Goal: Use online tool/utility: Utilize a website feature to perform a specific function

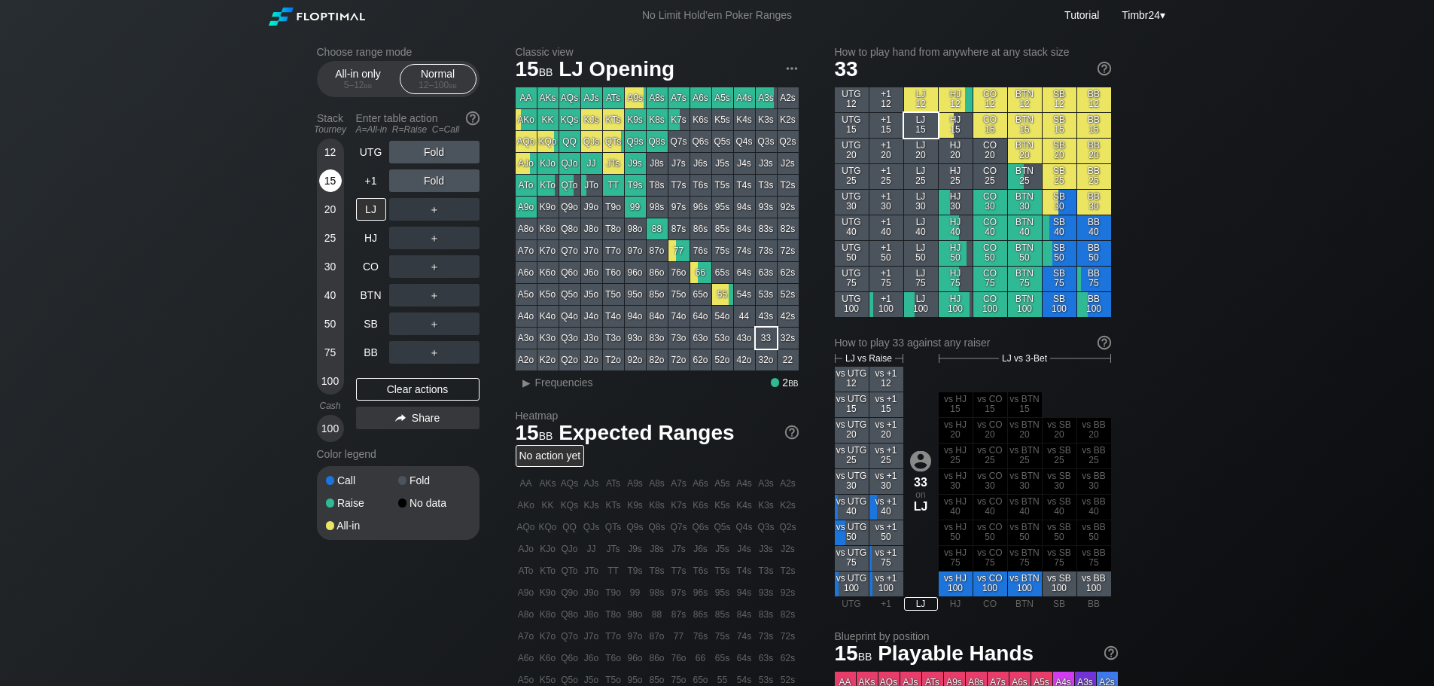
click at [325, 177] on div "15" at bounding box center [330, 180] width 23 height 23
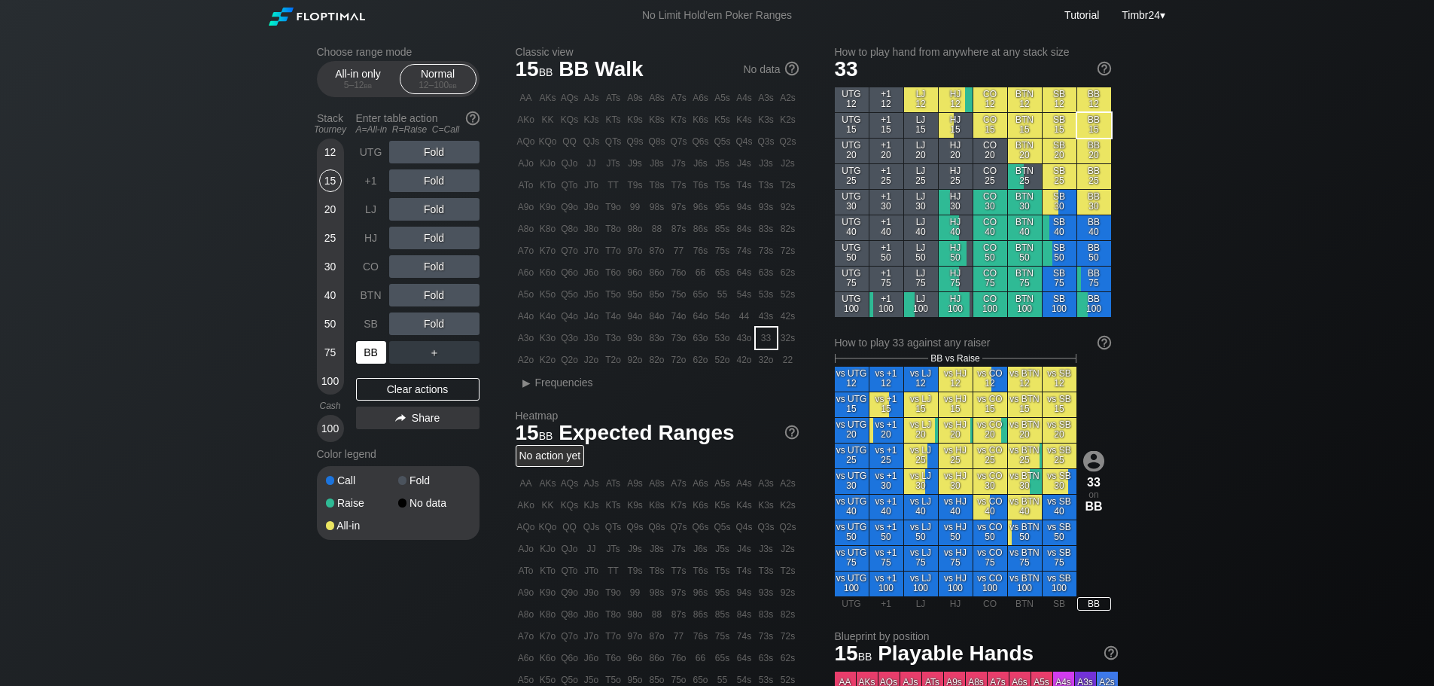
click at [373, 355] on div "BB" at bounding box center [371, 352] width 30 height 23
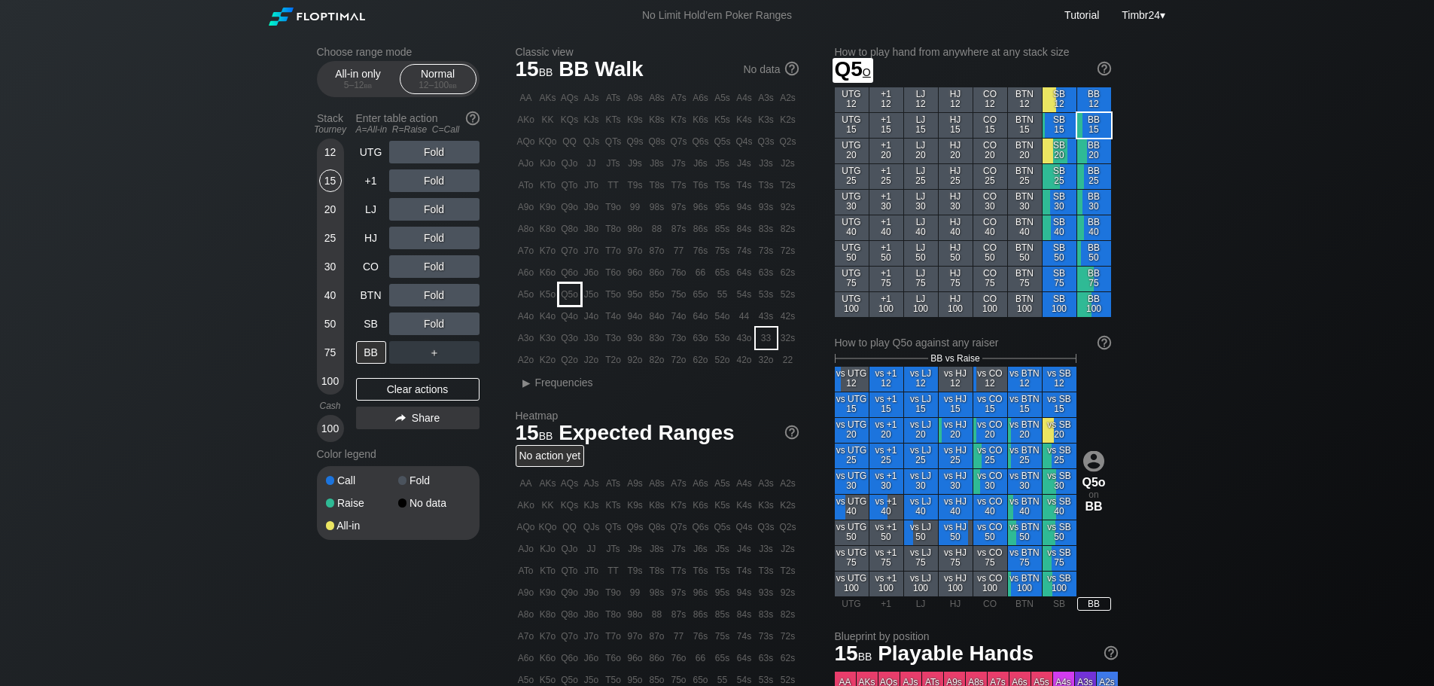
click at [569, 297] on div "Q5o" at bounding box center [569, 294] width 21 height 21
click at [333, 155] on div "12" at bounding box center [330, 152] width 23 height 23
click at [437, 269] on div "R ✕" at bounding box center [433, 266] width 29 height 23
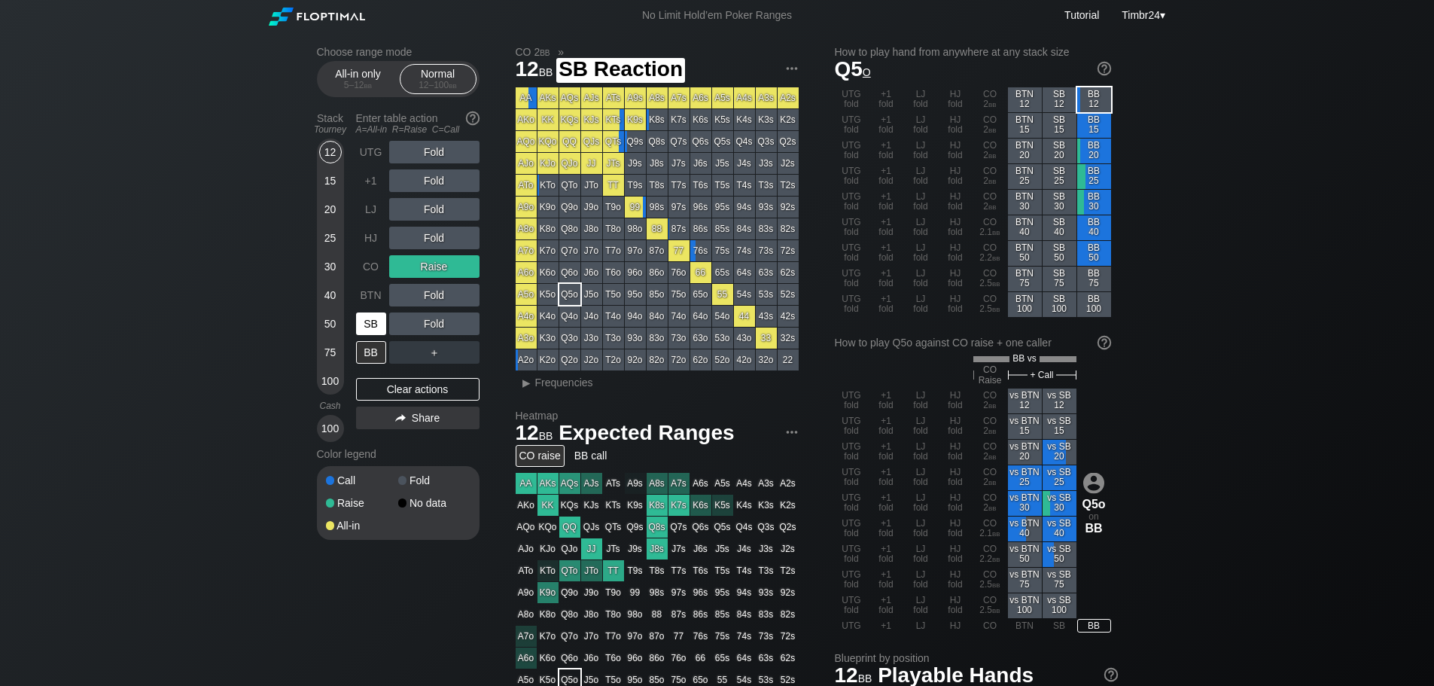
click at [376, 316] on div "SB" at bounding box center [371, 323] width 30 height 23
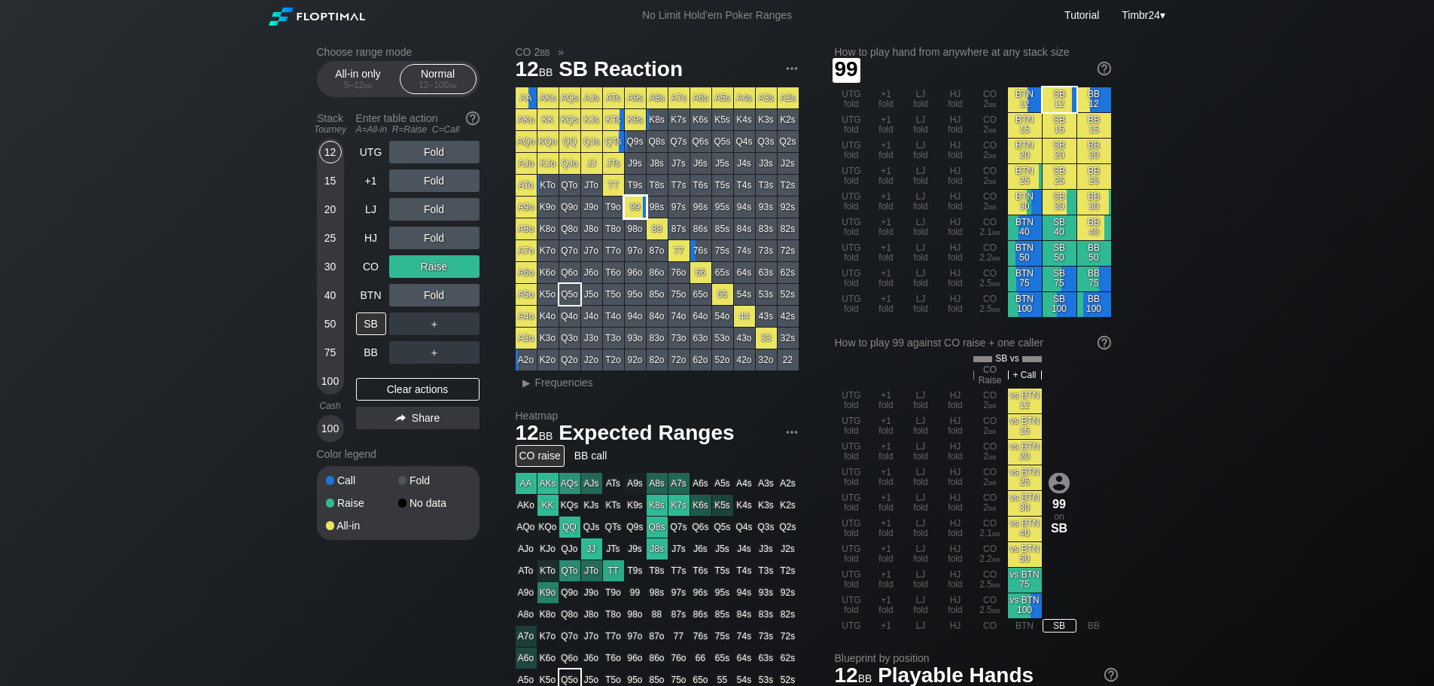
click at [634, 201] on div "99" at bounding box center [635, 206] width 21 height 21
click at [443, 263] on div "R ✕" at bounding box center [433, 266] width 29 height 23
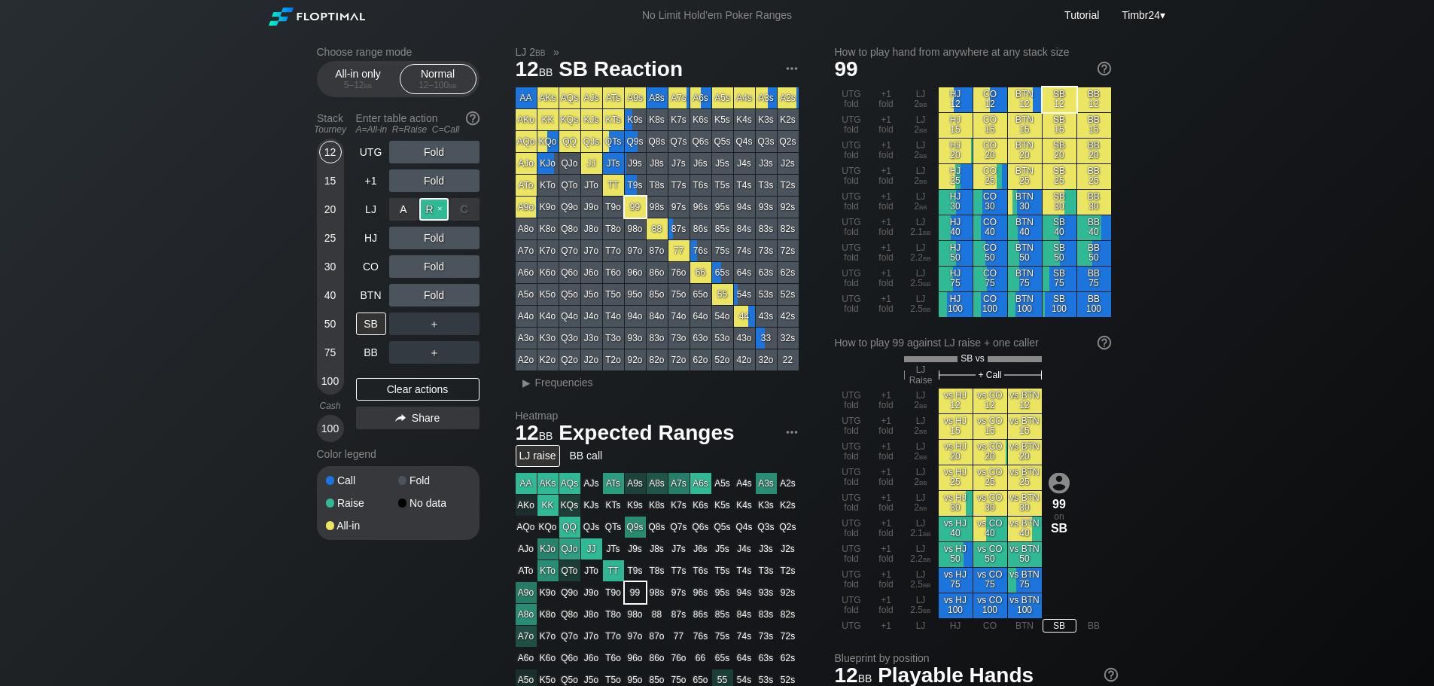
click at [433, 211] on div "R ✕" at bounding box center [433, 209] width 29 height 23
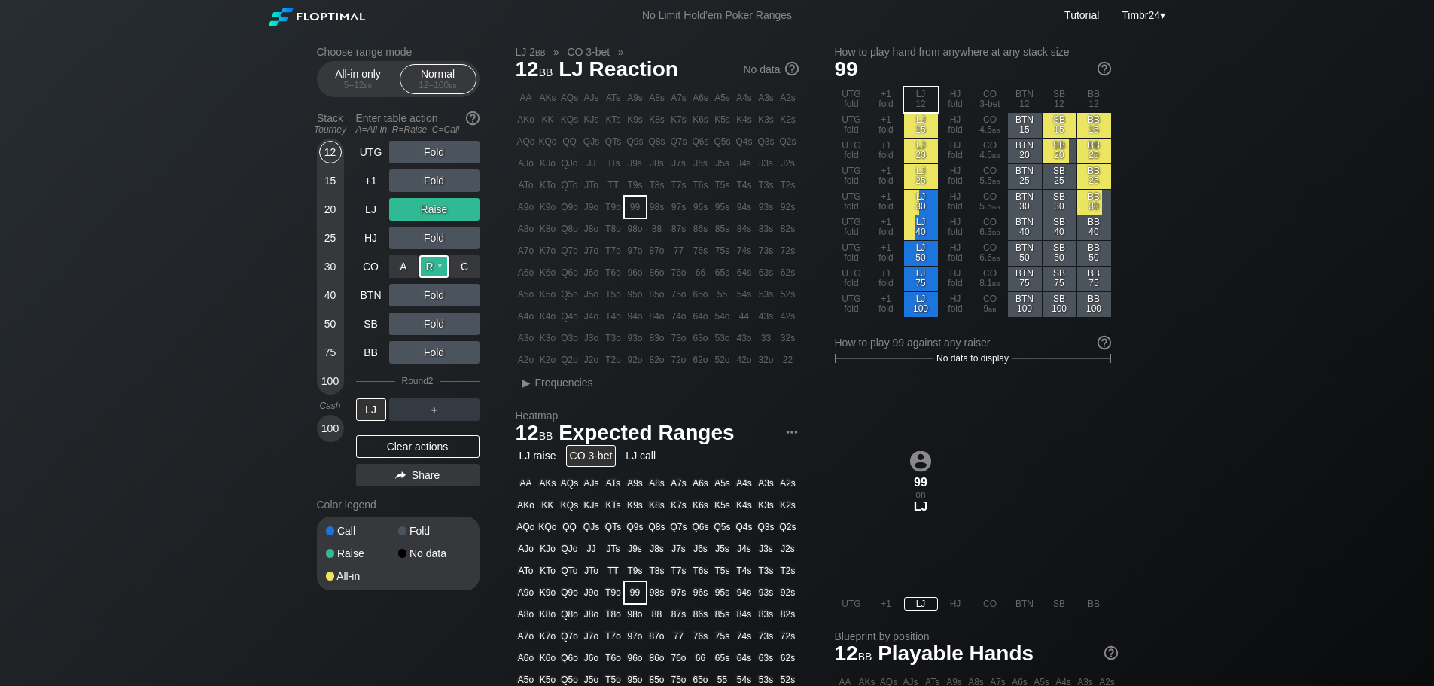
click at [430, 267] on div "R ✕" at bounding box center [433, 266] width 29 height 23
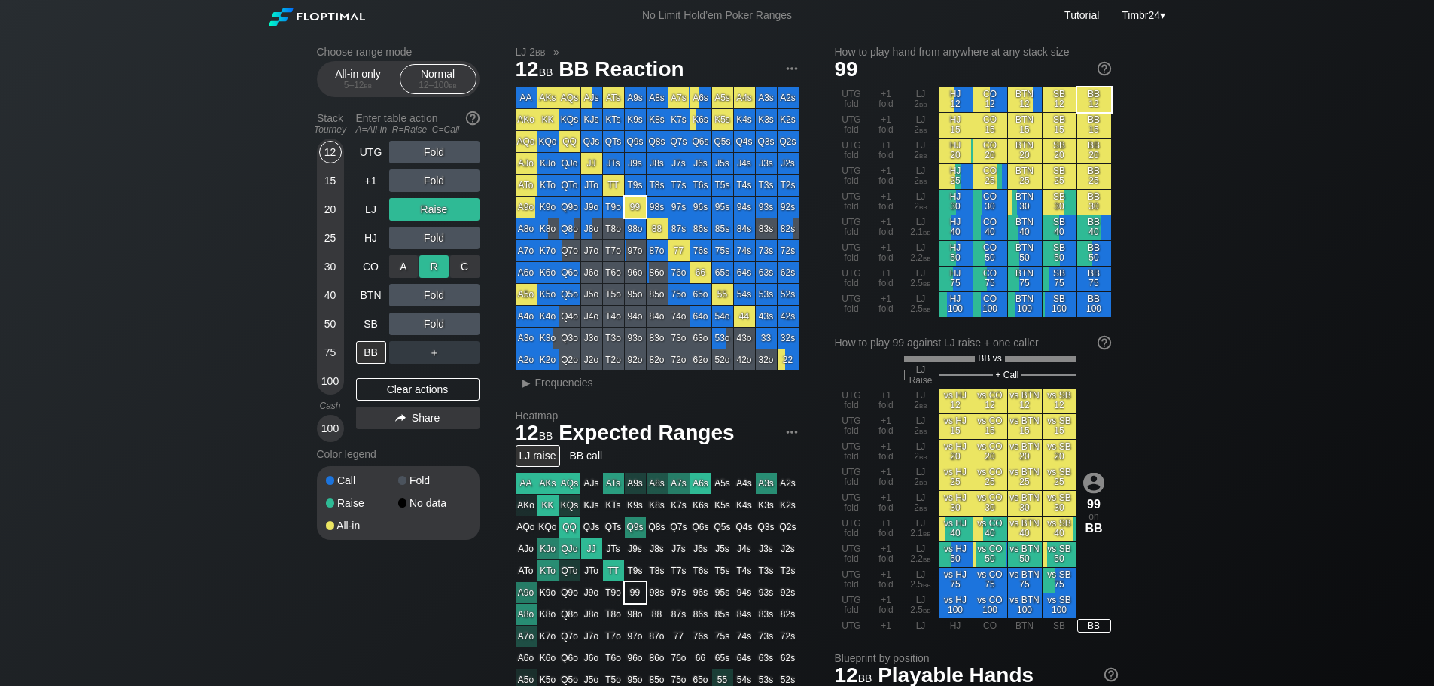
click at [430, 260] on div "R ✕" at bounding box center [433, 266] width 29 height 23
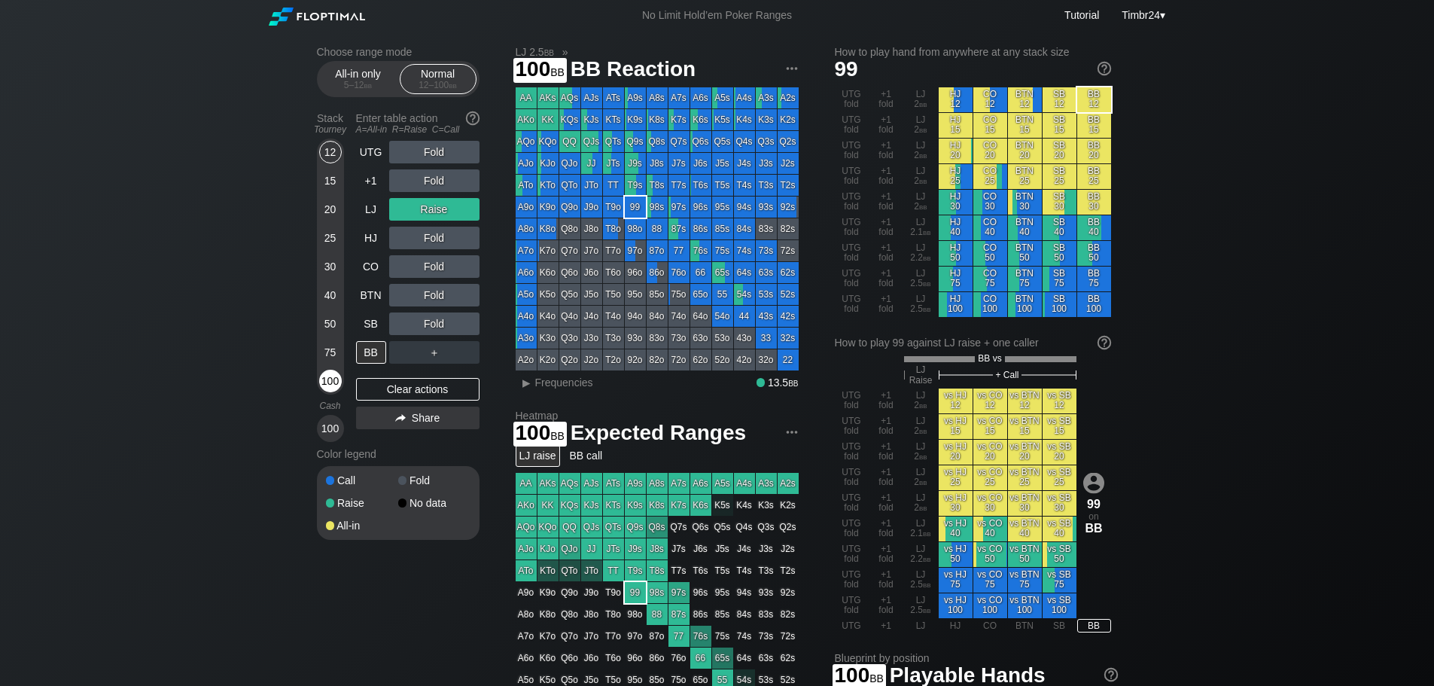
click at [328, 380] on div "100" at bounding box center [330, 381] width 23 height 23
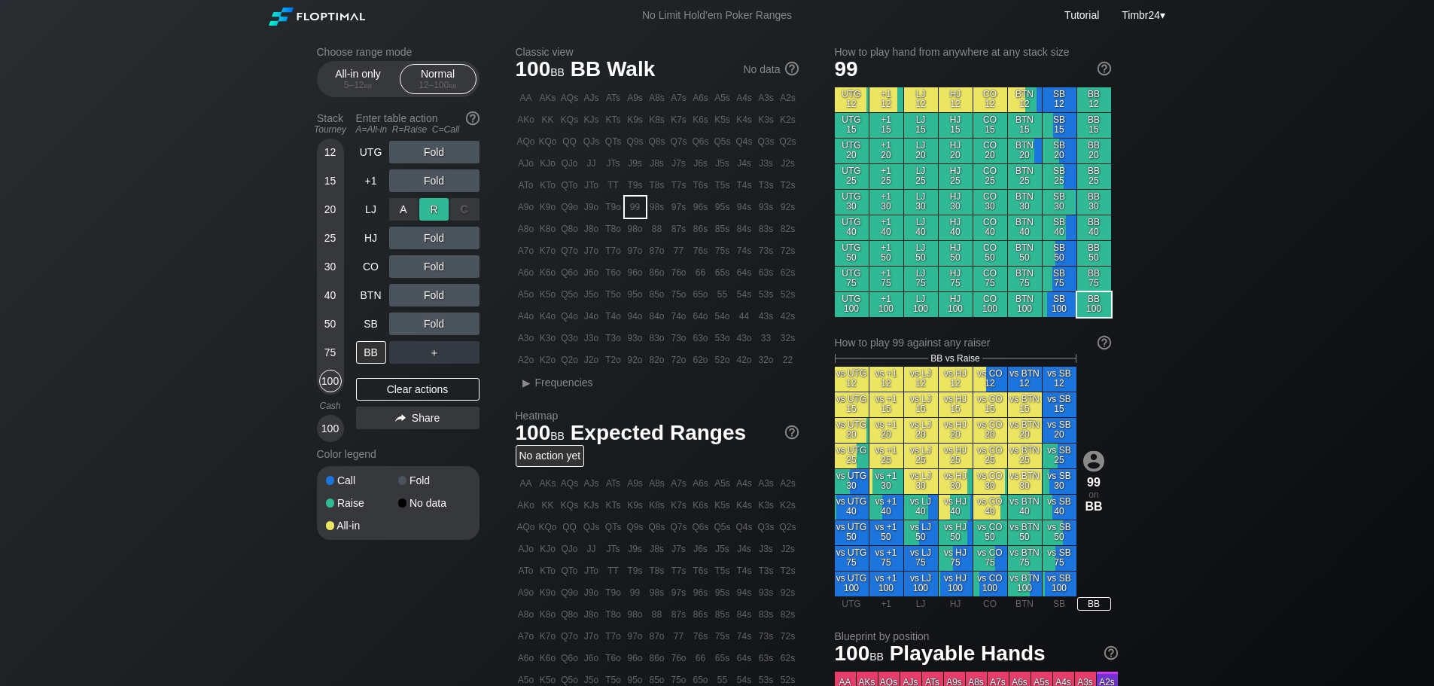
click at [428, 202] on div "R ✕" at bounding box center [433, 209] width 29 height 23
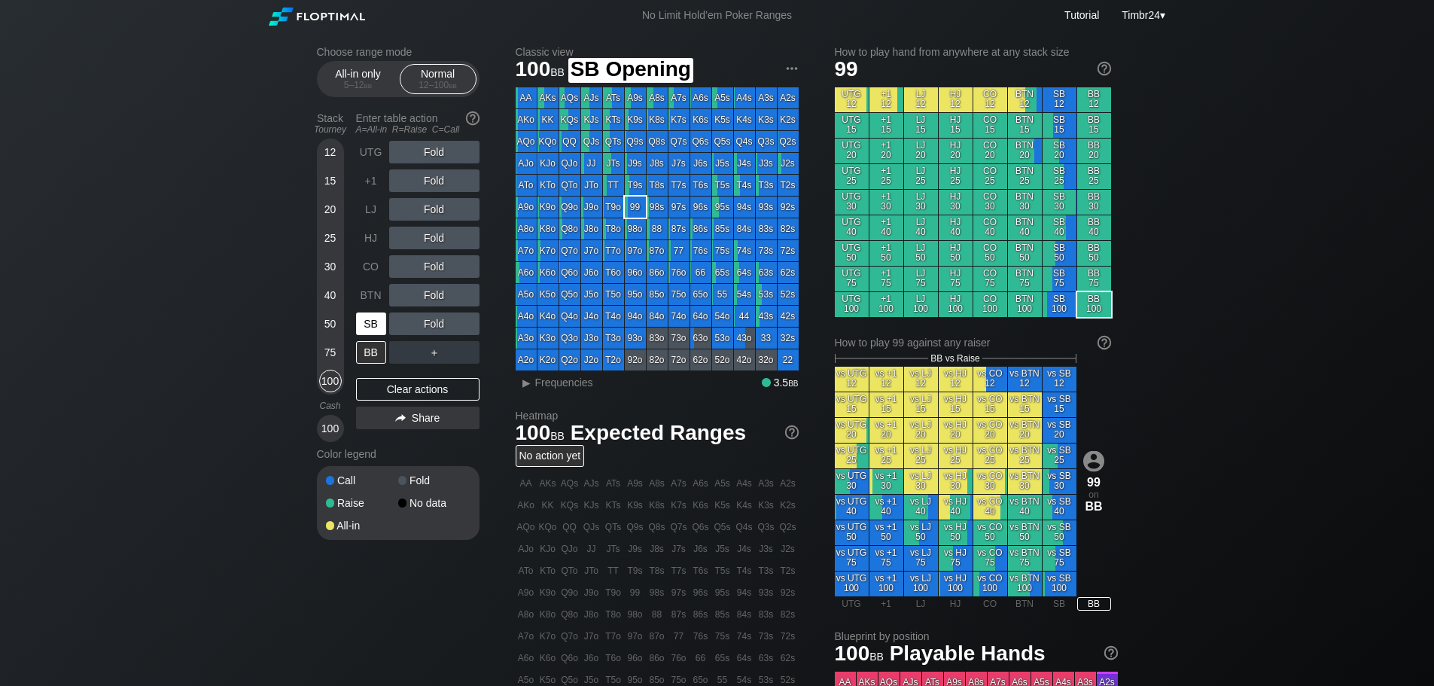
click at [366, 330] on div "SB" at bounding box center [371, 323] width 30 height 23
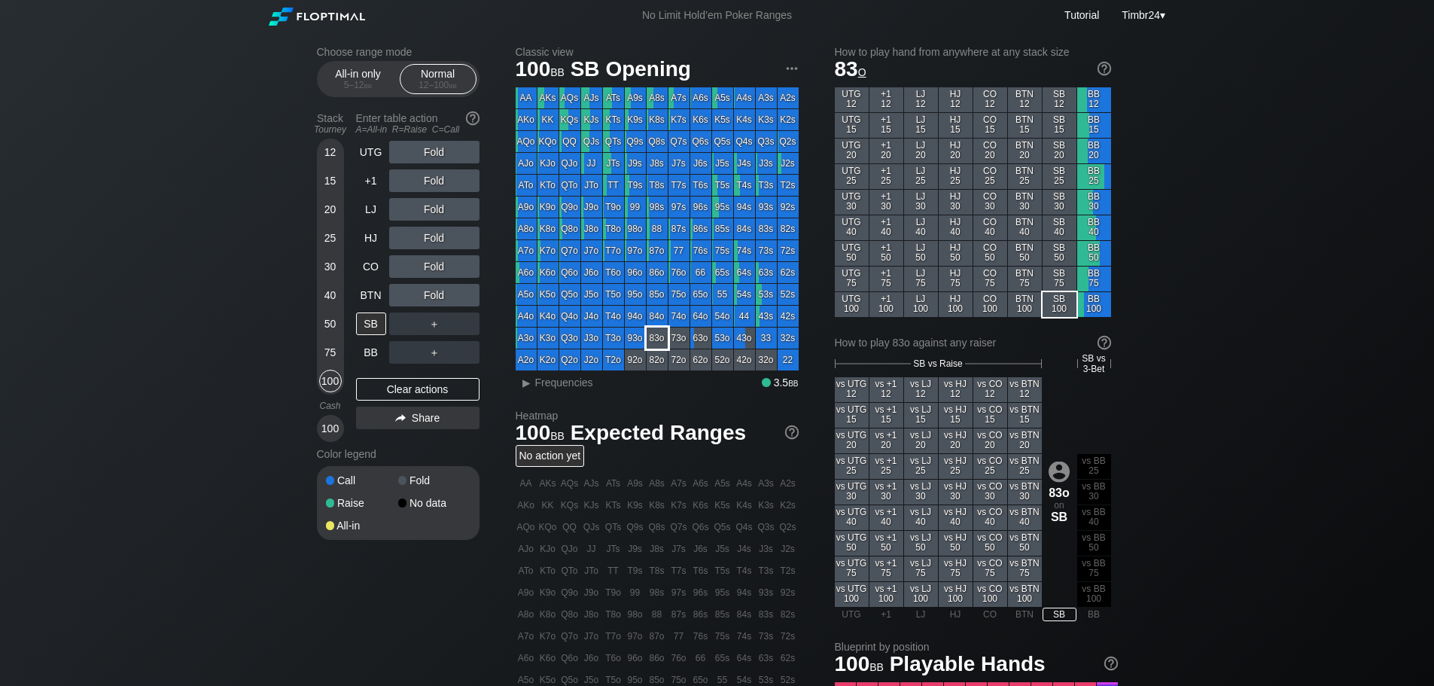
click at [658, 342] on div "83o" at bounding box center [656, 337] width 21 height 21
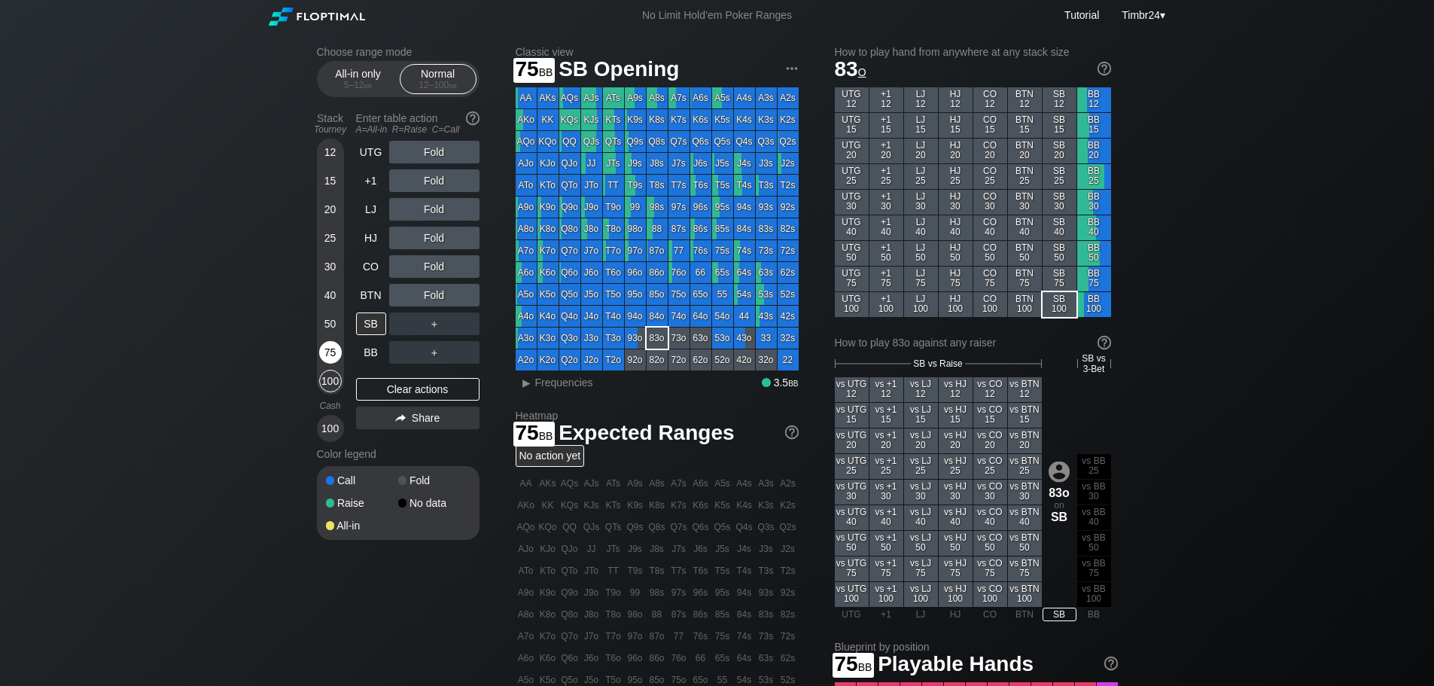
click at [321, 351] on div "75" at bounding box center [330, 352] width 23 height 23
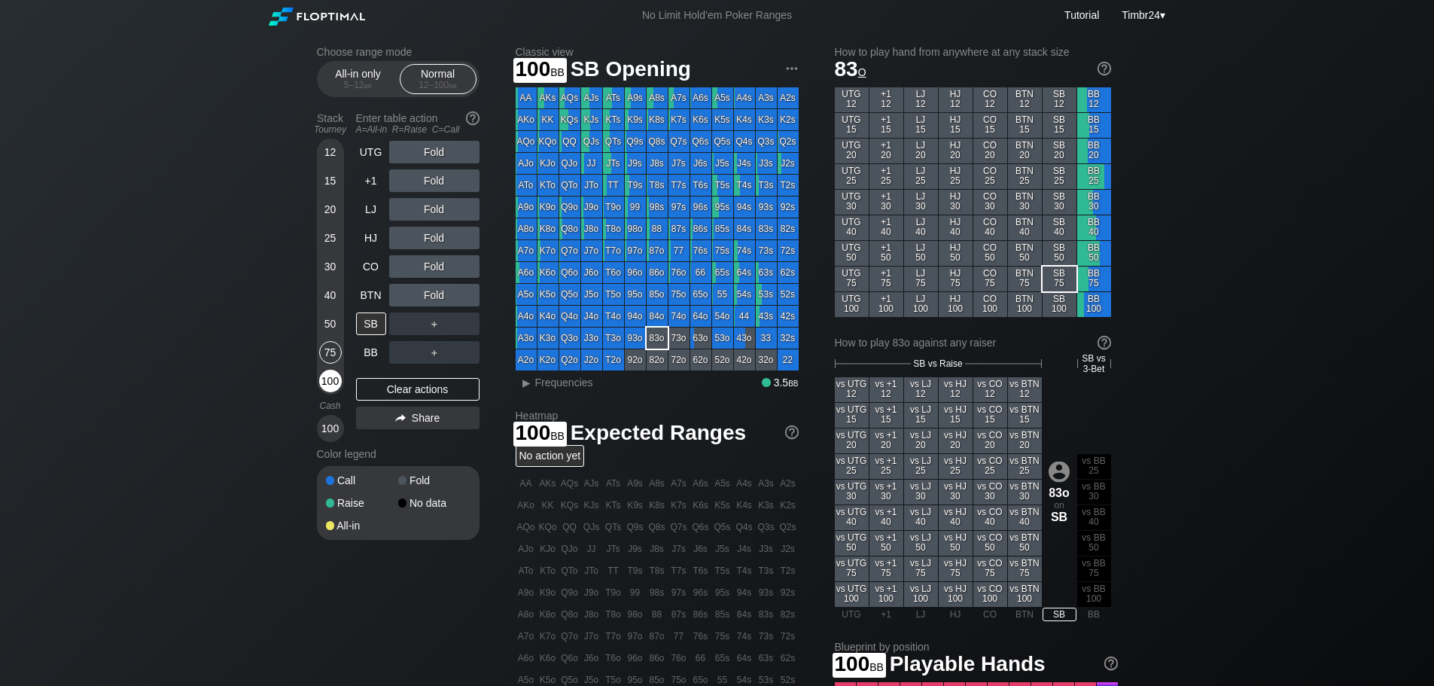
click at [327, 382] on div "100" at bounding box center [330, 381] width 23 height 23
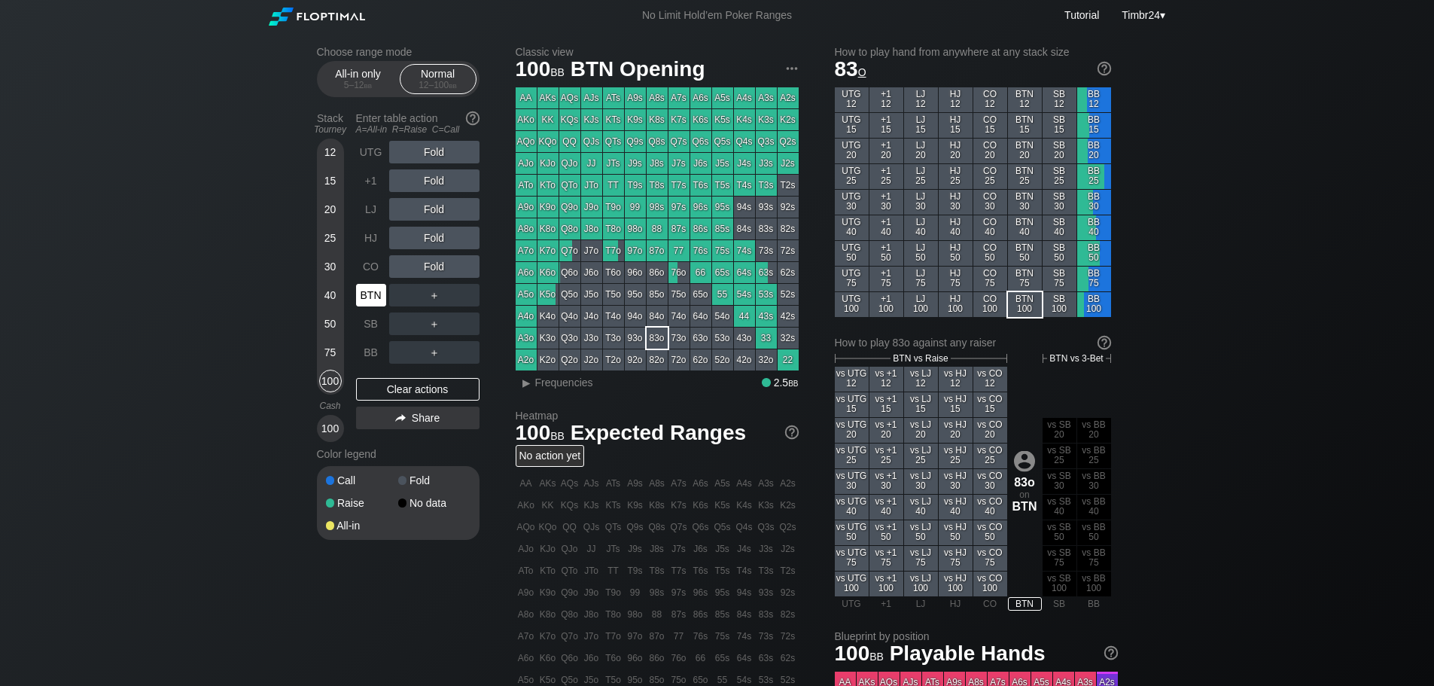
click at [364, 293] on div "BTN" at bounding box center [371, 295] width 30 height 23
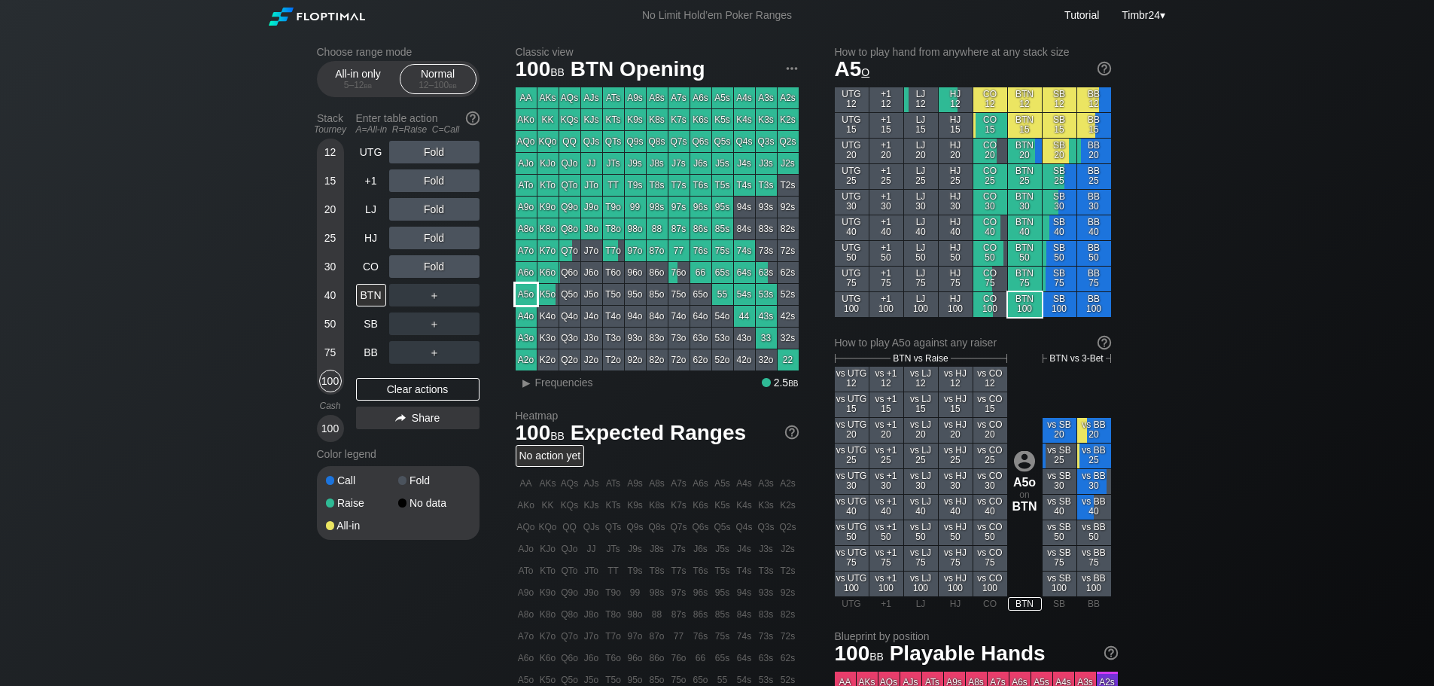
click at [525, 292] on div "A5o" at bounding box center [526, 294] width 21 height 21
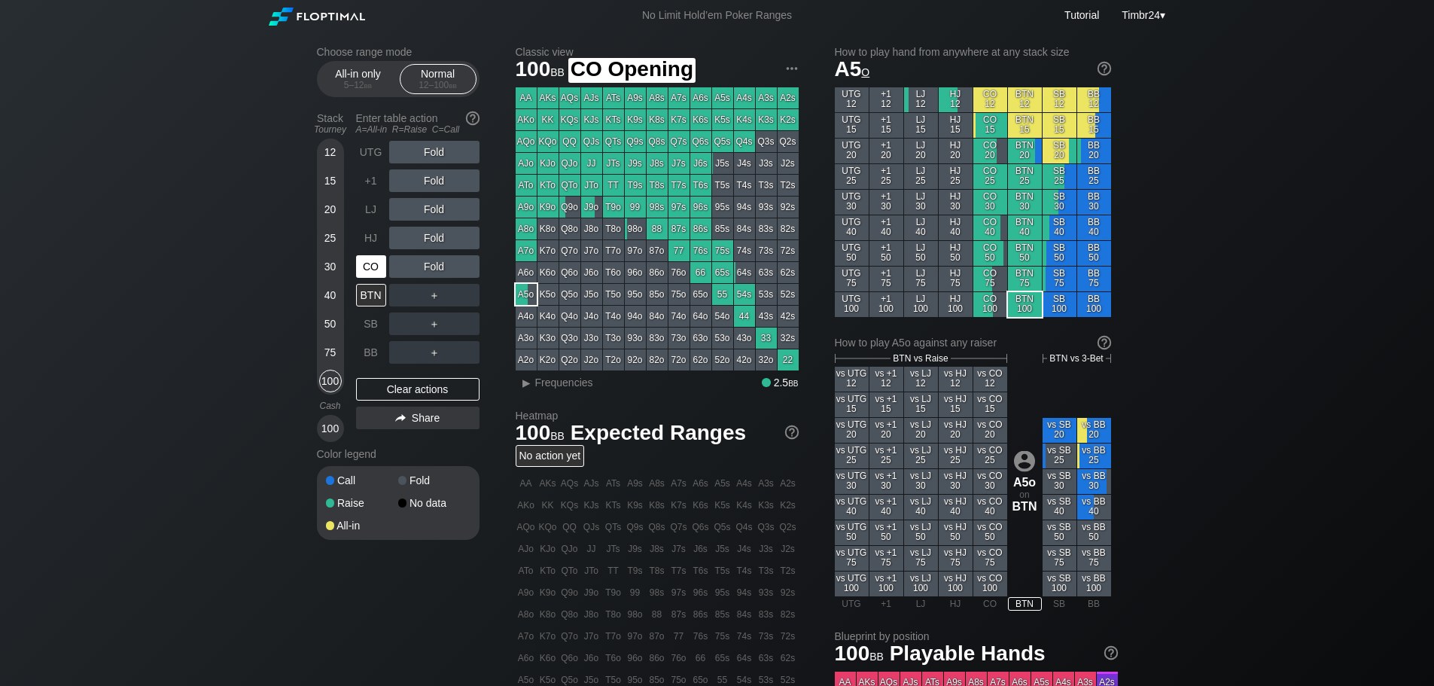
click at [364, 271] on div "CO" at bounding box center [371, 266] width 30 height 23
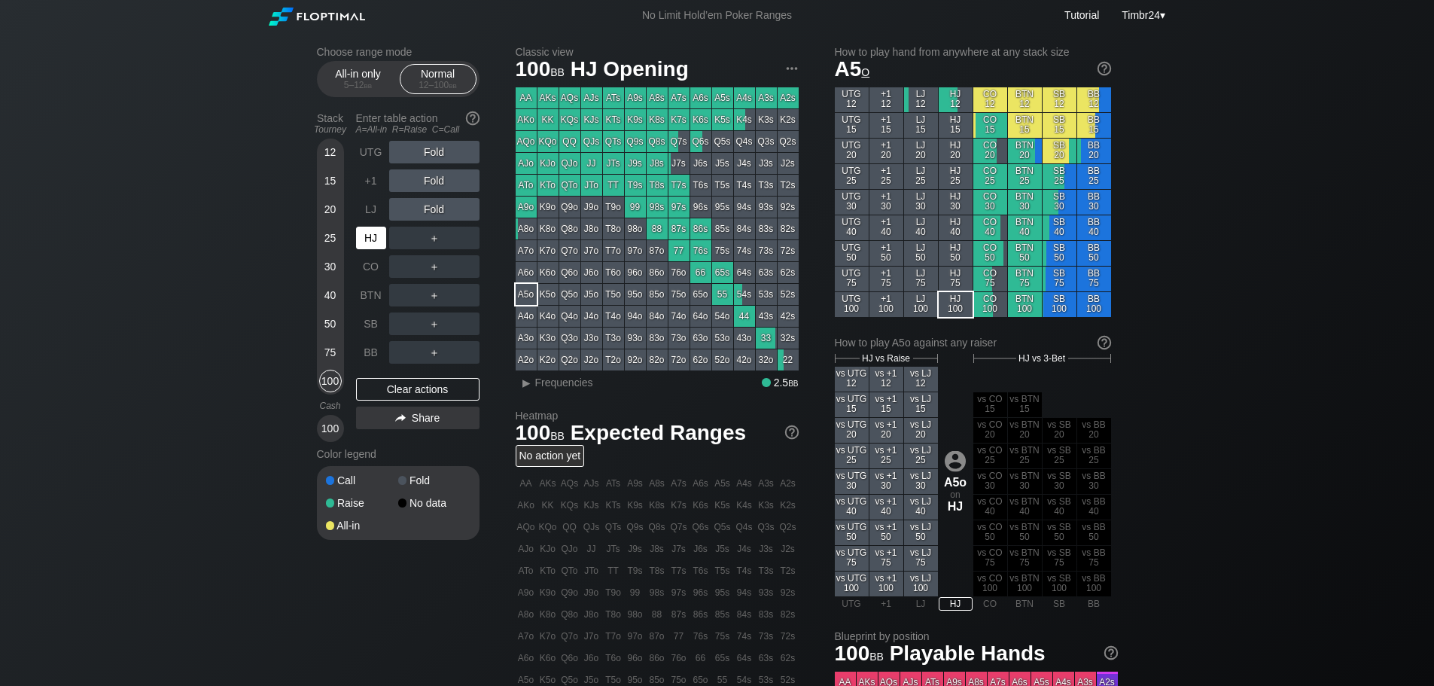
click at [373, 236] on div "HJ" at bounding box center [371, 238] width 30 height 23
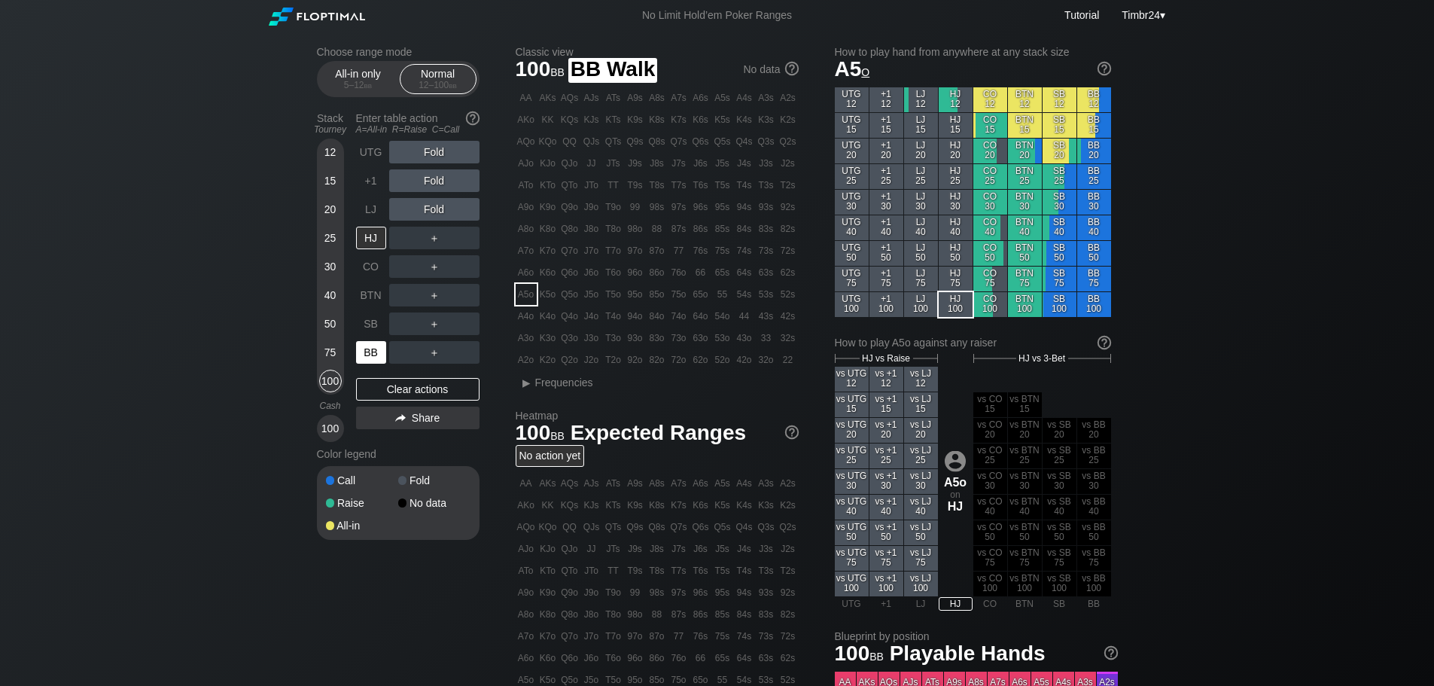
click at [367, 349] on div "BB" at bounding box center [371, 352] width 30 height 23
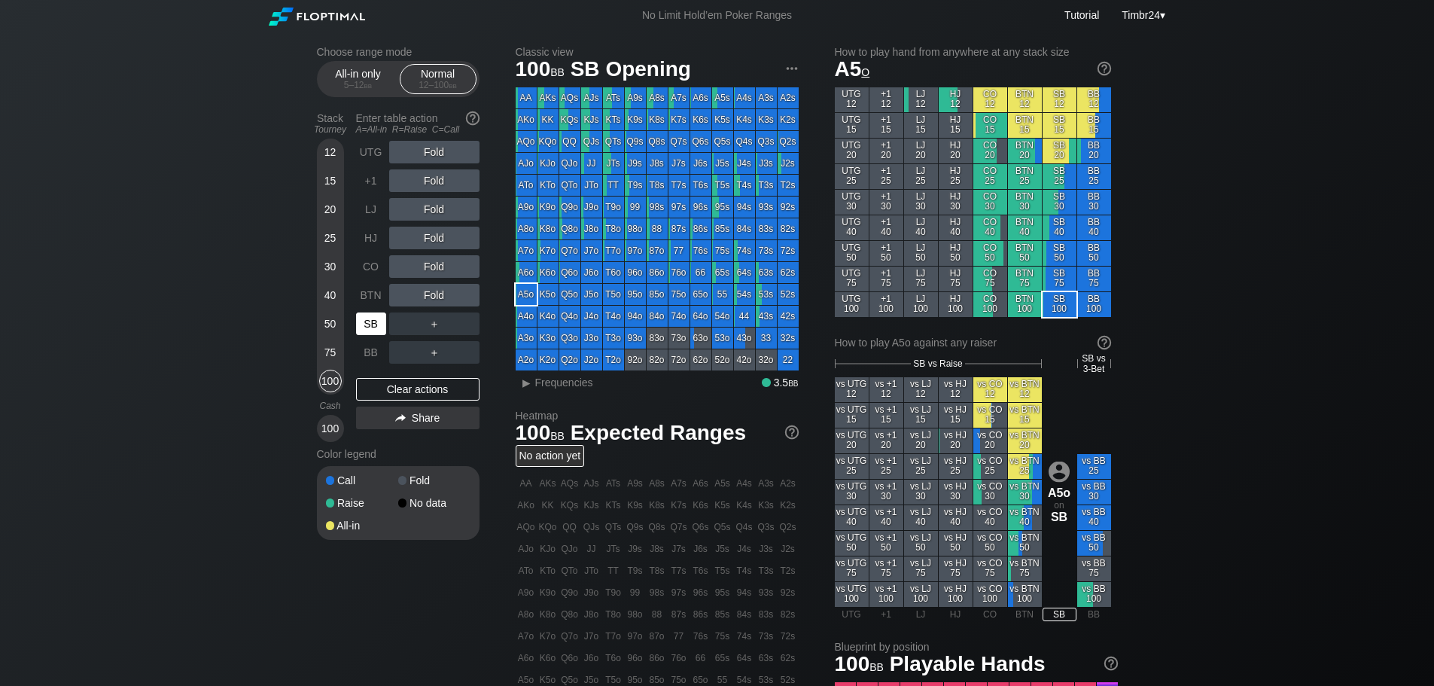
click at [374, 320] on div "SB" at bounding box center [371, 323] width 30 height 23
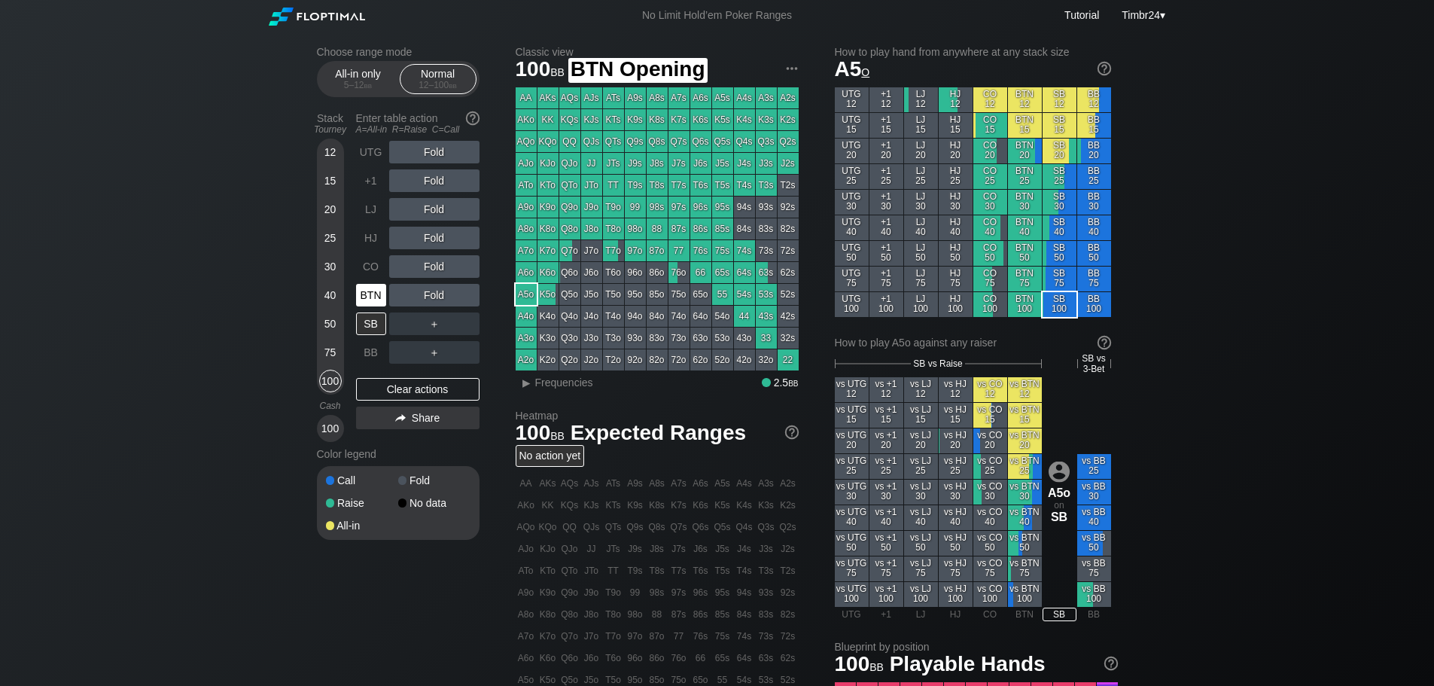
click at [366, 286] on div "BTN" at bounding box center [371, 295] width 30 height 23
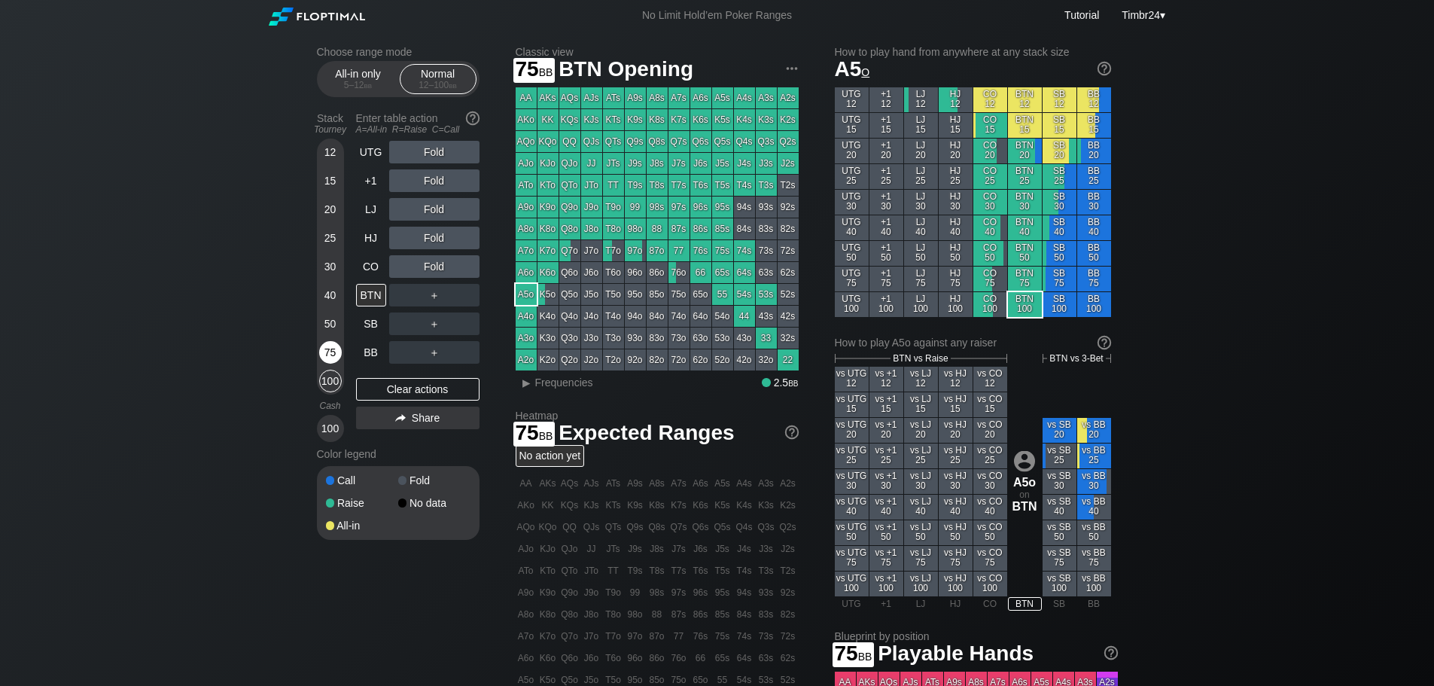
click at [321, 344] on div "75" at bounding box center [330, 355] width 23 height 29
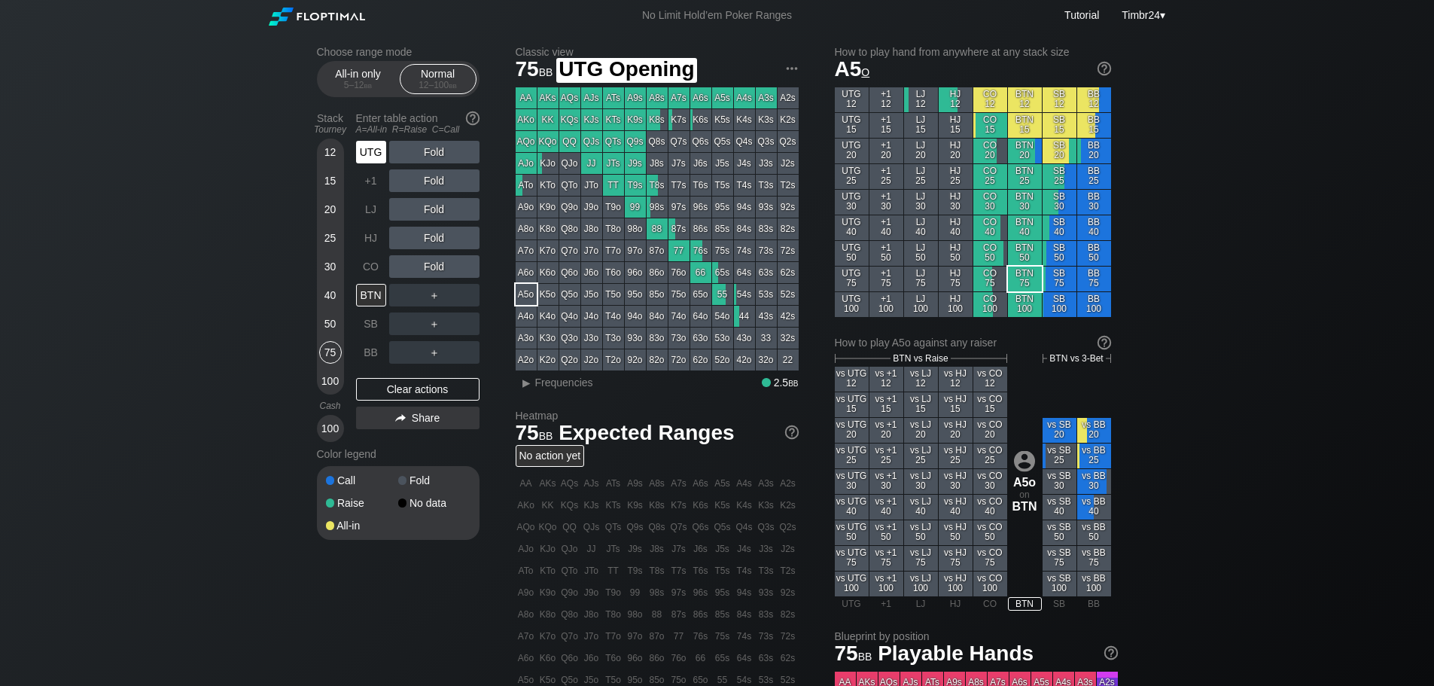
click at [367, 148] on div "UTG" at bounding box center [371, 152] width 30 height 23
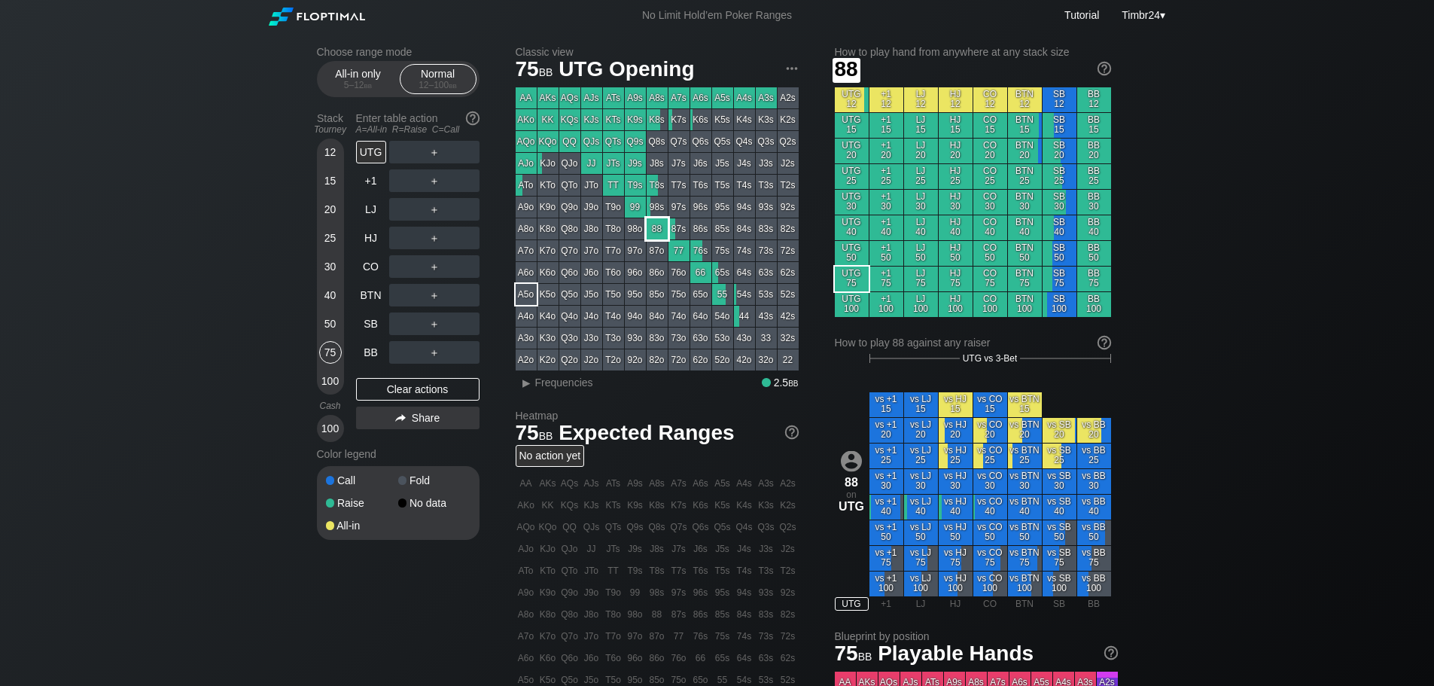
click at [653, 231] on div "88" at bounding box center [656, 228] width 21 height 21
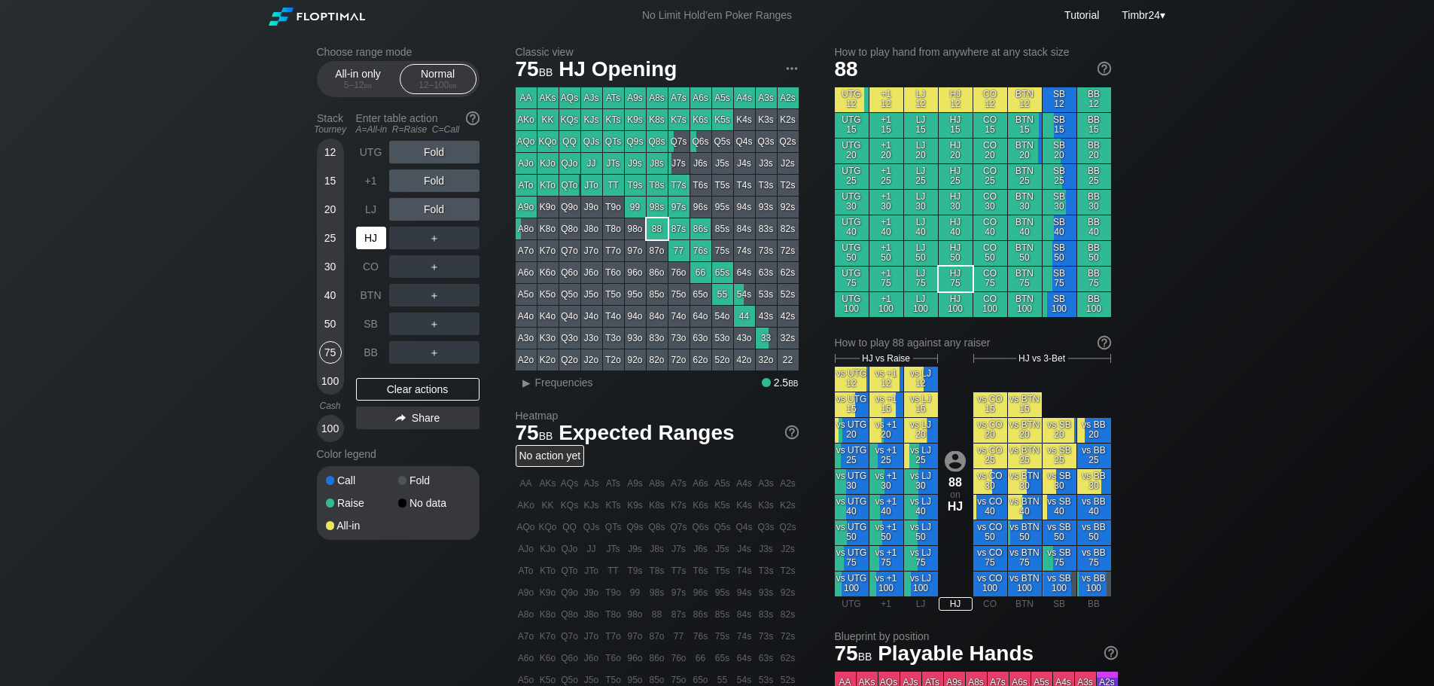
click at [378, 233] on div "HJ" at bounding box center [371, 238] width 30 height 23
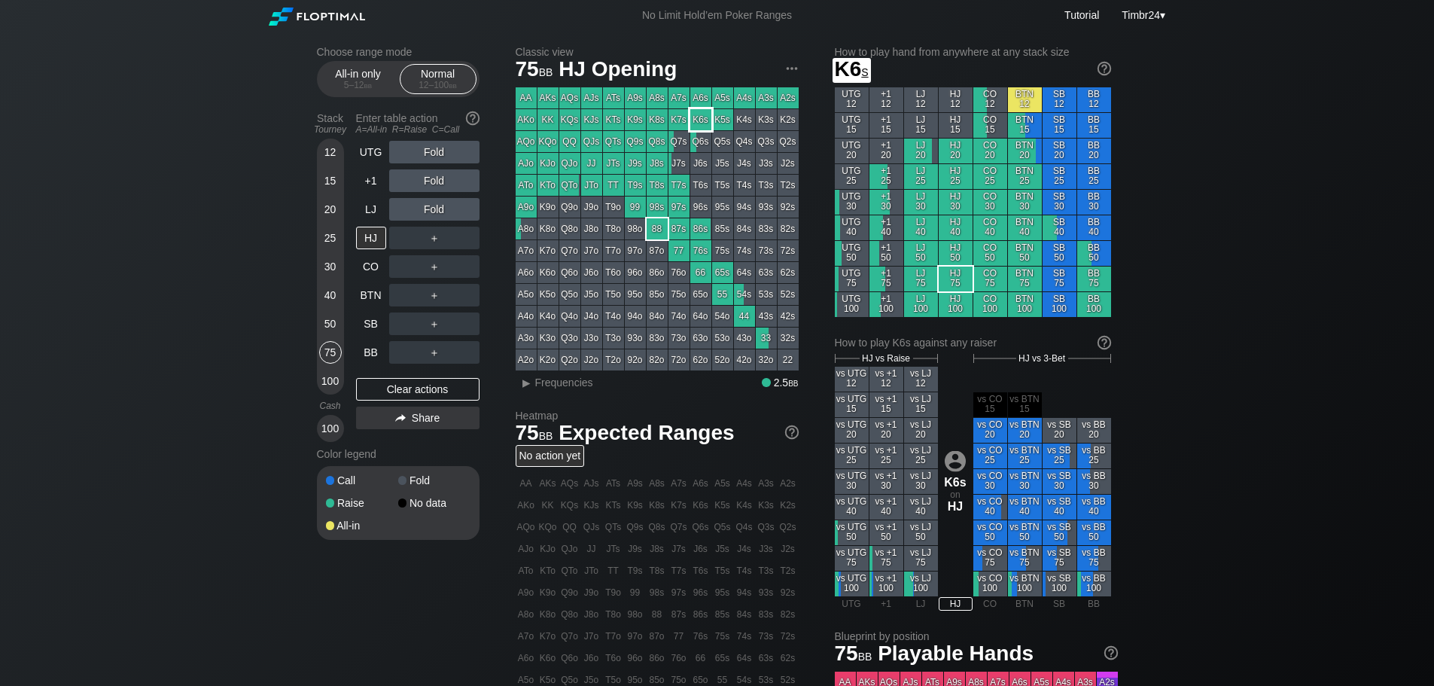
click at [702, 120] on div "K6s" at bounding box center [700, 119] width 21 height 21
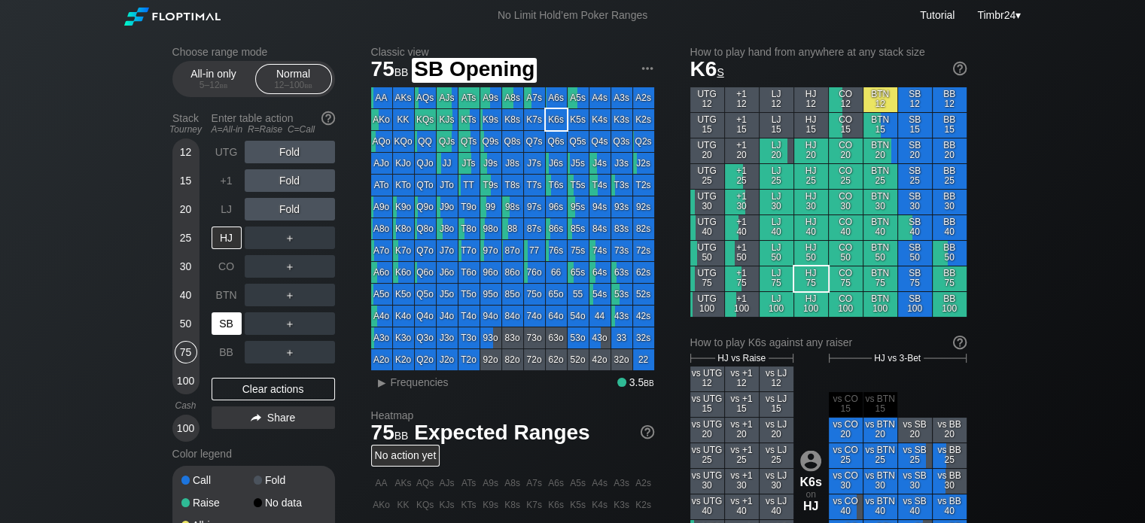
click at [223, 318] on div "SB" at bounding box center [226, 323] width 30 height 23
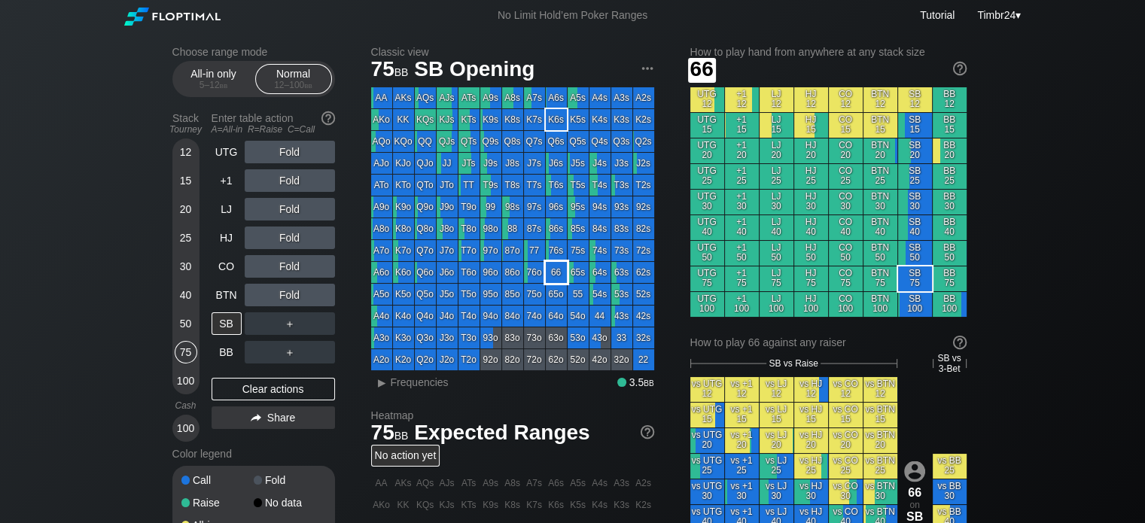
click at [556, 277] on div "66" at bounding box center [556, 272] width 21 height 21
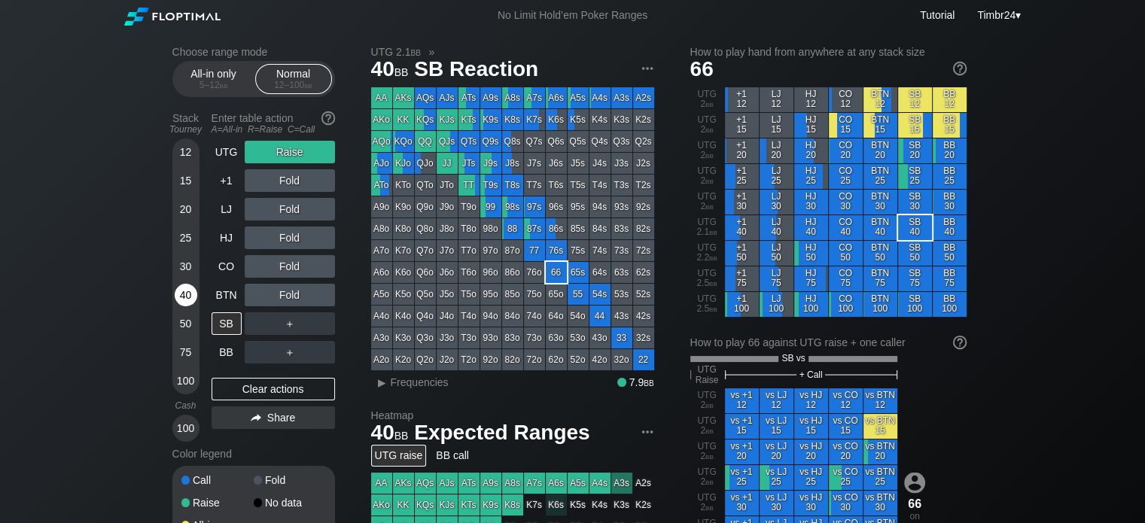
click at [180, 293] on div "40" at bounding box center [186, 295] width 23 height 23
click at [326, 239] on div "C ✕" at bounding box center [320, 238] width 29 height 23
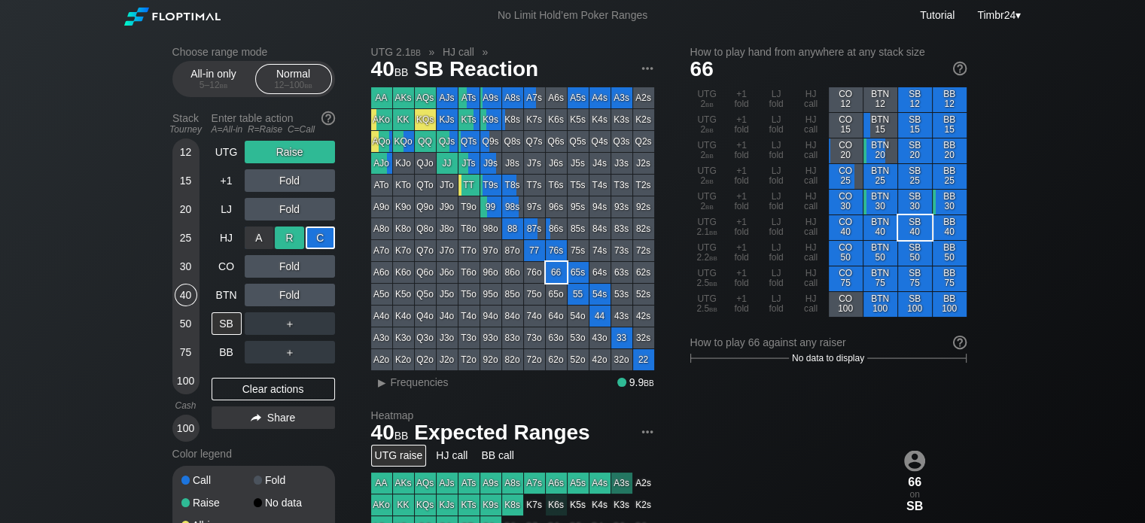
click at [283, 239] on div "R ✕" at bounding box center [289, 238] width 29 height 23
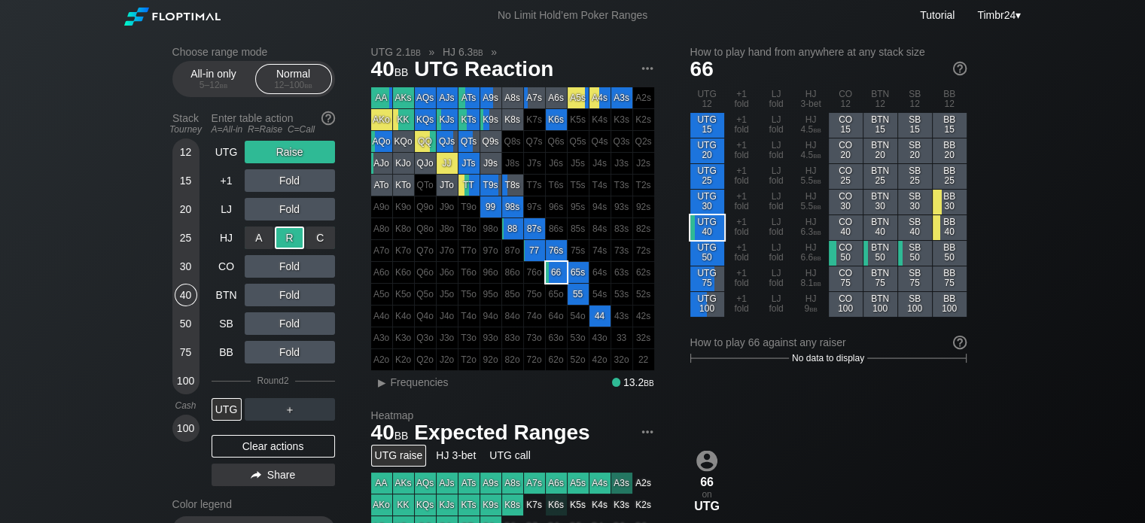
click at [286, 235] on div "R ✕" at bounding box center [289, 238] width 29 height 23
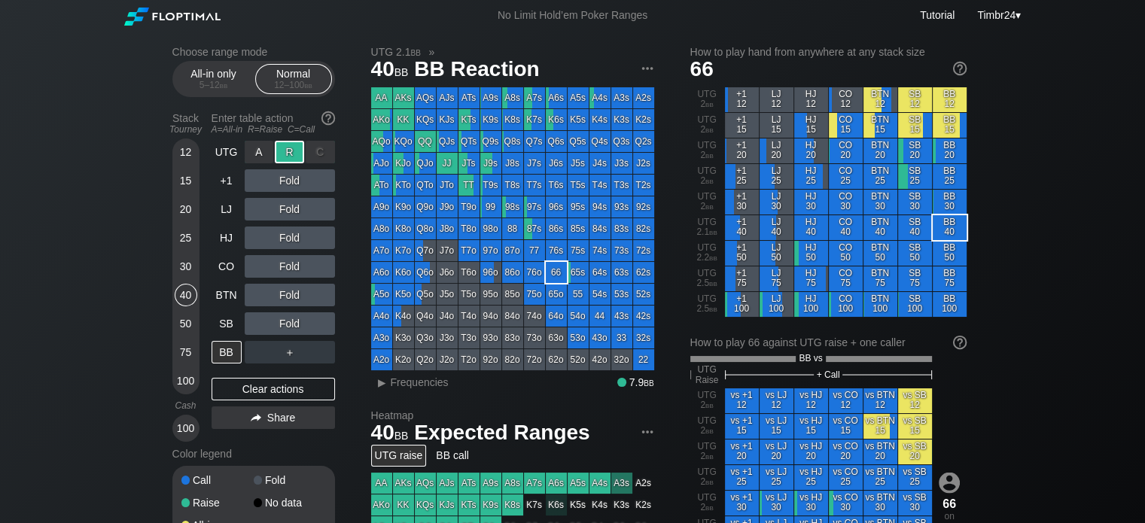
click at [293, 156] on div "R ✕" at bounding box center [289, 152] width 29 height 23
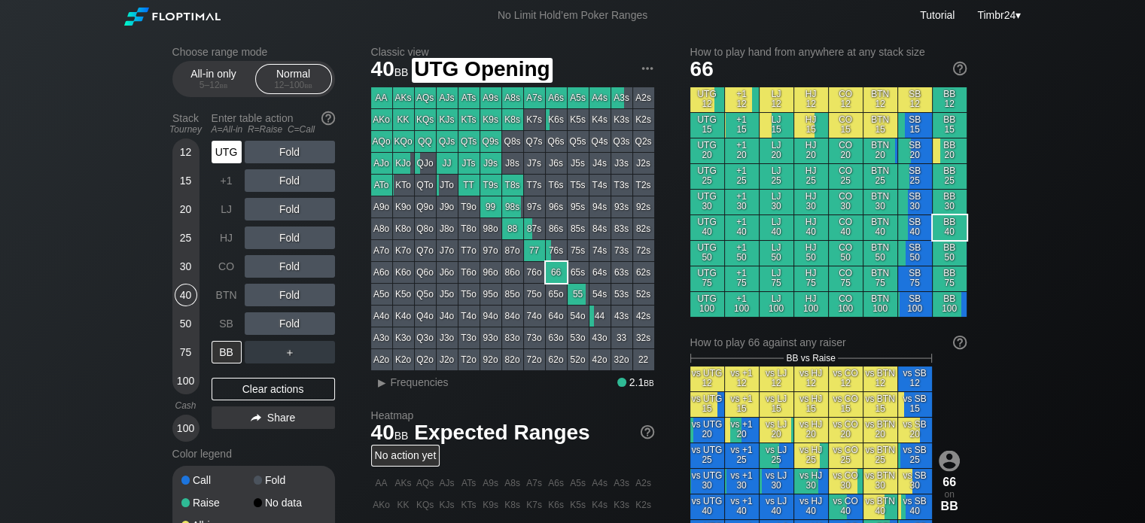
click at [221, 149] on div "UTG" at bounding box center [226, 152] width 30 height 23
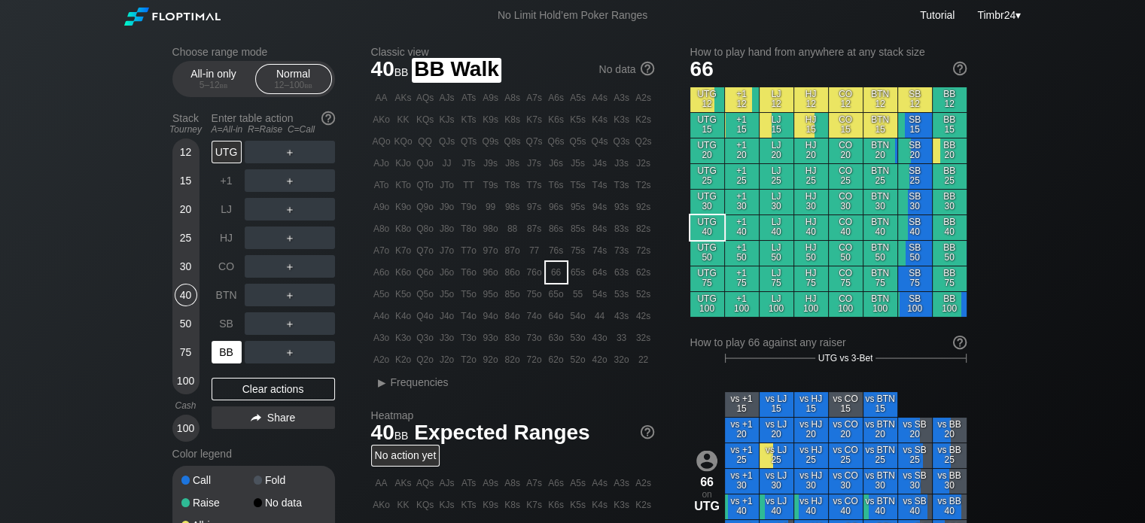
click at [221, 348] on div "BB" at bounding box center [226, 352] width 30 height 23
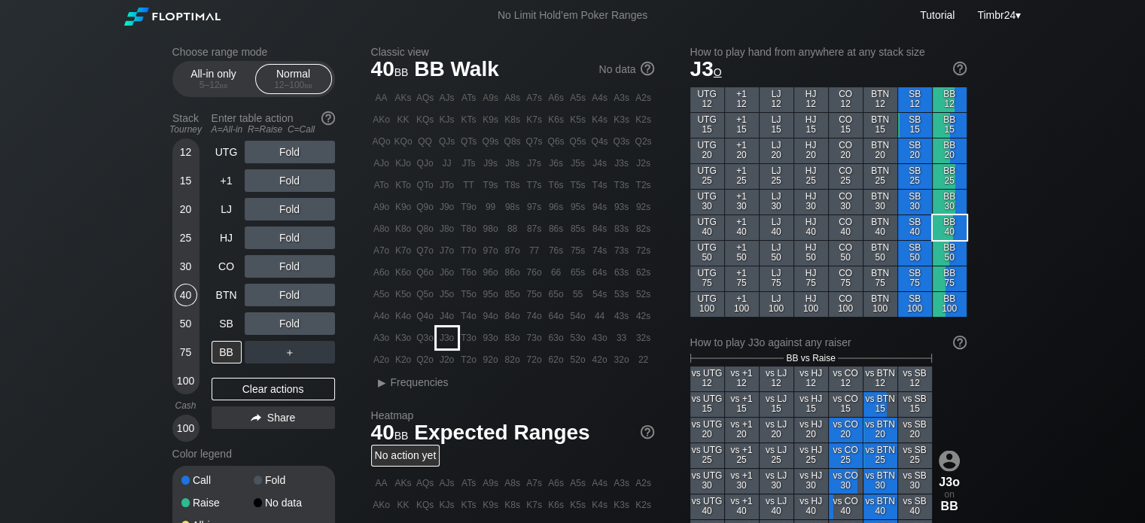
click at [449, 340] on div "J3o" at bounding box center [447, 337] width 21 height 21
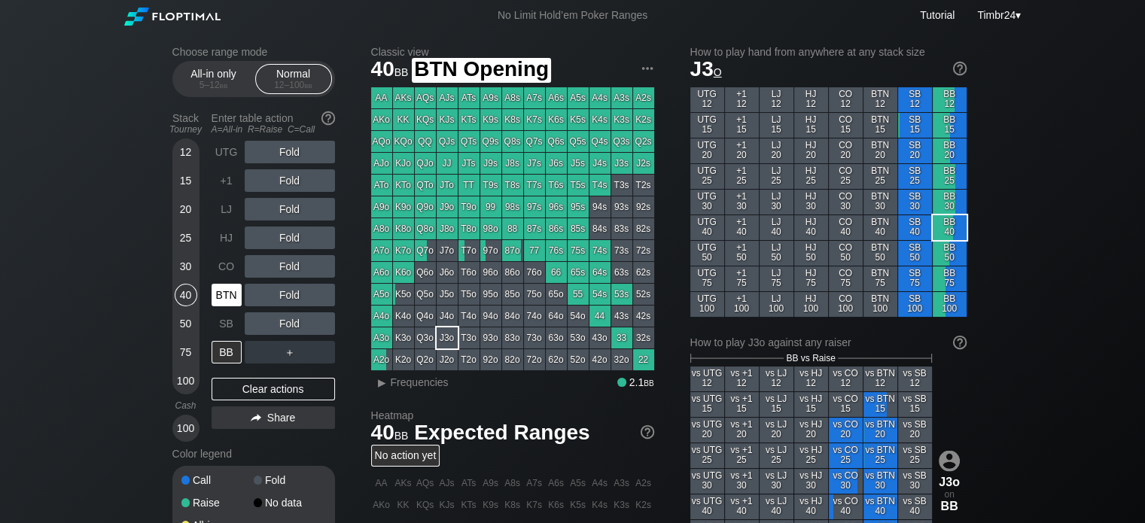
click at [230, 298] on div "BTN" at bounding box center [226, 295] width 30 height 23
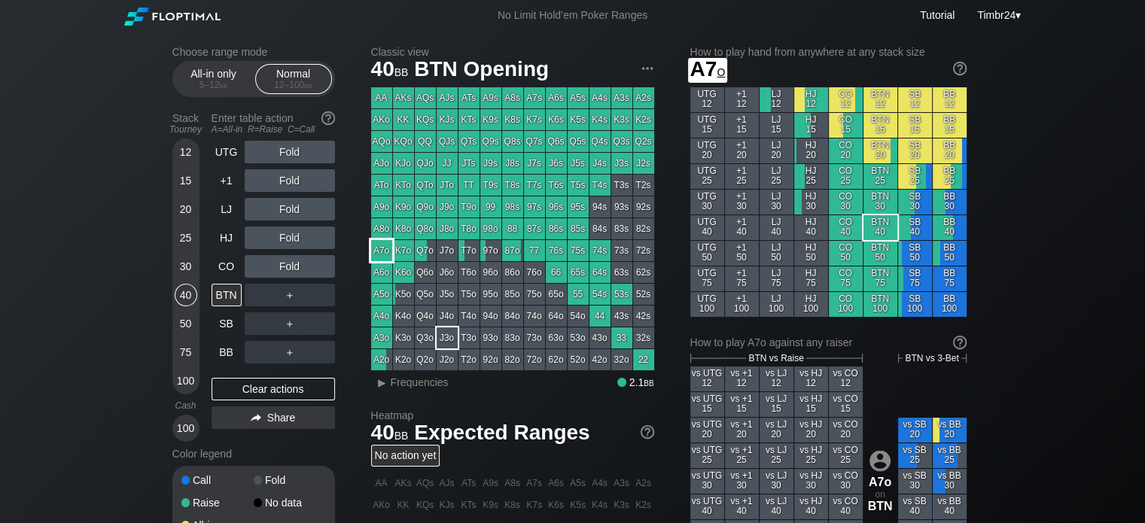
click at [387, 250] on div "A7o" at bounding box center [381, 250] width 21 height 21
click at [290, 228] on div "R ✕" at bounding box center [289, 238] width 29 height 23
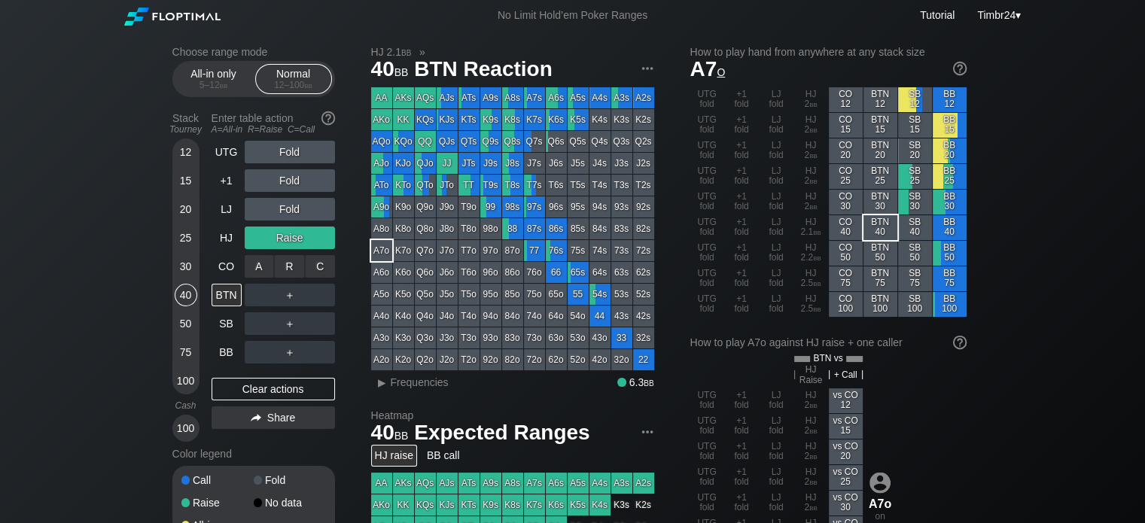
click at [318, 265] on div "C ✕" at bounding box center [320, 266] width 29 height 23
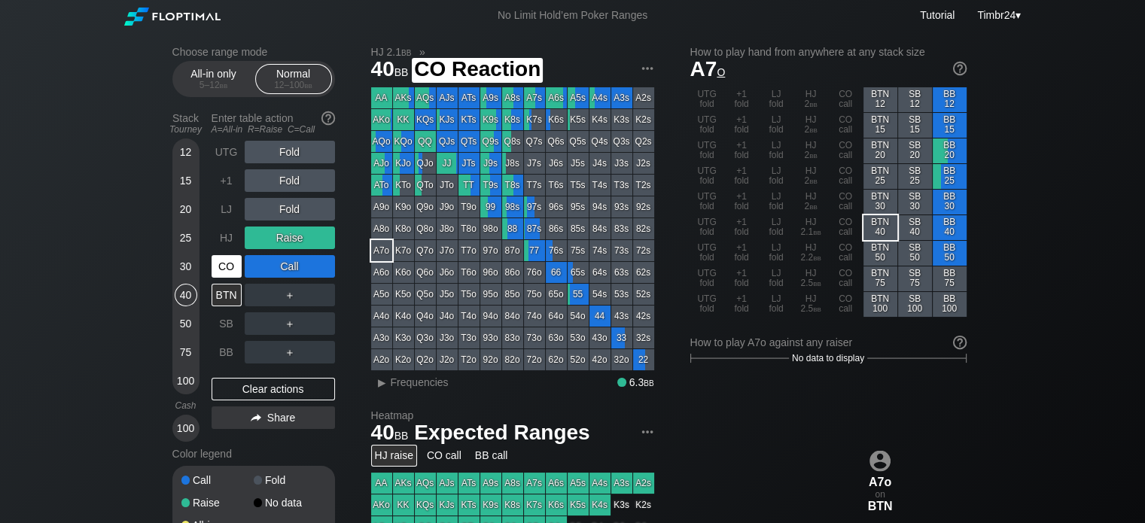
click at [225, 263] on div "CO" at bounding box center [226, 266] width 30 height 23
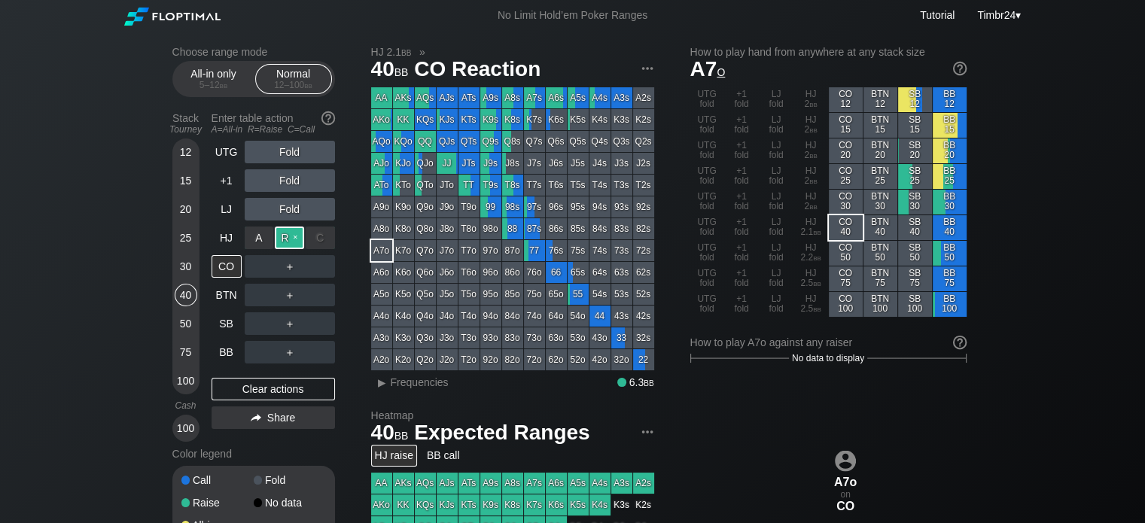
click at [292, 239] on div "R ✕" at bounding box center [289, 238] width 29 height 23
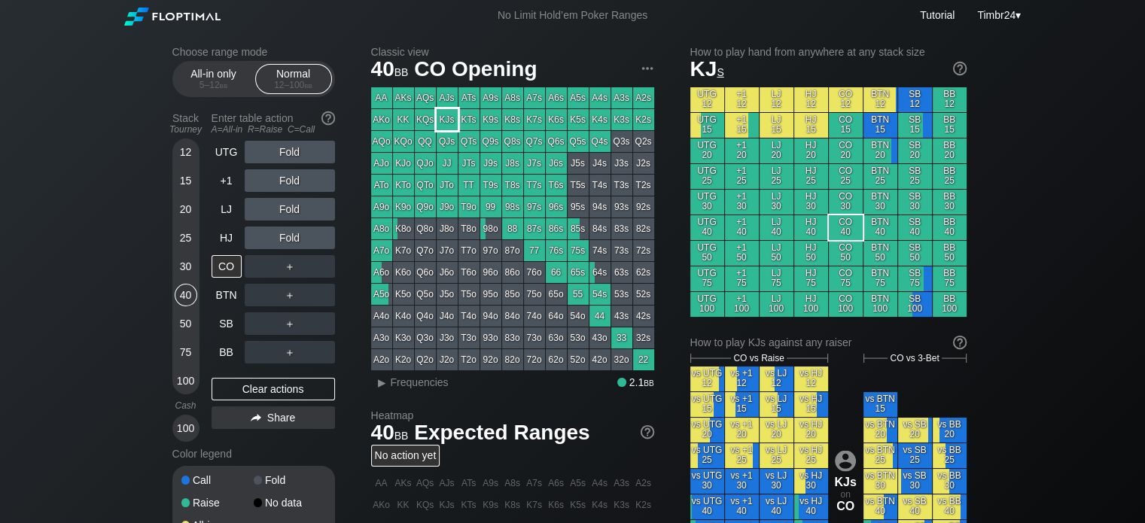
click at [451, 120] on div "KJs" at bounding box center [447, 119] width 21 height 21
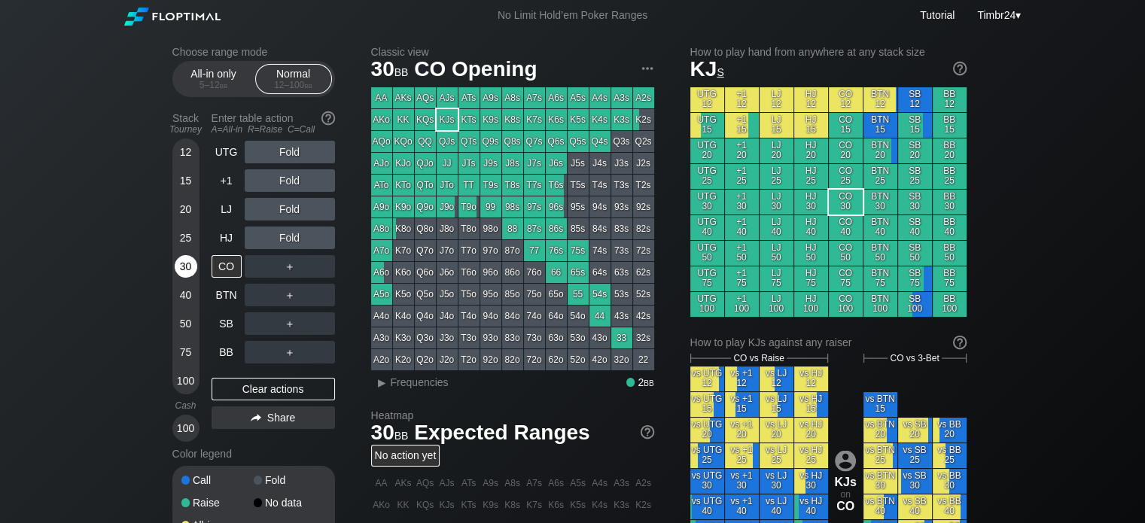
click at [188, 263] on div "30" at bounding box center [186, 266] width 23 height 23
click at [290, 159] on div "R ✕" at bounding box center [289, 152] width 29 height 23
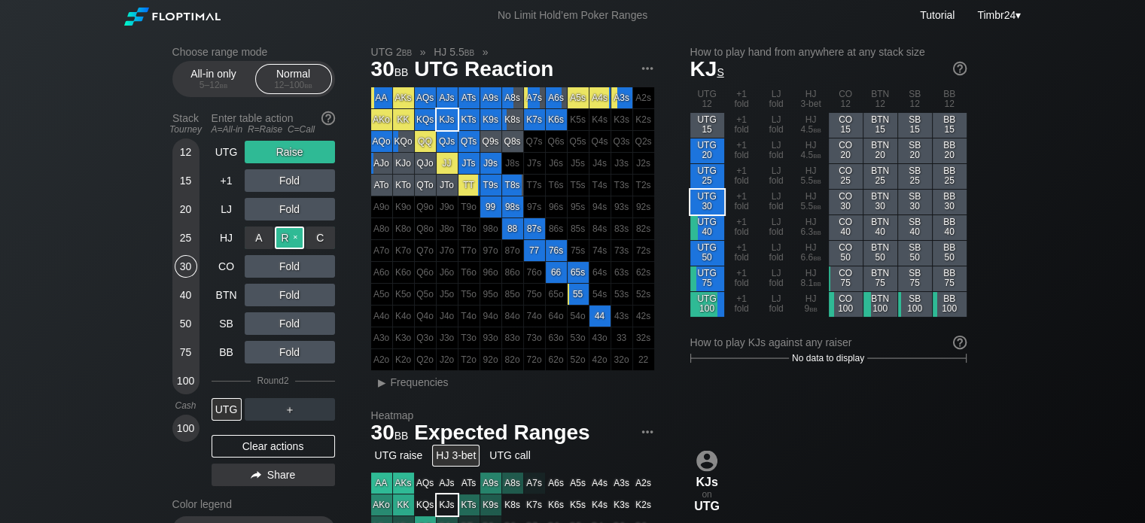
click at [293, 233] on div "R ✕" at bounding box center [289, 238] width 29 height 23
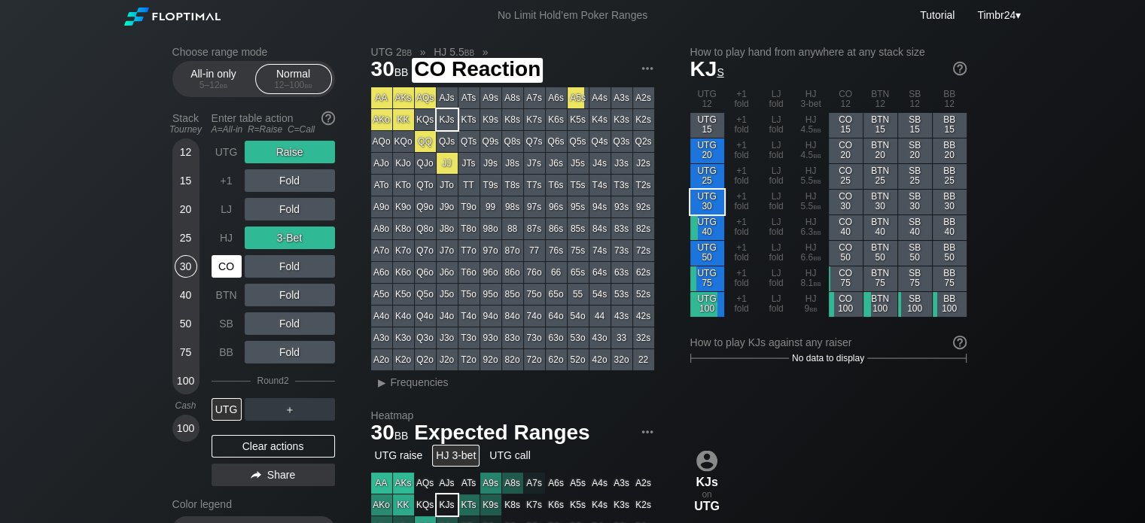
click at [233, 266] on div "CO" at bounding box center [226, 266] width 30 height 23
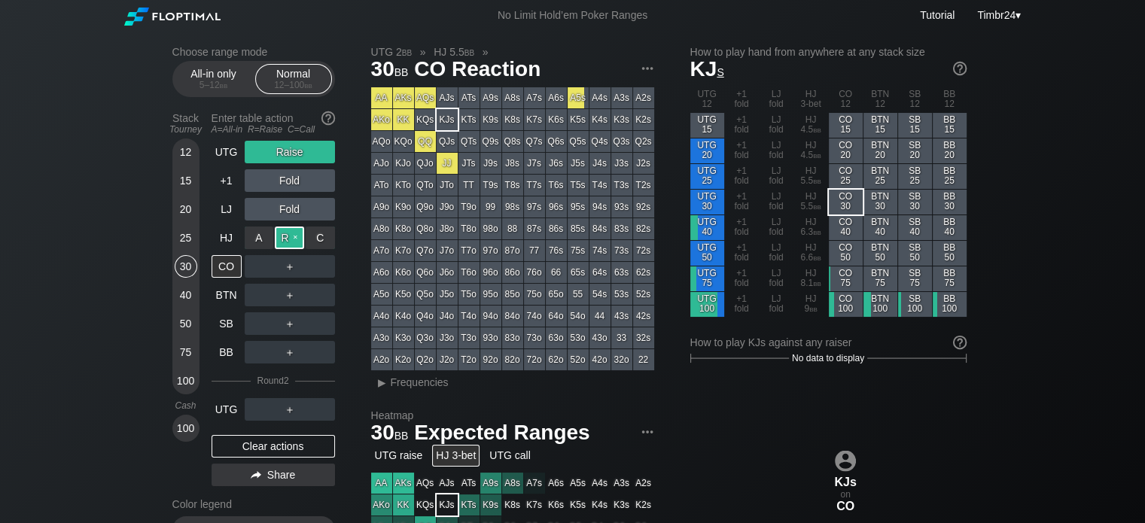
click at [283, 239] on div "R ✕" at bounding box center [289, 238] width 29 height 23
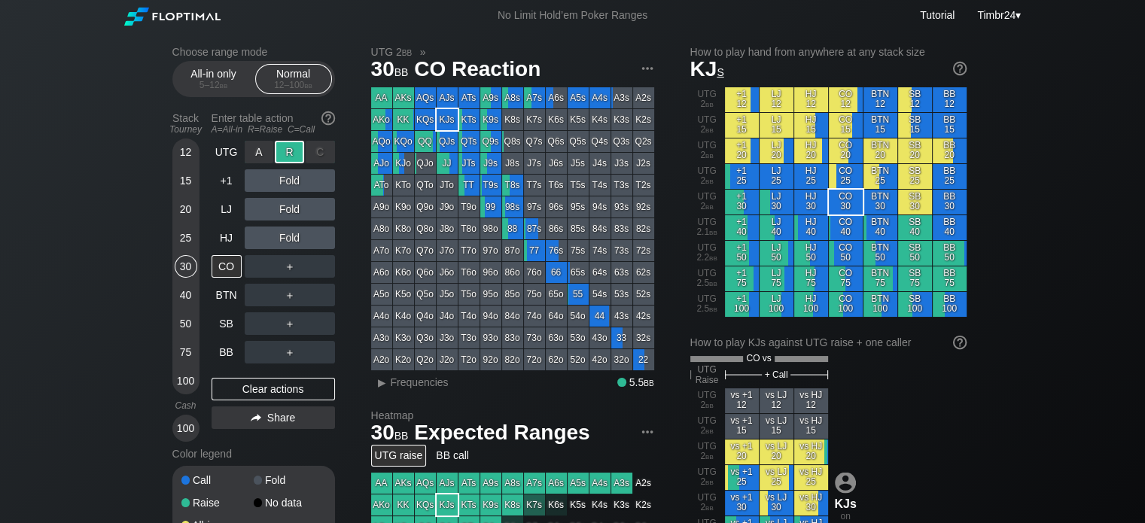
click at [302, 154] on div "R ✕" at bounding box center [289, 152] width 29 height 23
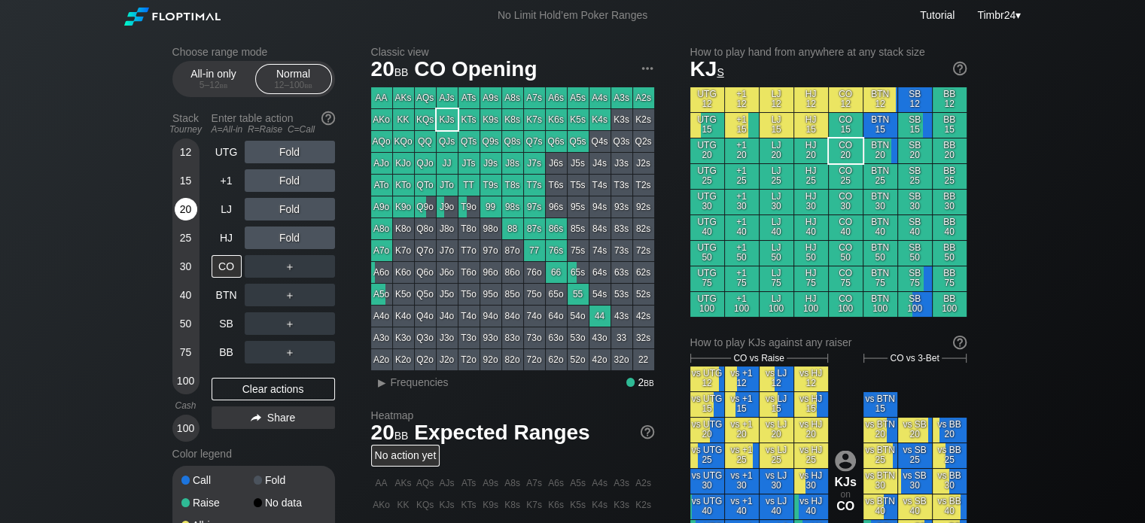
click at [181, 221] on div "20" at bounding box center [186, 209] width 23 height 23
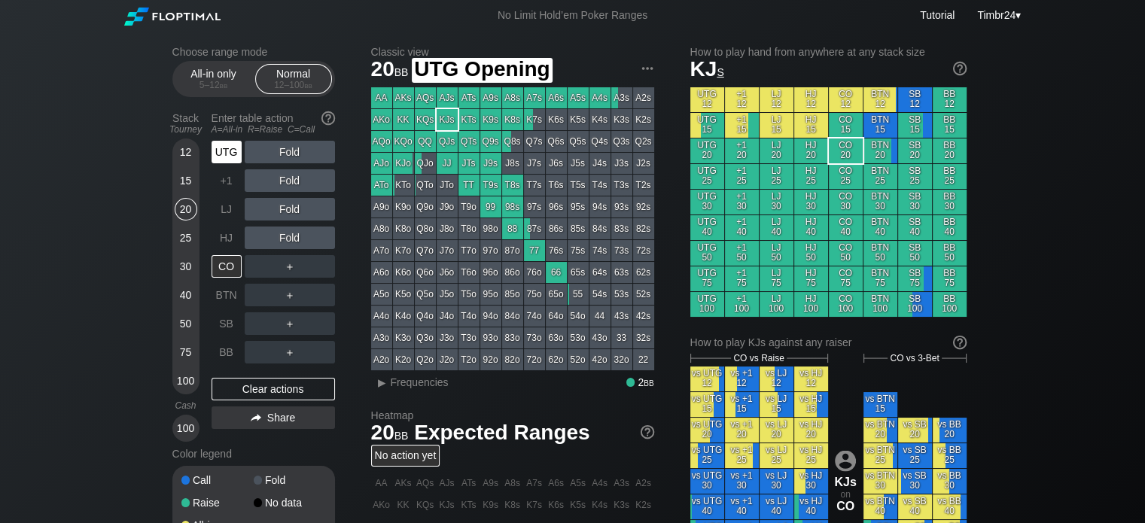
click at [220, 165] on div "UTG" at bounding box center [227, 152] width 33 height 29
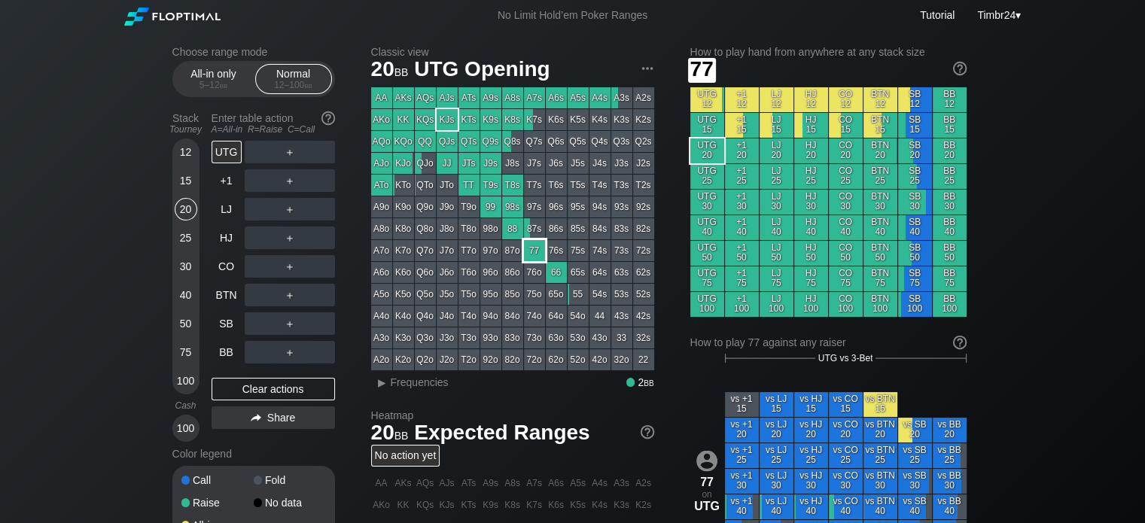
click at [534, 250] on div "77" at bounding box center [534, 250] width 21 height 21
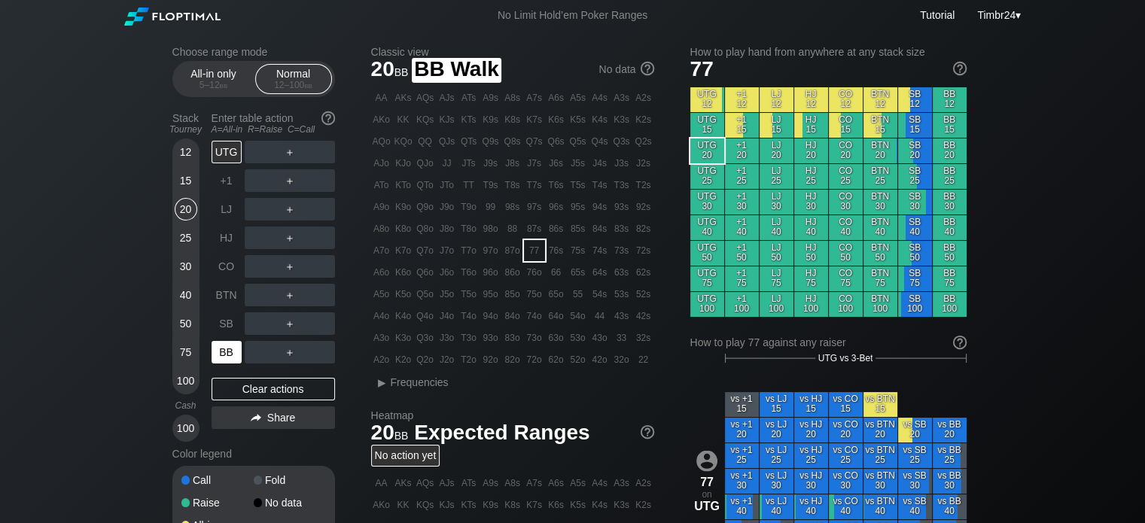
click at [220, 351] on div "BB" at bounding box center [226, 352] width 30 height 23
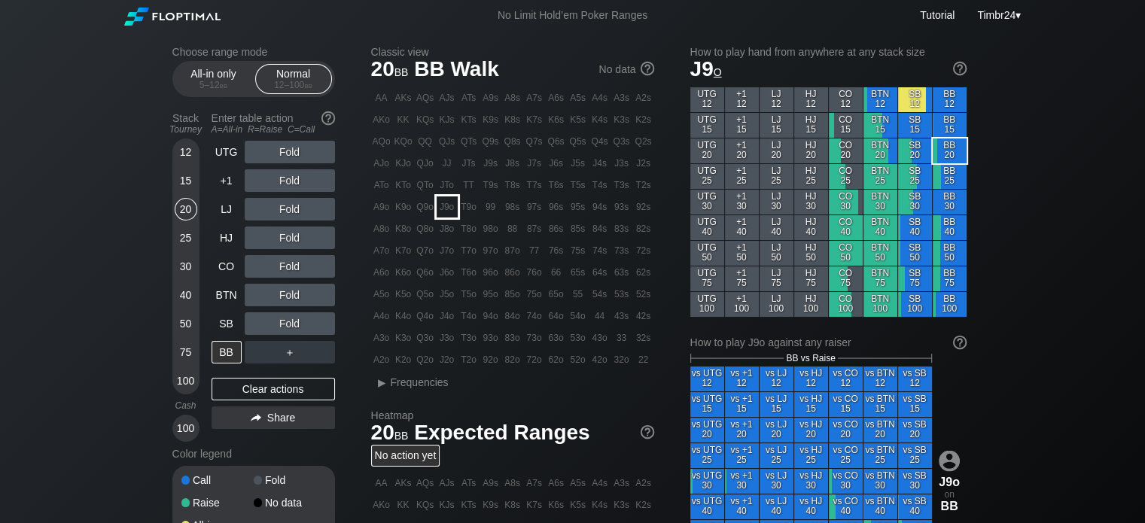
click at [443, 210] on div "J9o" at bounding box center [447, 206] width 21 height 21
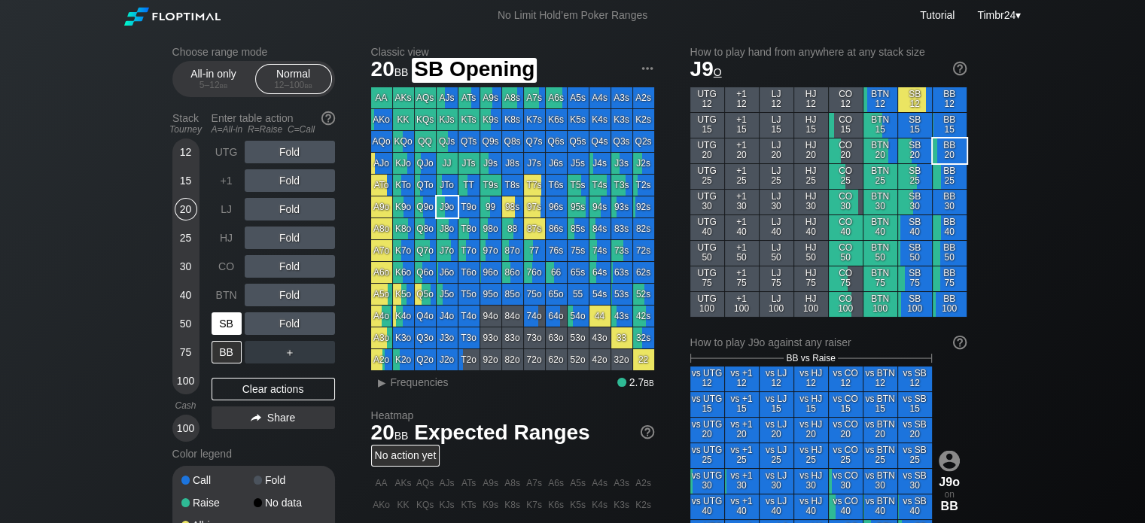
click at [225, 323] on div "SB" at bounding box center [226, 323] width 30 height 23
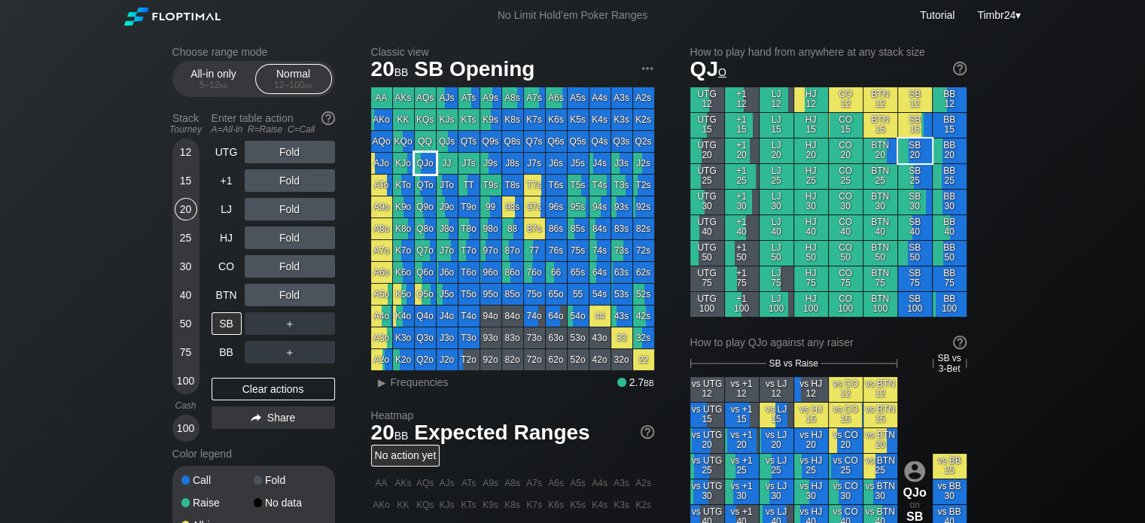
click at [425, 157] on div "QJo" at bounding box center [425, 163] width 21 height 21
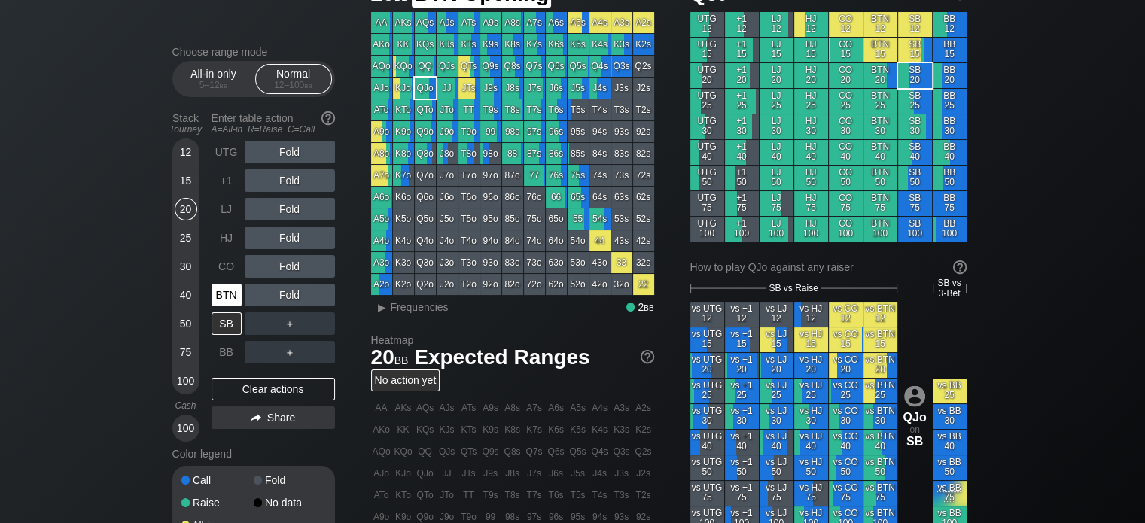
click at [214, 297] on div "BTN" at bounding box center [226, 295] width 30 height 23
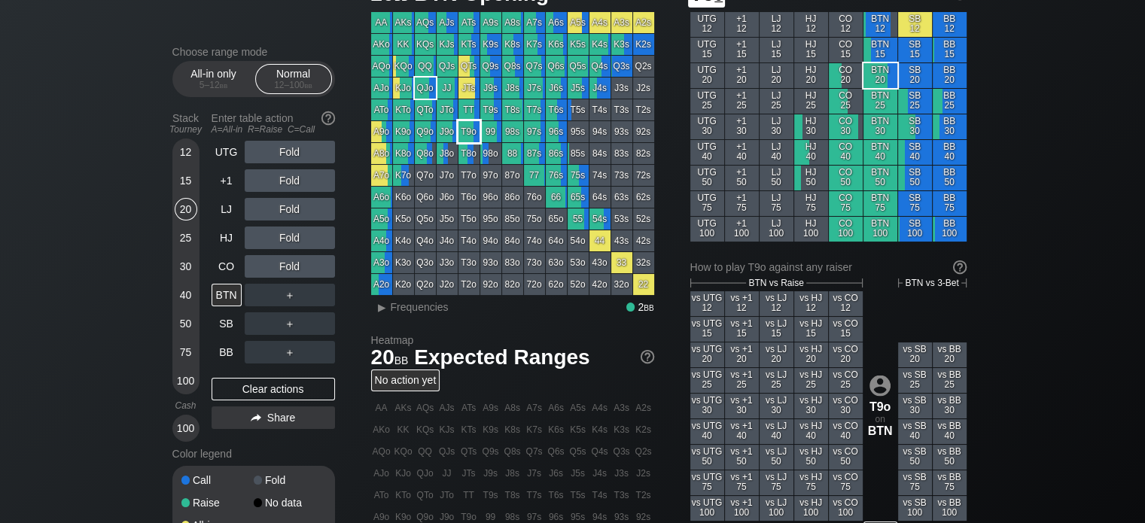
click at [473, 134] on div "T9o" at bounding box center [468, 131] width 21 height 21
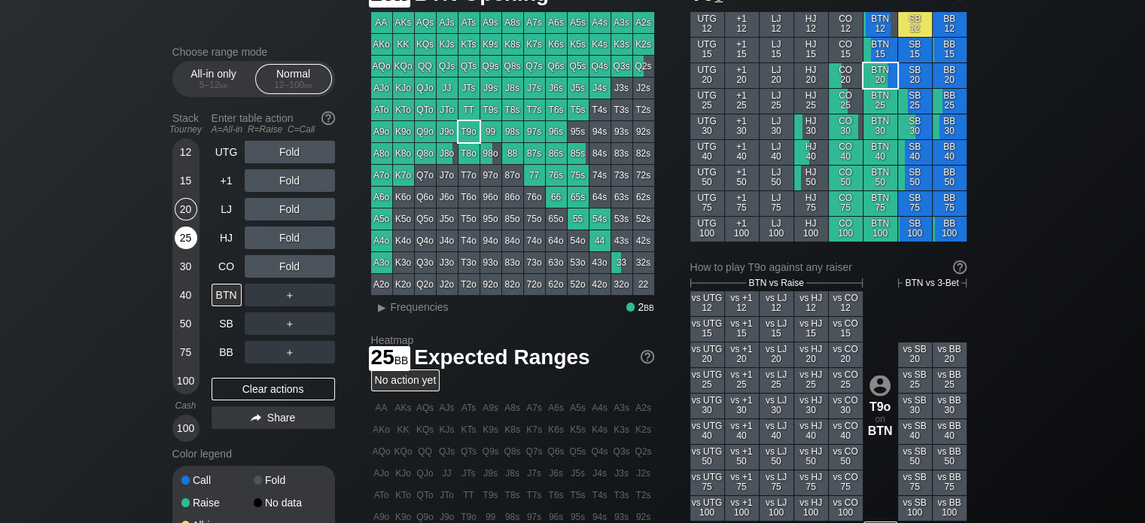
click at [182, 236] on div "25" at bounding box center [186, 238] width 23 height 23
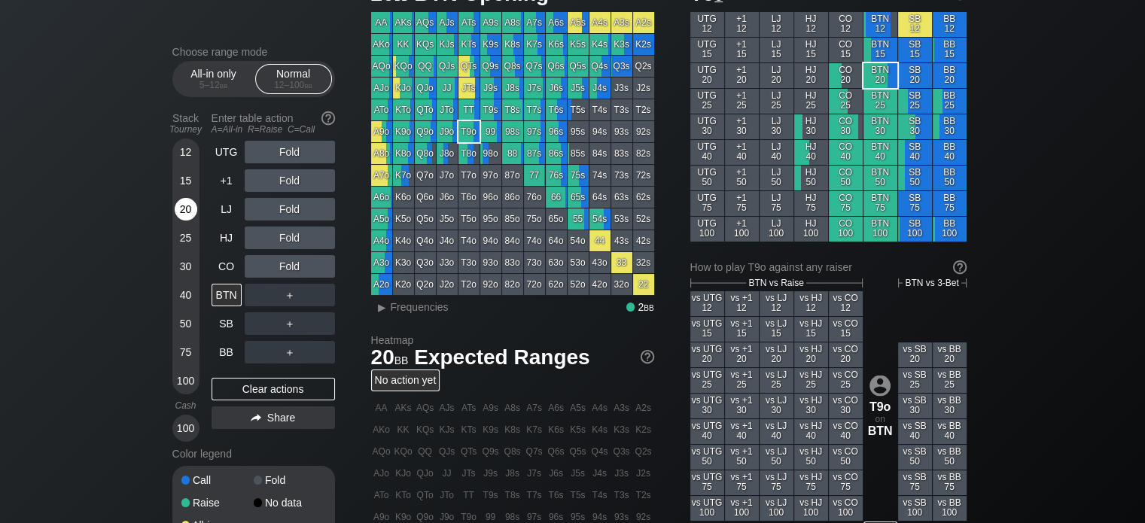
click at [194, 205] on div "20" at bounding box center [186, 209] width 23 height 23
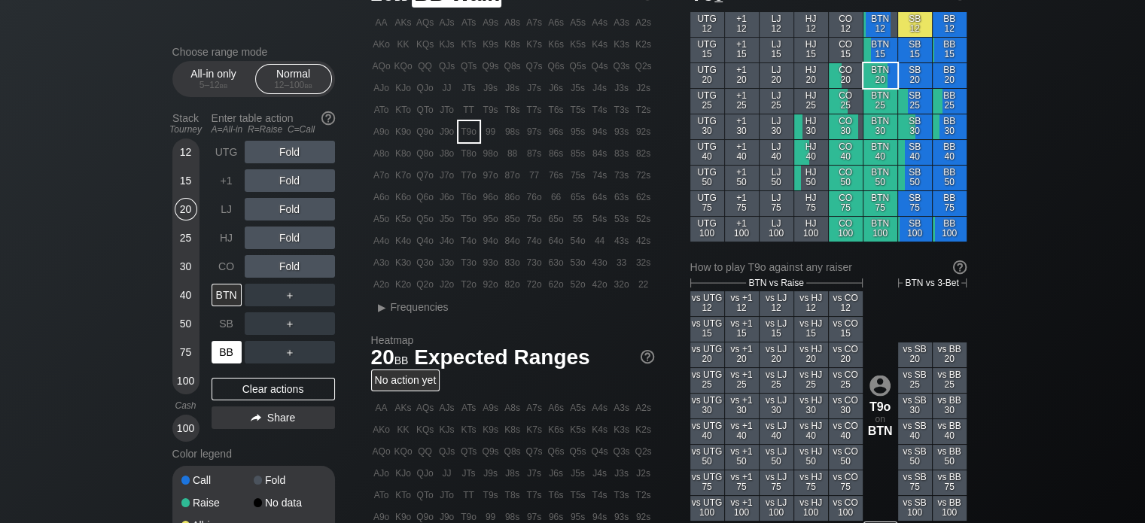
click at [224, 352] on div "BB" at bounding box center [226, 352] width 30 height 23
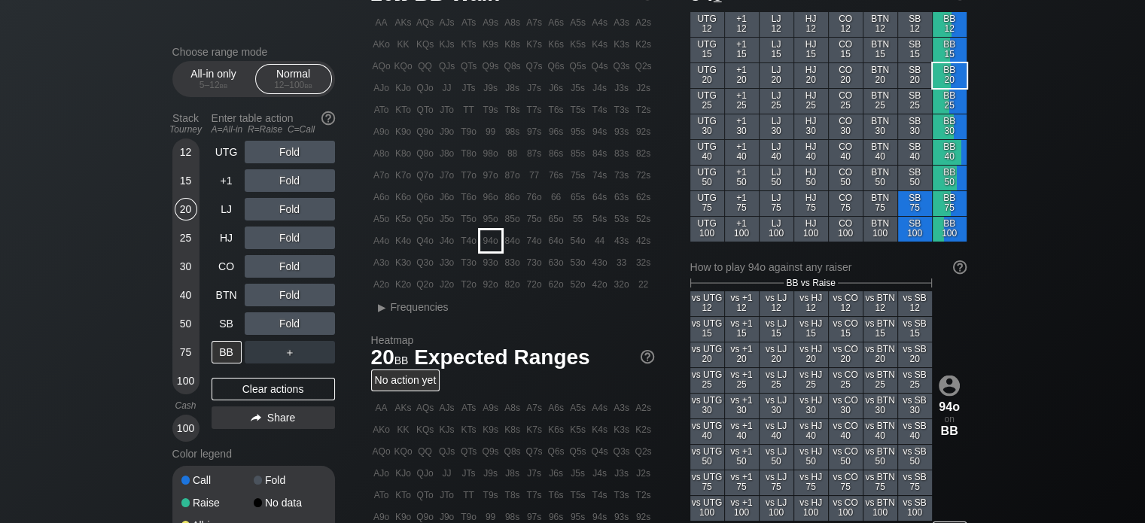
click at [493, 239] on div "94o" at bounding box center [490, 240] width 21 height 21
click at [507, 242] on div "84o" at bounding box center [512, 240] width 21 height 21
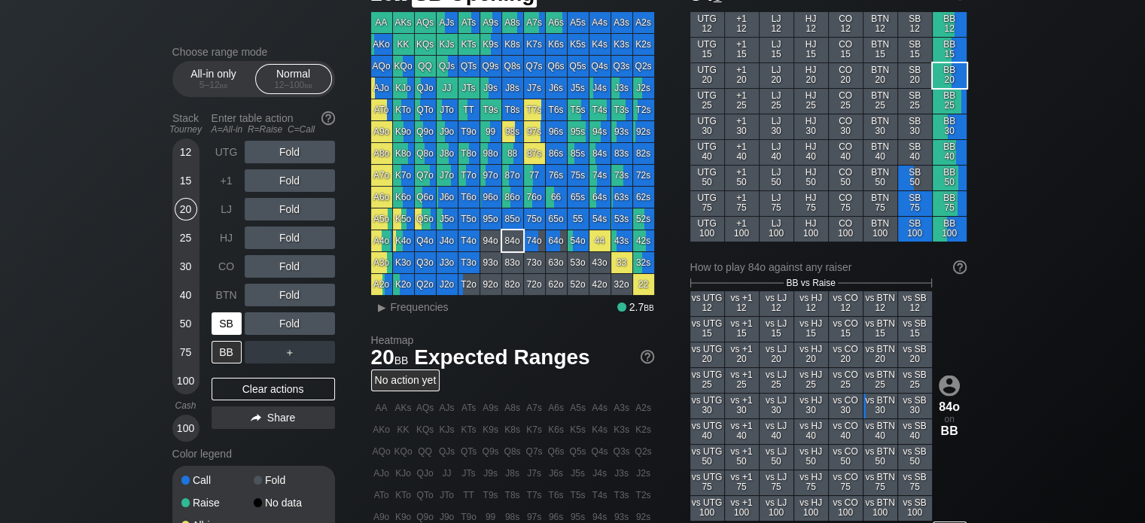
click at [226, 324] on div "SB" at bounding box center [226, 323] width 30 height 23
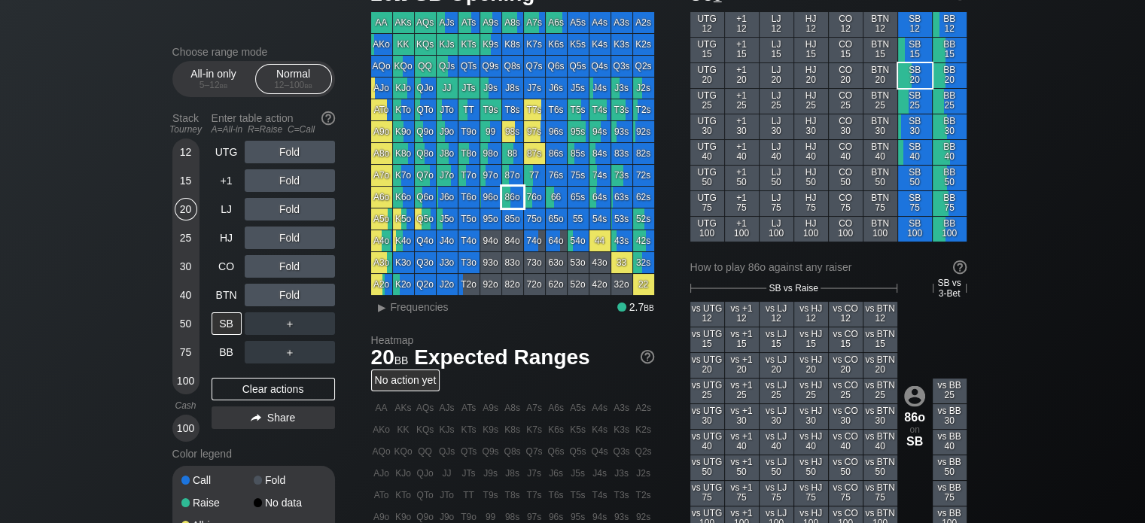
click at [512, 205] on div "86o" at bounding box center [512, 197] width 21 height 21
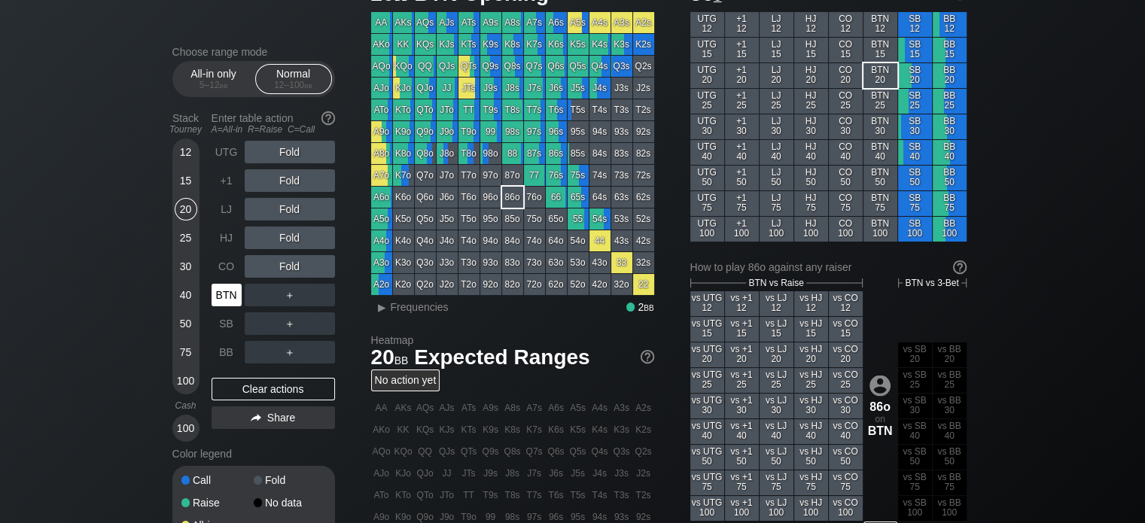
click at [213, 293] on div "BTN" at bounding box center [226, 295] width 30 height 23
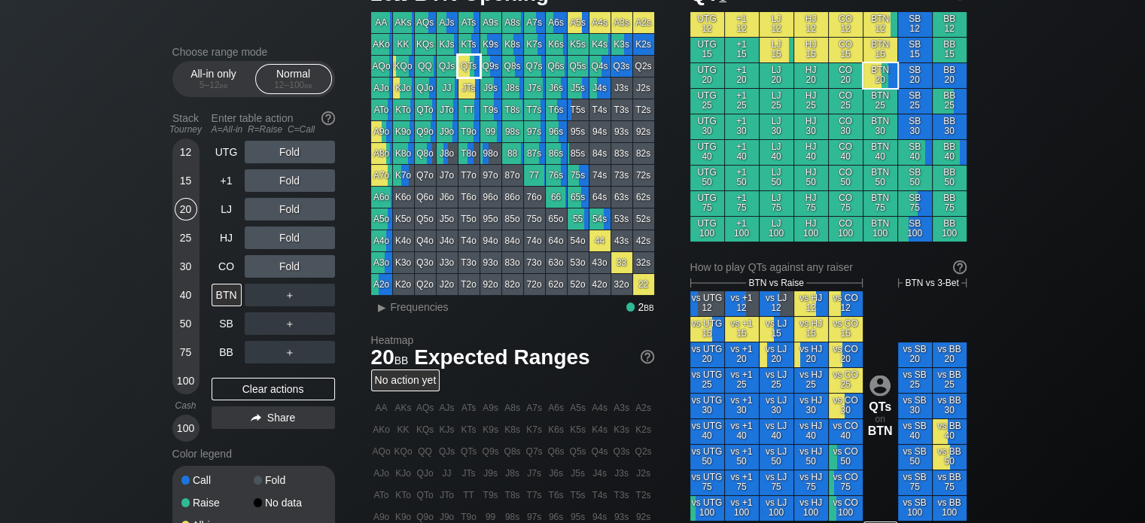
click at [463, 68] on div "QTs" at bounding box center [468, 66] width 21 height 21
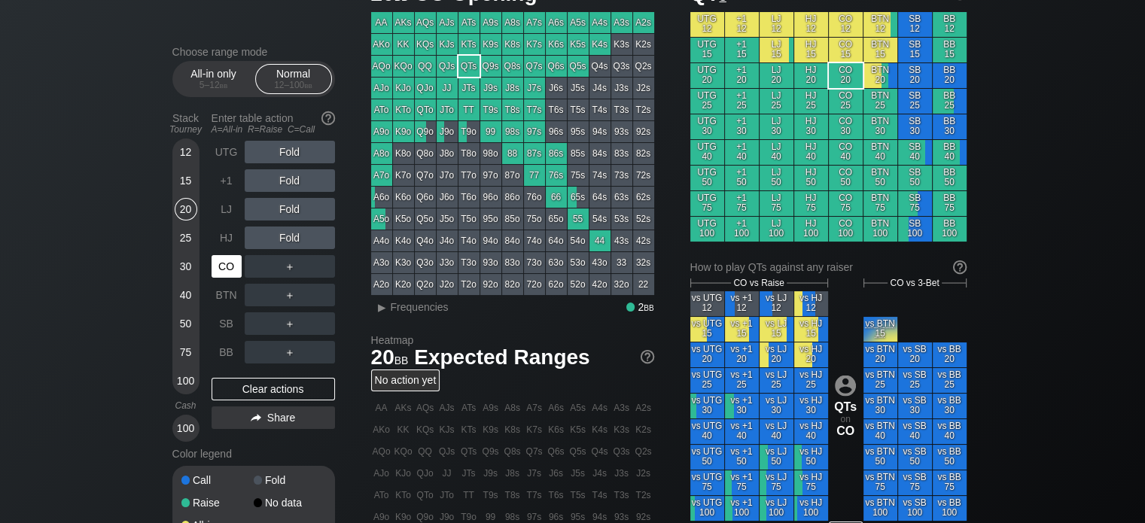
click at [228, 271] on div "CO" at bounding box center [226, 266] width 30 height 23
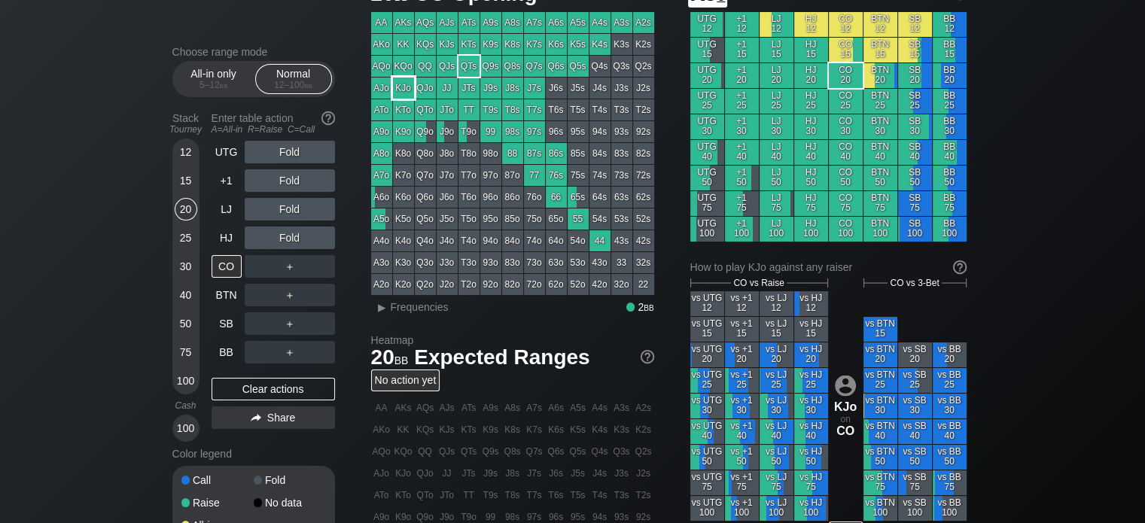
click at [405, 92] on div "KJo" at bounding box center [403, 88] width 21 height 21
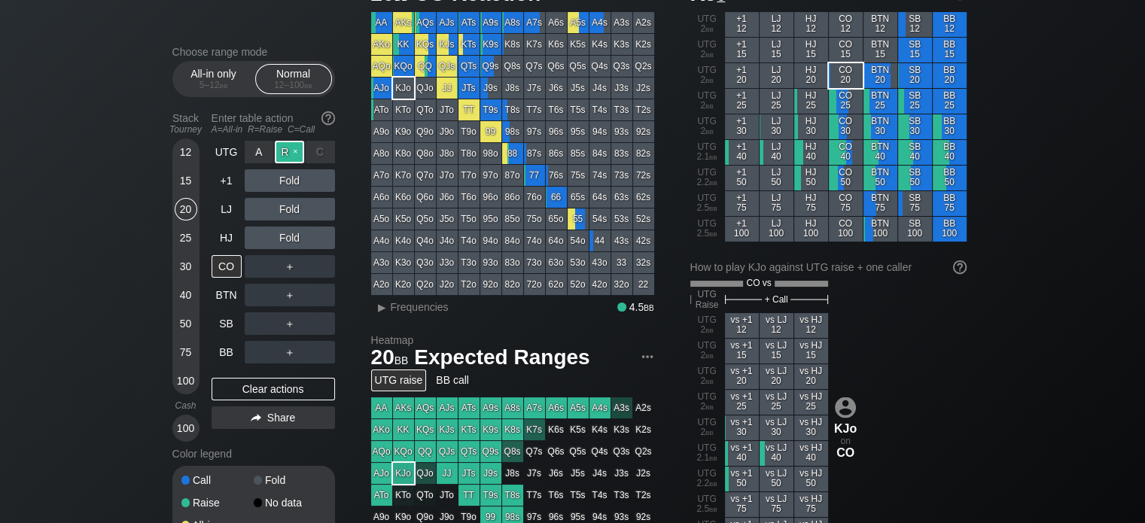
click at [296, 148] on div "R ✕" at bounding box center [289, 152] width 29 height 23
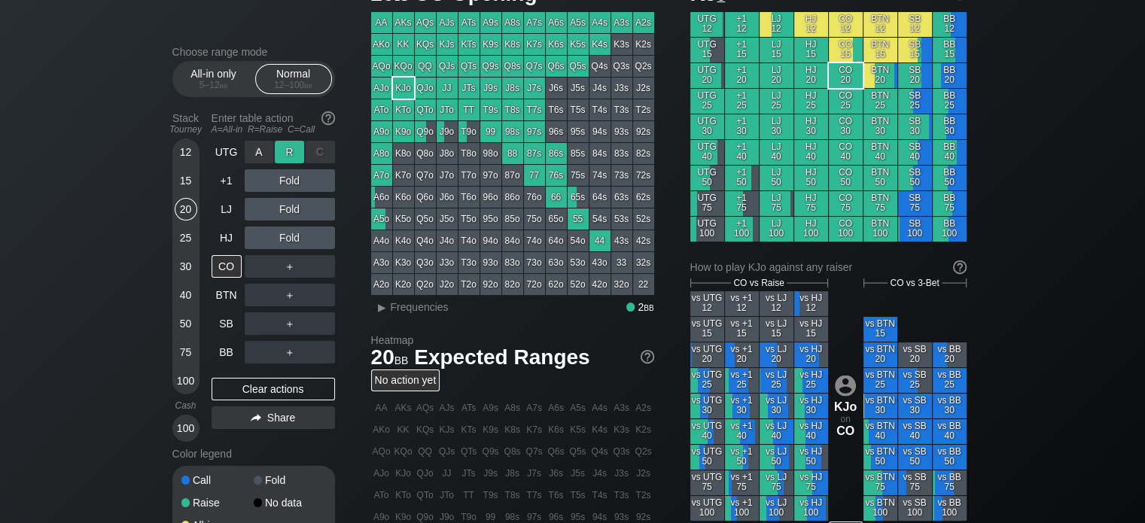
click at [287, 150] on div "R ✕" at bounding box center [289, 152] width 29 height 23
click at [286, 241] on div "R ✕" at bounding box center [289, 238] width 29 height 23
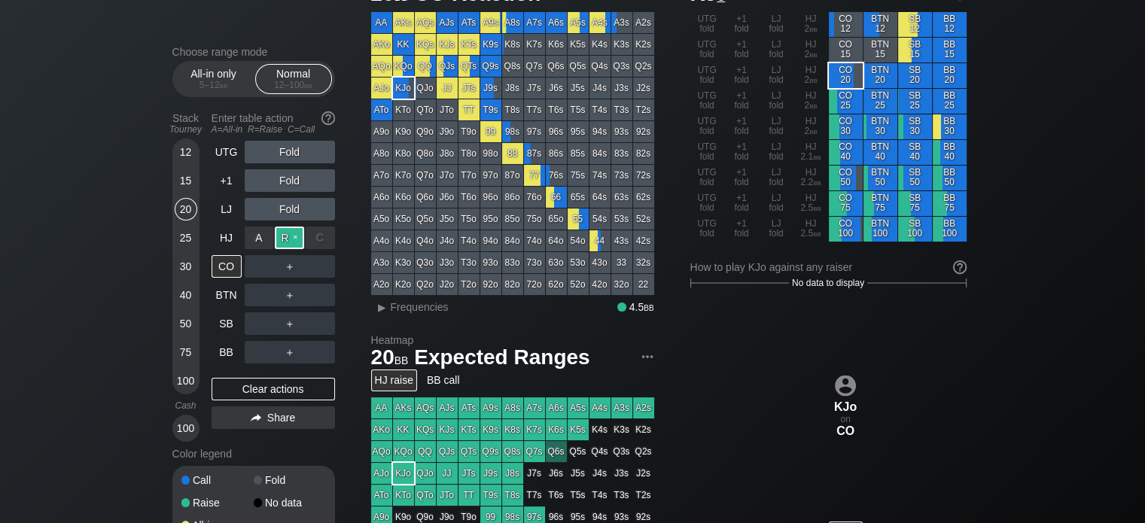
click at [286, 241] on div "R ✕" at bounding box center [289, 238] width 29 height 23
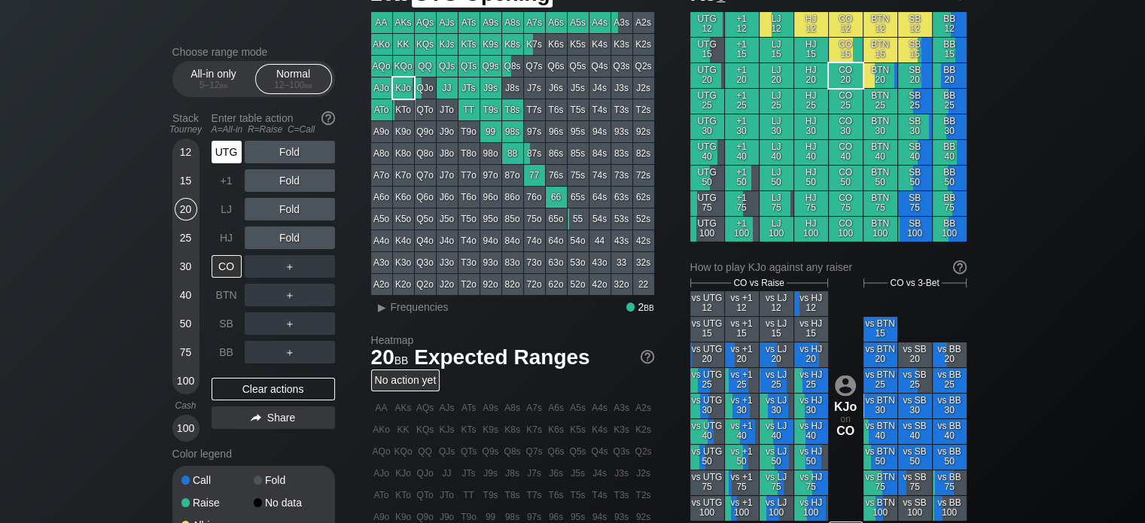
click at [220, 150] on div "UTG" at bounding box center [226, 152] width 30 height 23
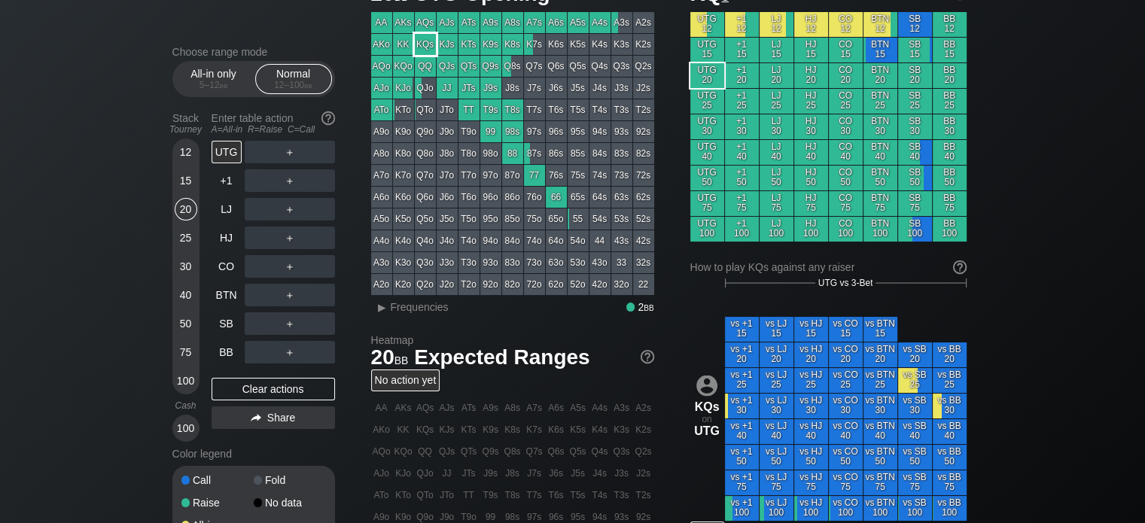
click at [424, 47] on div "KQs" at bounding box center [425, 44] width 21 height 21
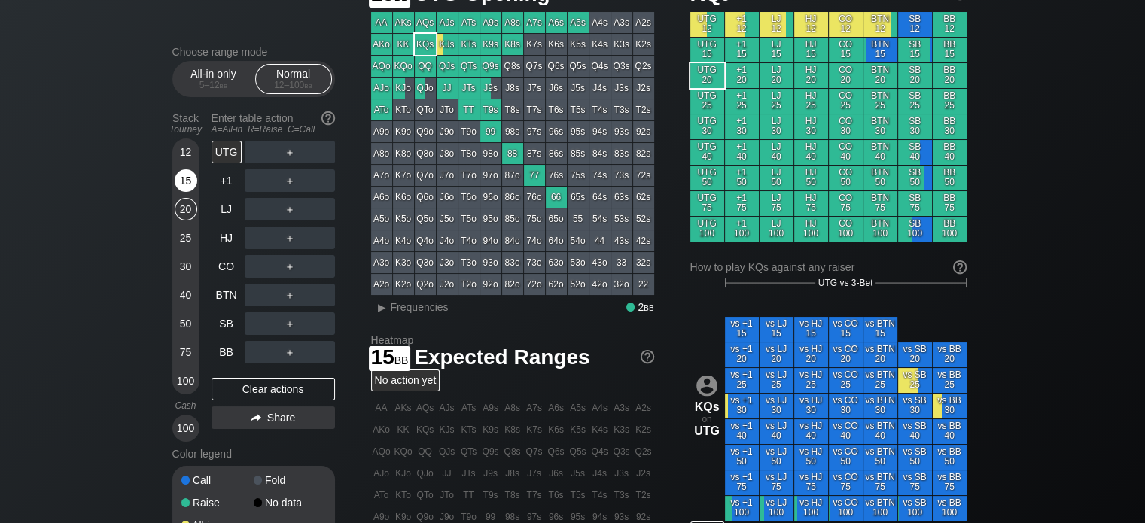
click at [184, 184] on div "15" at bounding box center [186, 180] width 23 height 23
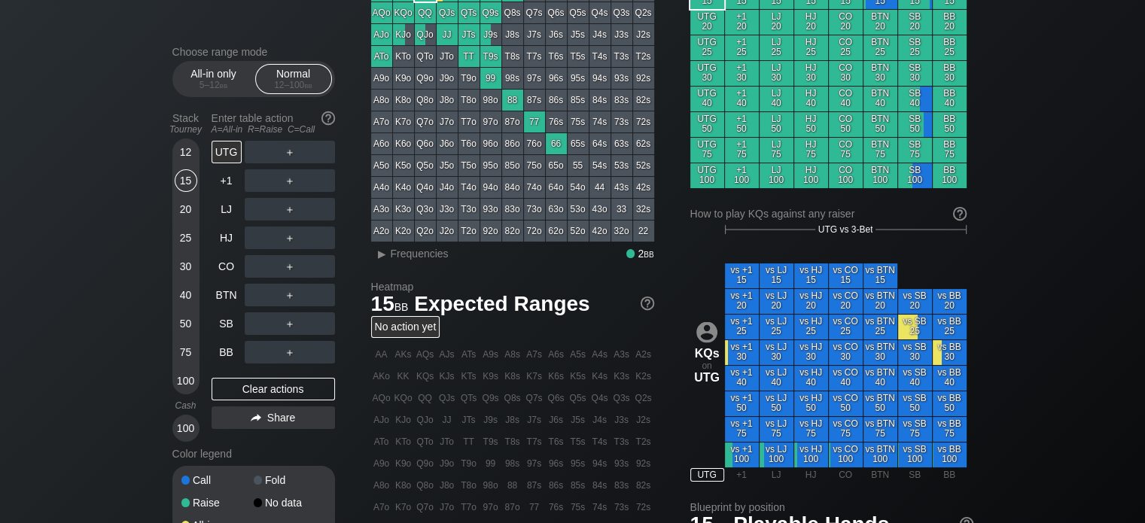
scroll to position [151, 0]
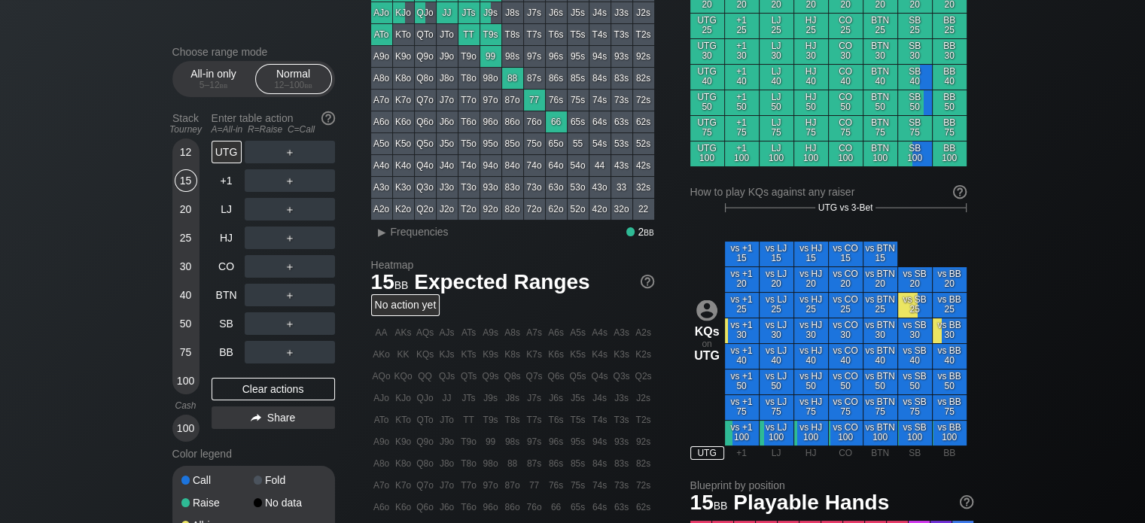
click at [198, 144] on div "12 15 20 25 30 40 50 75 100 Cash 100" at bounding box center [185, 291] width 27 height 301
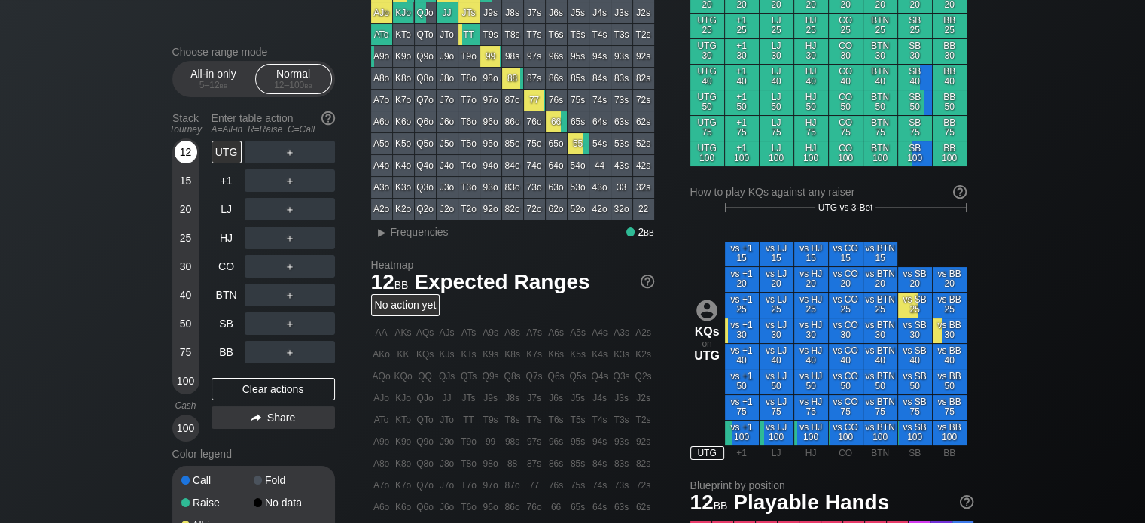
click at [195, 151] on div "12" at bounding box center [186, 152] width 23 height 23
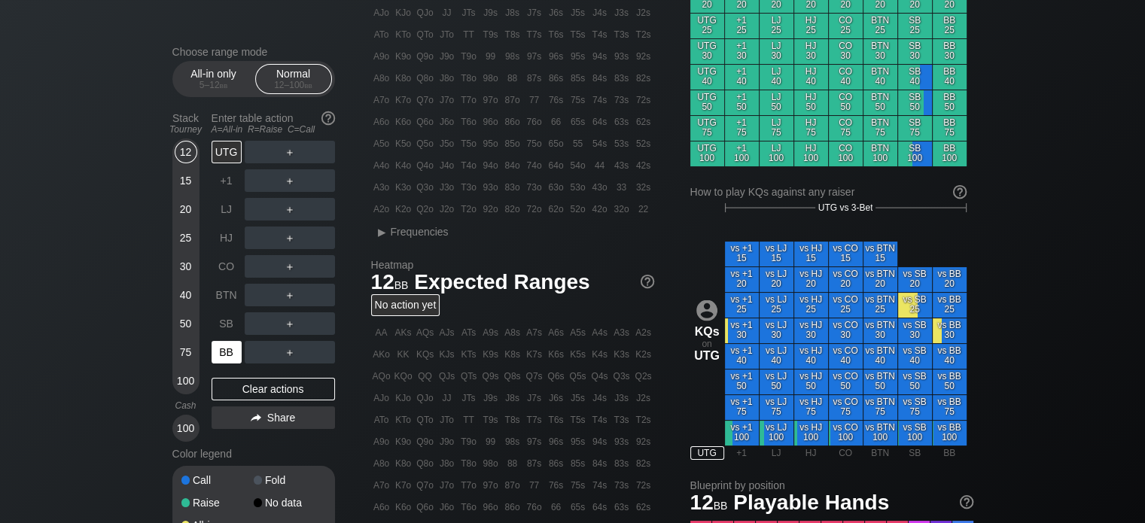
click at [227, 348] on div "BB" at bounding box center [226, 352] width 30 height 23
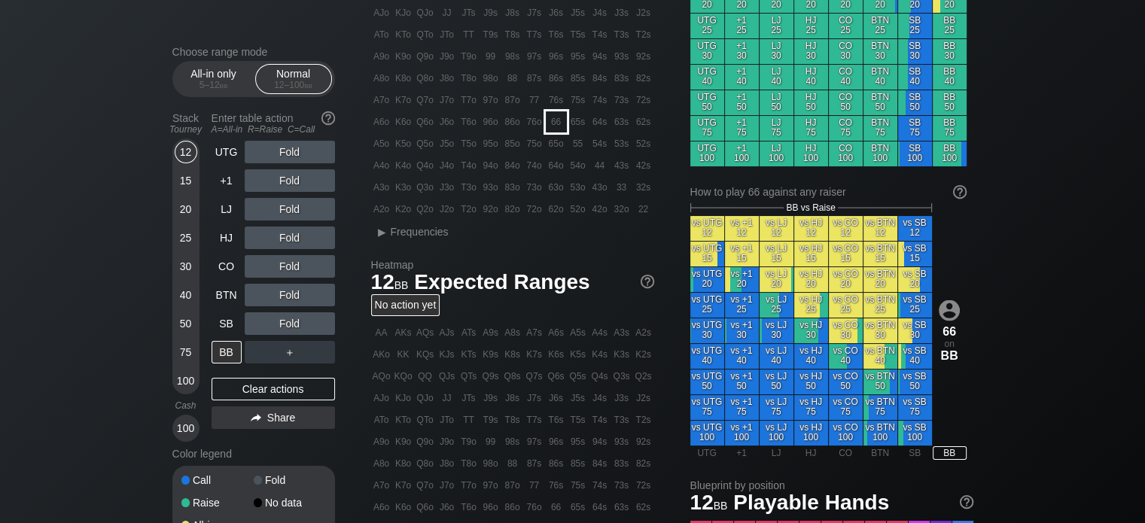
click at [558, 123] on div "66" at bounding box center [556, 121] width 21 height 21
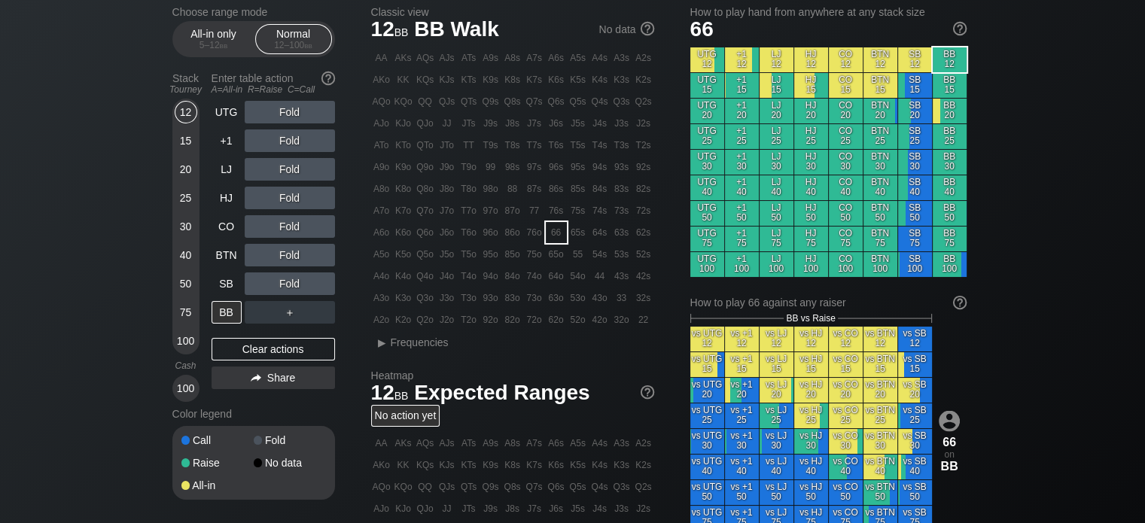
scroll to position [75, 0]
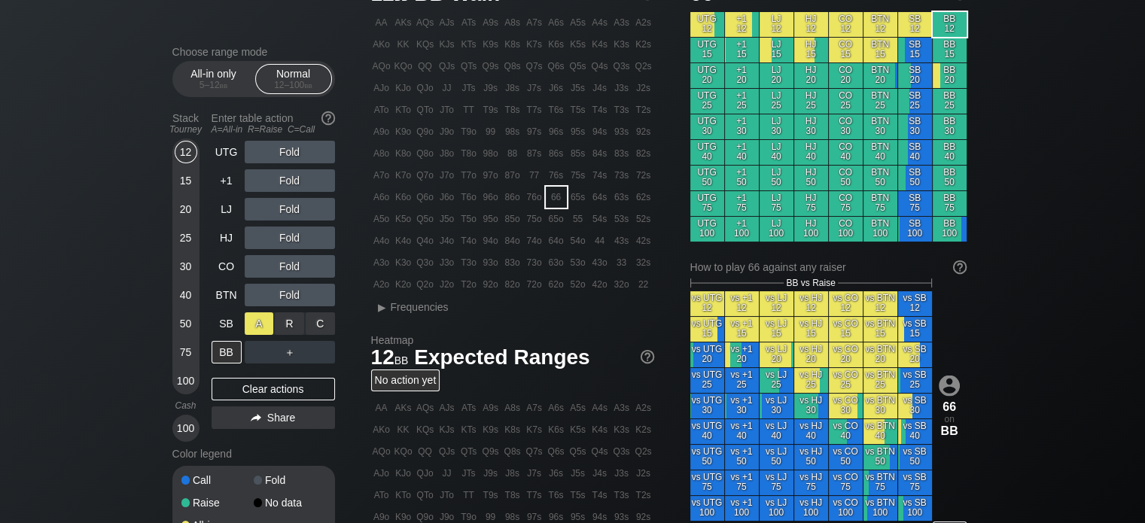
click at [266, 319] on div "A ✕" at bounding box center [259, 323] width 29 height 23
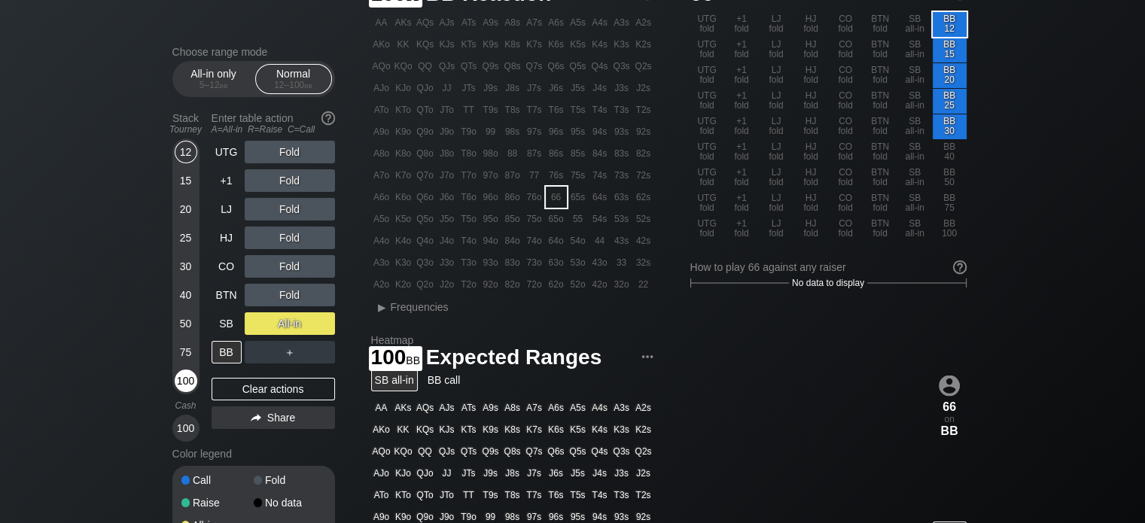
click at [187, 379] on div "100" at bounding box center [186, 381] width 23 height 23
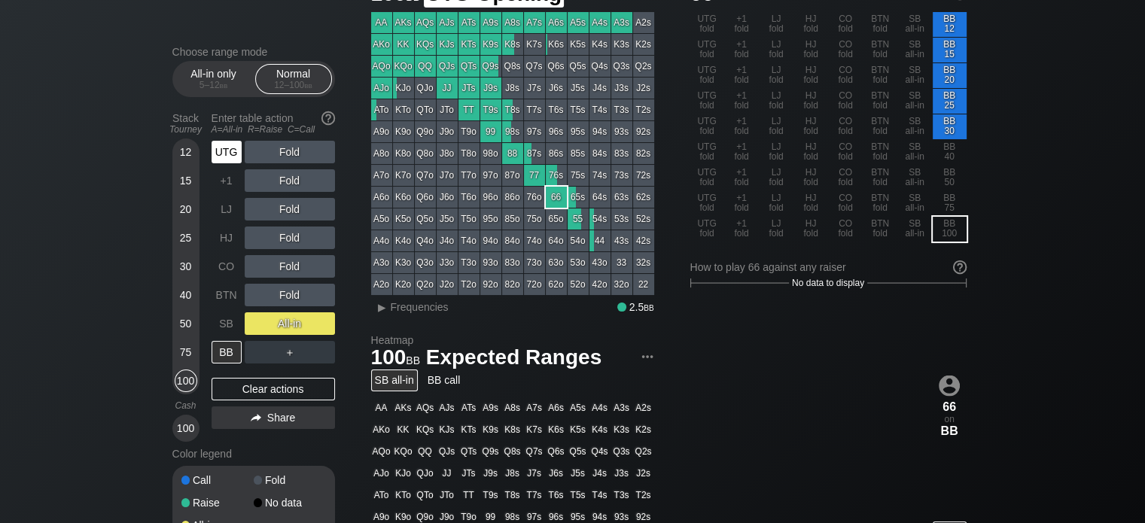
click at [224, 150] on div "UTG" at bounding box center [226, 152] width 30 height 23
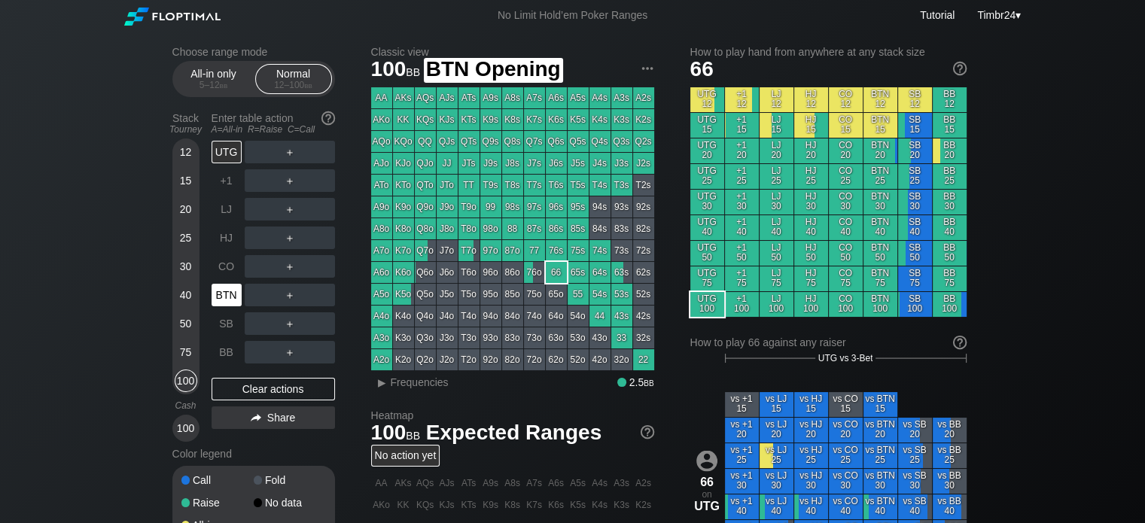
click at [230, 287] on div "BTN" at bounding box center [226, 295] width 30 height 23
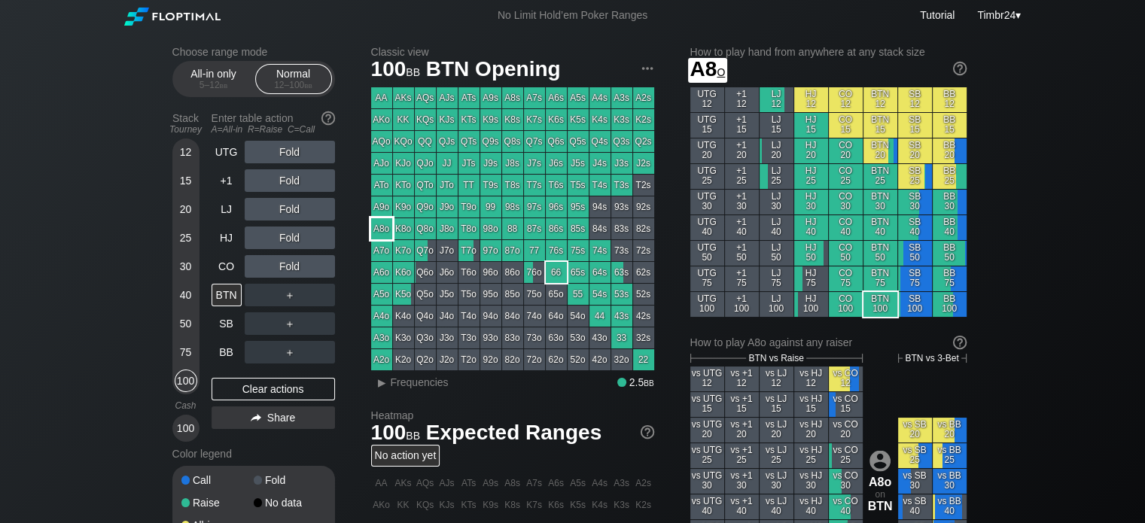
click at [371, 231] on div "A8o" at bounding box center [381, 228] width 21 height 21
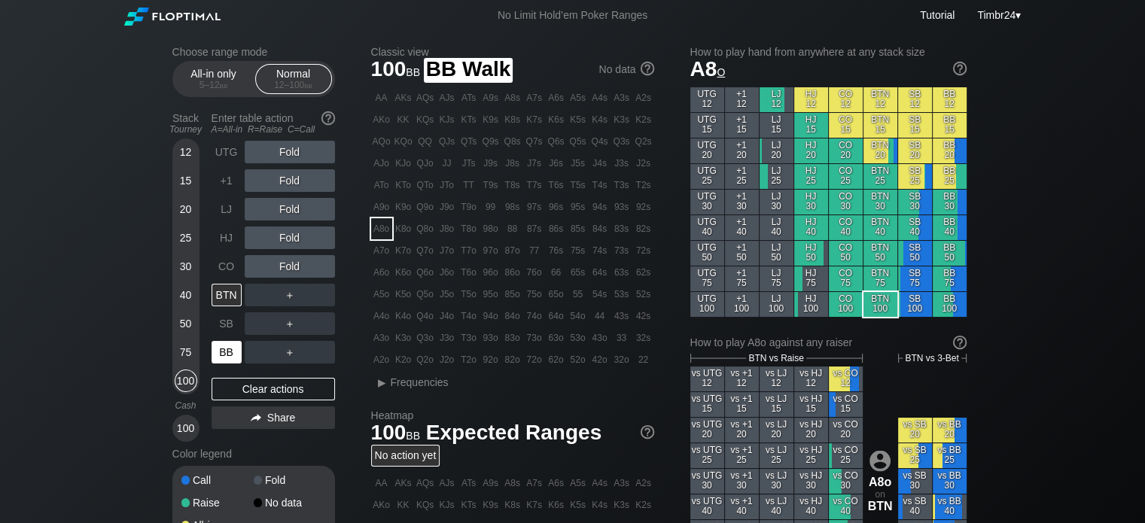
click at [230, 357] on div "BB" at bounding box center [226, 352] width 30 height 23
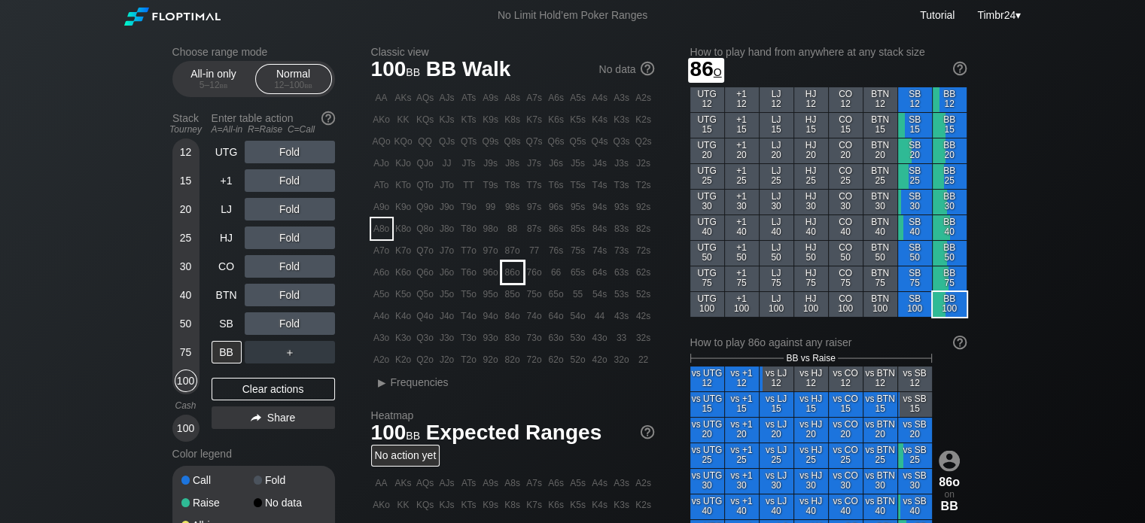
click at [510, 272] on div "86o" at bounding box center [512, 272] width 21 height 21
click at [292, 291] on div "R ✕" at bounding box center [289, 295] width 29 height 23
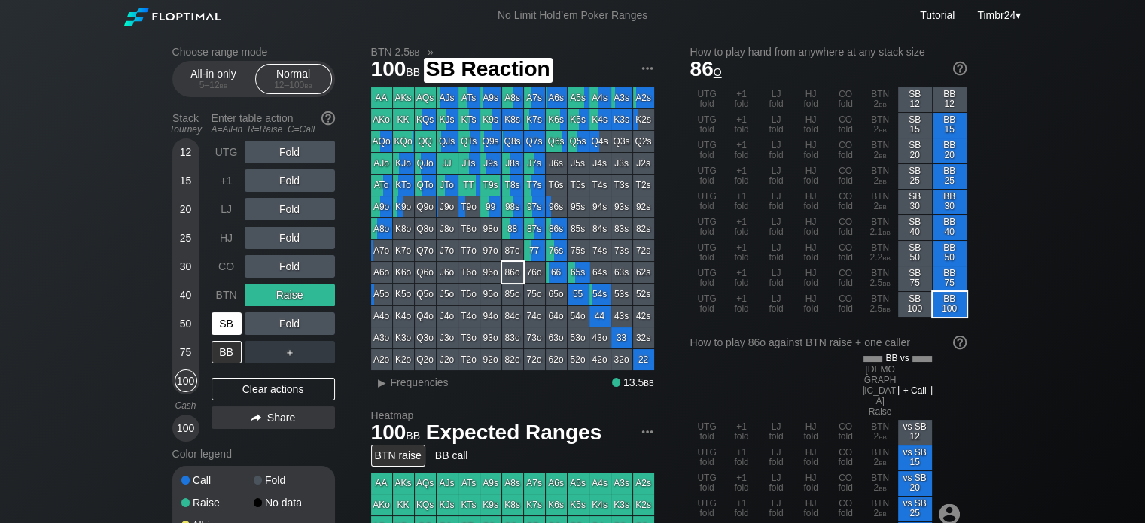
click at [222, 326] on div "SB" at bounding box center [226, 323] width 30 height 23
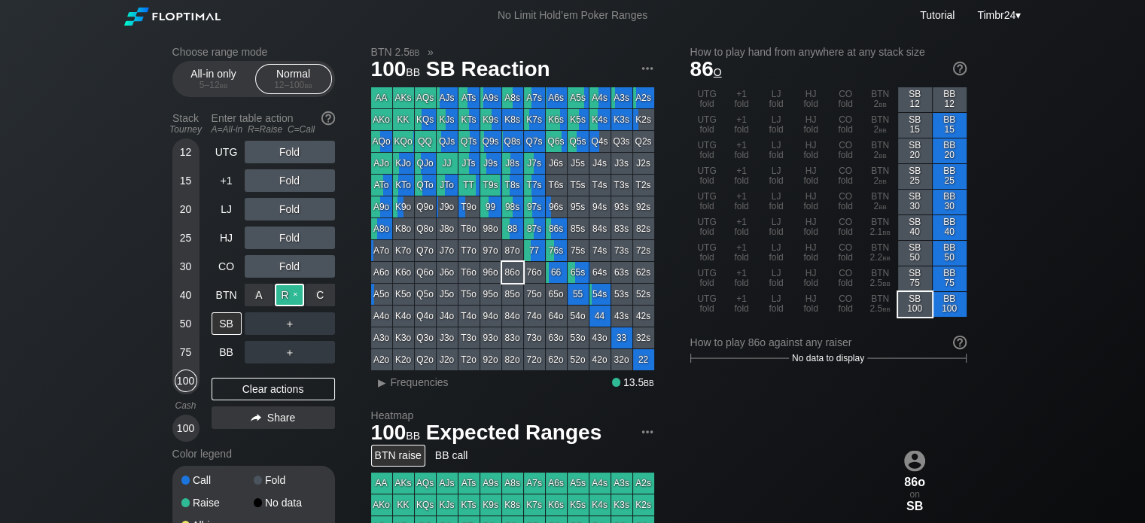
click at [280, 302] on div "R ✕" at bounding box center [289, 295] width 29 height 23
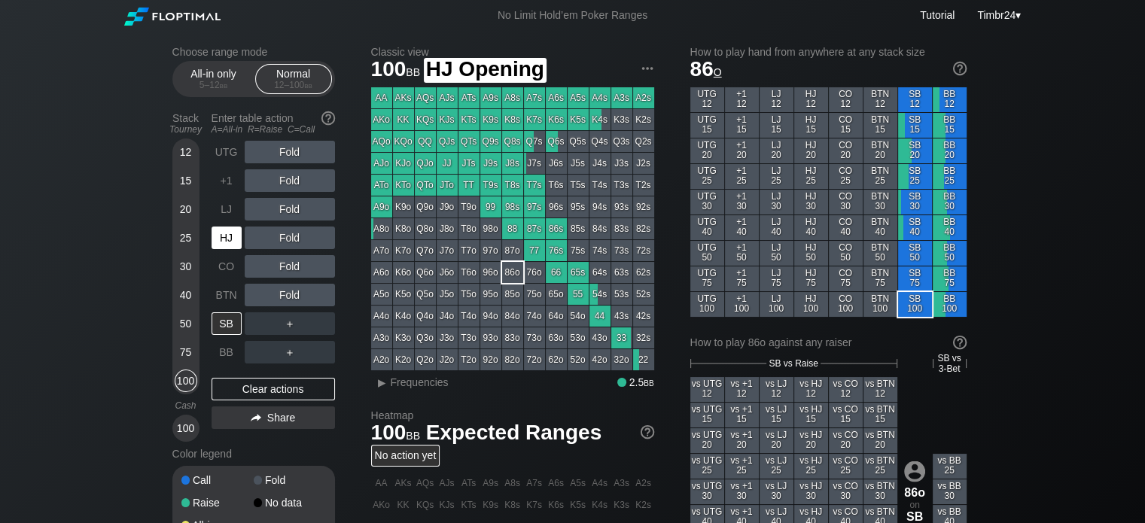
click at [229, 234] on div "HJ" at bounding box center [226, 238] width 30 height 23
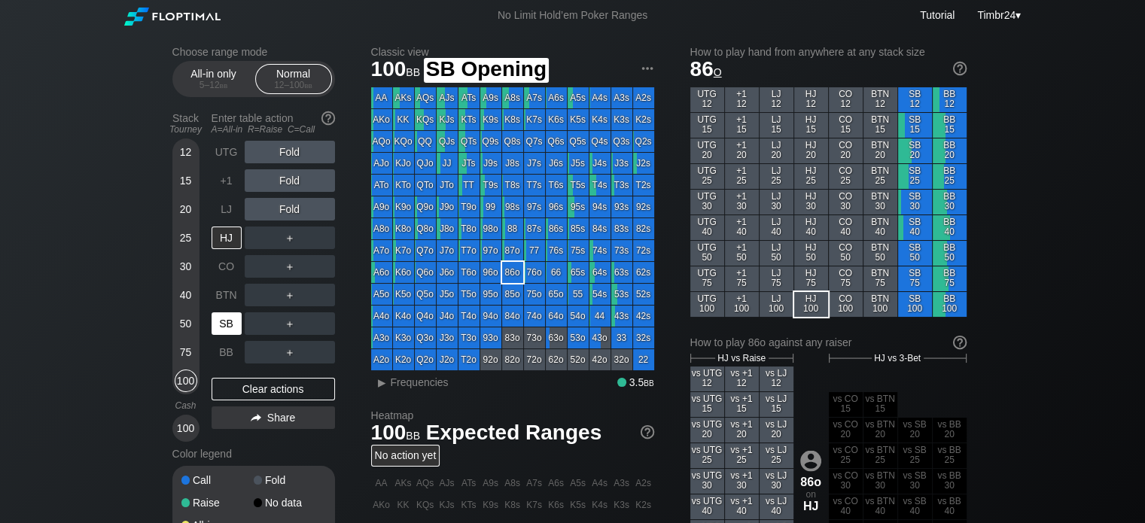
click at [218, 321] on div "SB" at bounding box center [226, 323] width 30 height 23
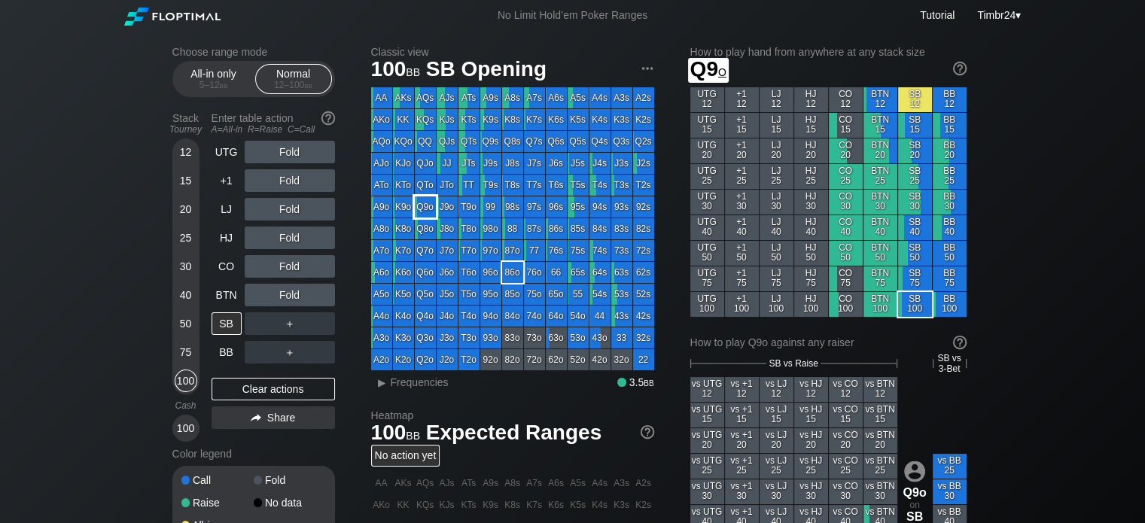
click at [421, 202] on div "Q9o" at bounding box center [425, 206] width 21 height 21
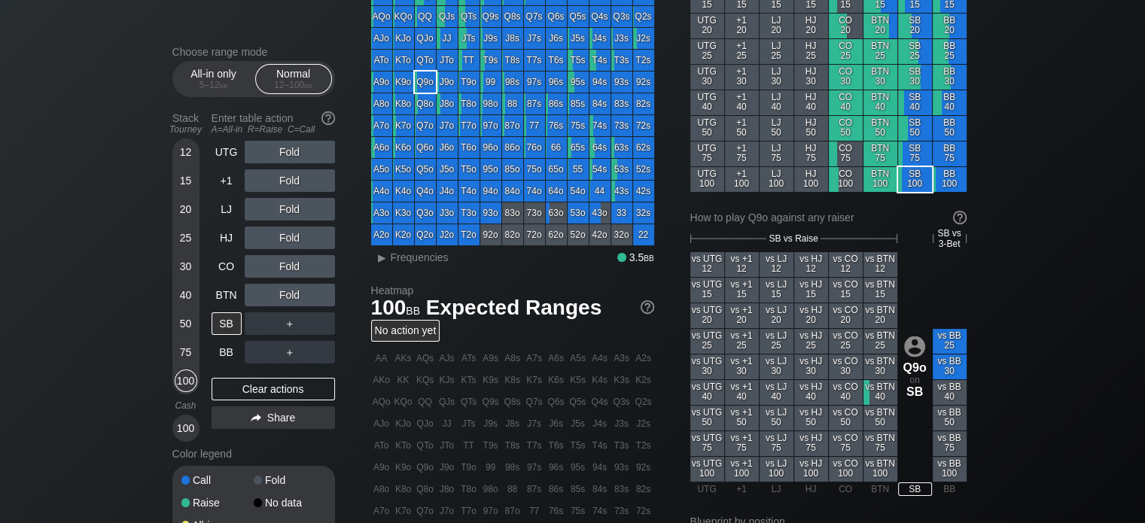
scroll to position [151, 0]
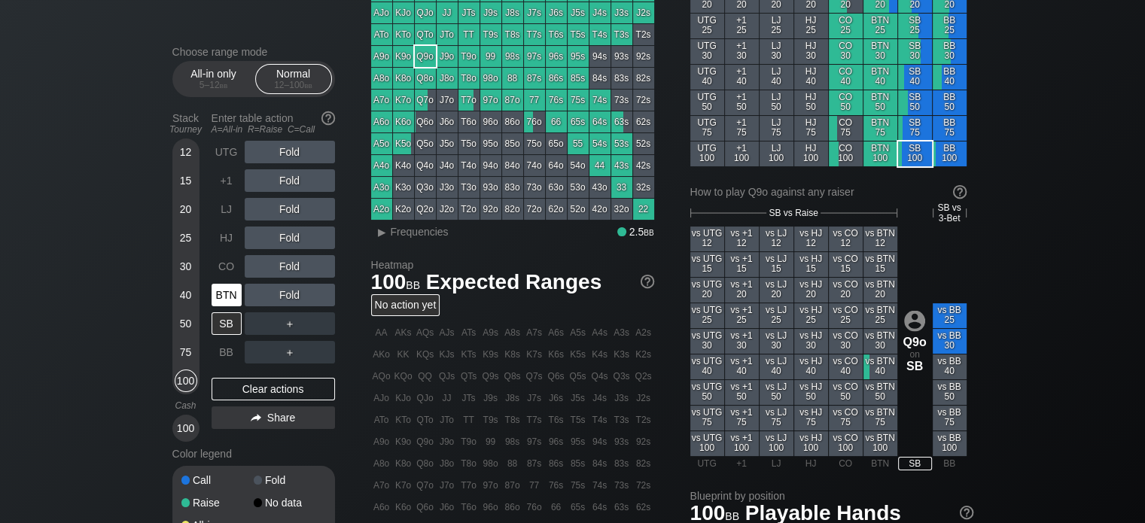
click at [227, 303] on div "BTN" at bounding box center [226, 295] width 30 height 23
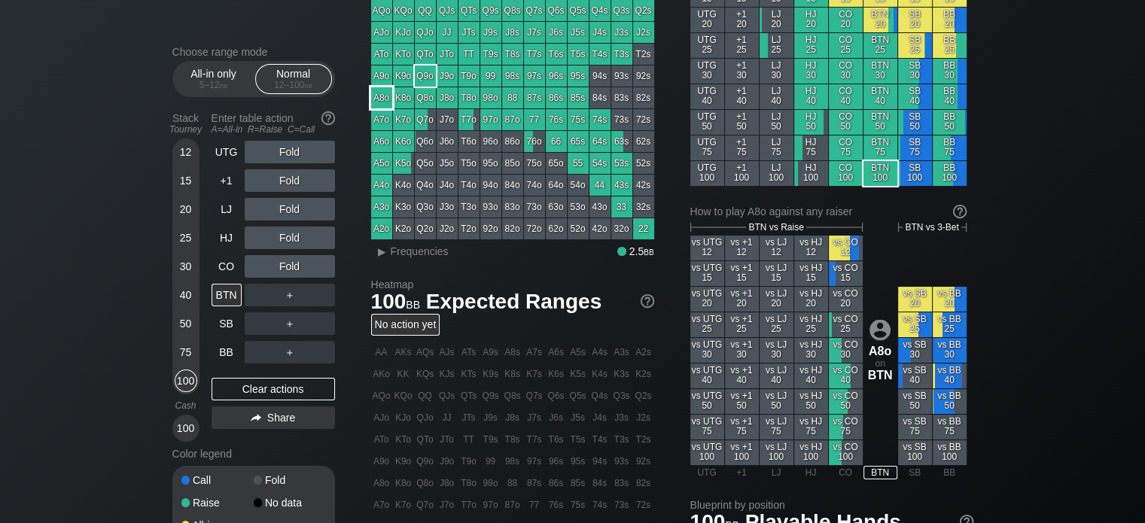
scroll to position [75, 0]
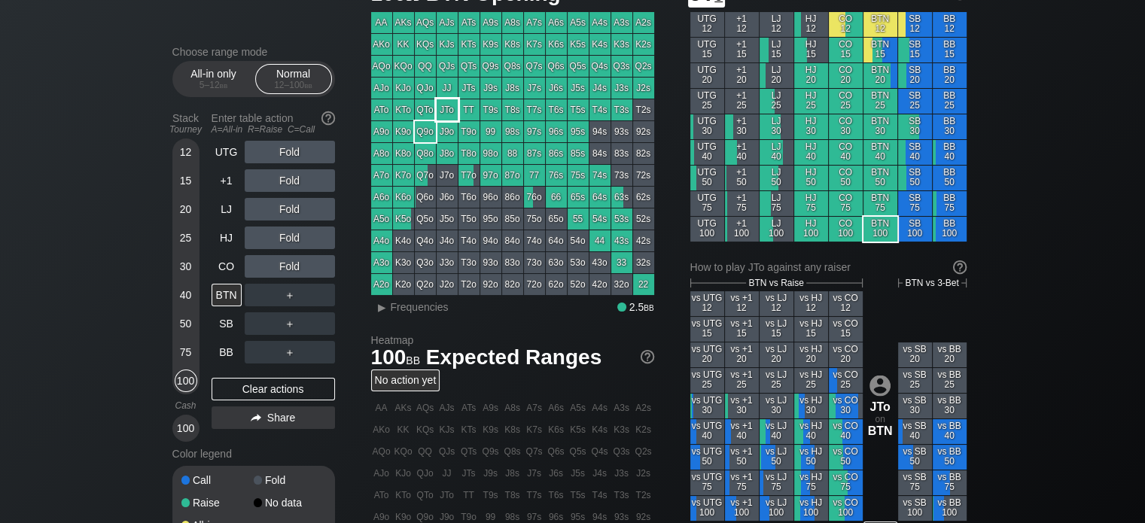
click at [440, 111] on div "JTo" at bounding box center [447, 109] width 21 height 21
click at [290, 157] on div "R ✕" at bounding box center [289, 152] width 29 height 23
click at [284, 150] on div "R ✕" at bounding box center [289, 152] width 29 height 23
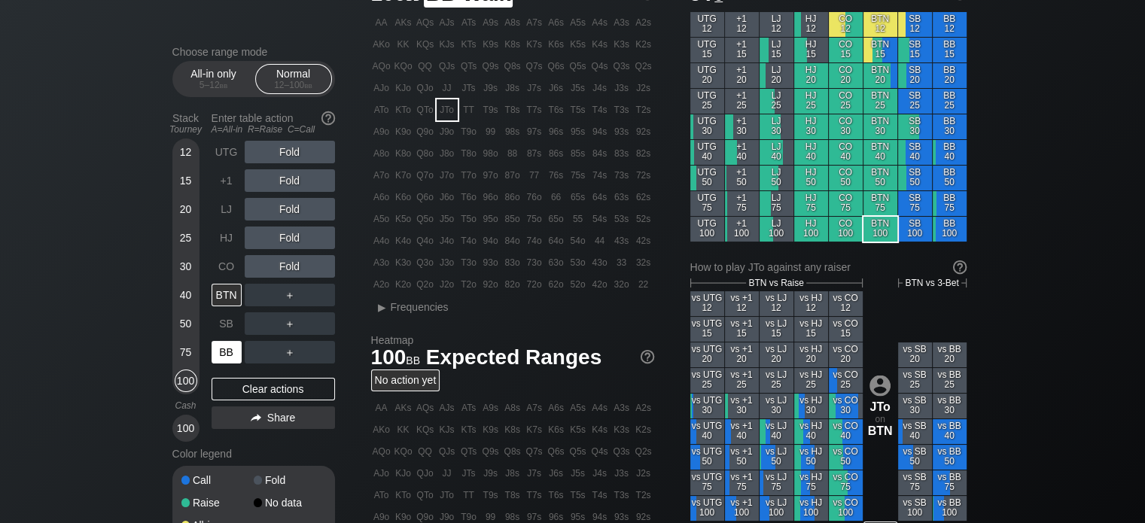
click at [221, 351] on div "BB" at bounding box center [226, 352] width 30 height 23
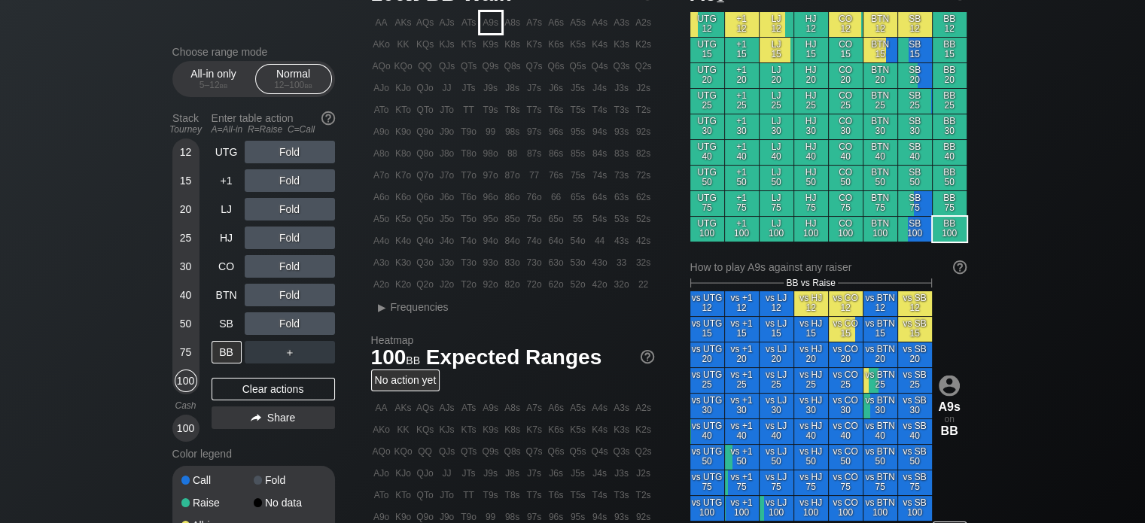
click at [493, 26] on div "A9s" at bounding box center [490, 22] width 21 height 21
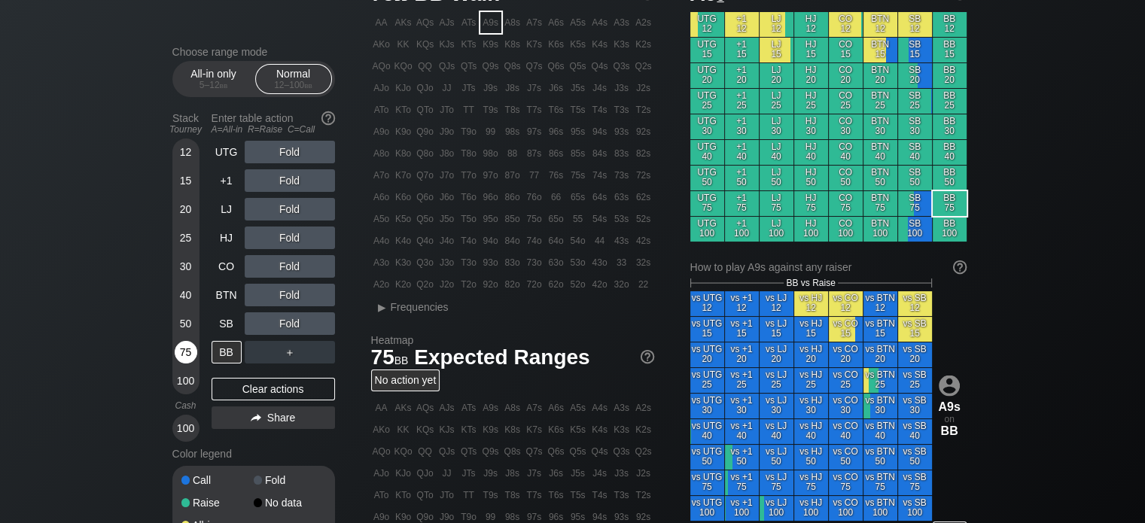
click at [176, 349] on div "75" at bounding box center [186, 352] width 23 height 23
click at [175, 383] on div "100" at bounding box center [186, 381] width 23 height 23
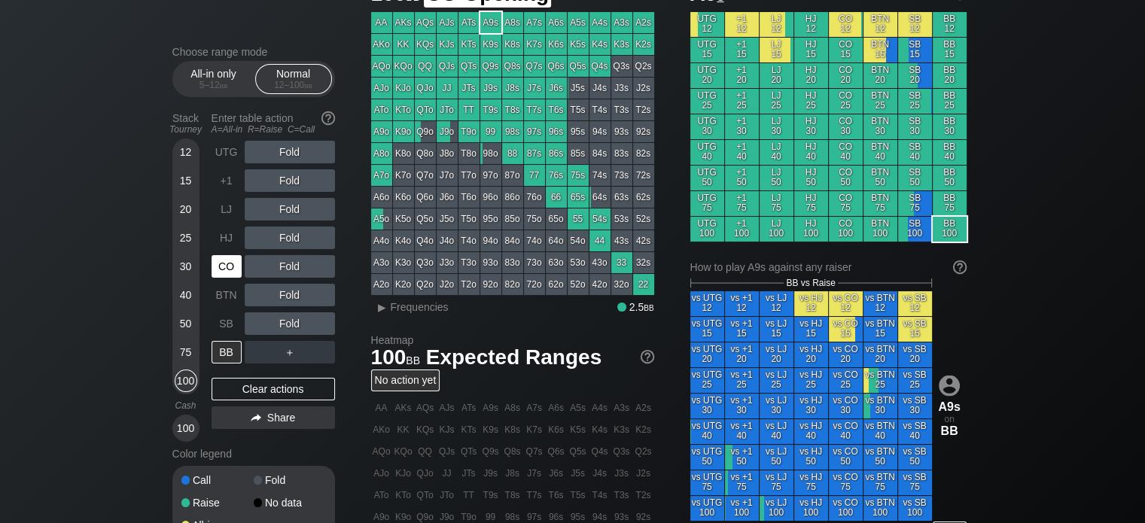
click at [231, 274] on div "CO" at bounding box center [226, 266] width 30 height 23
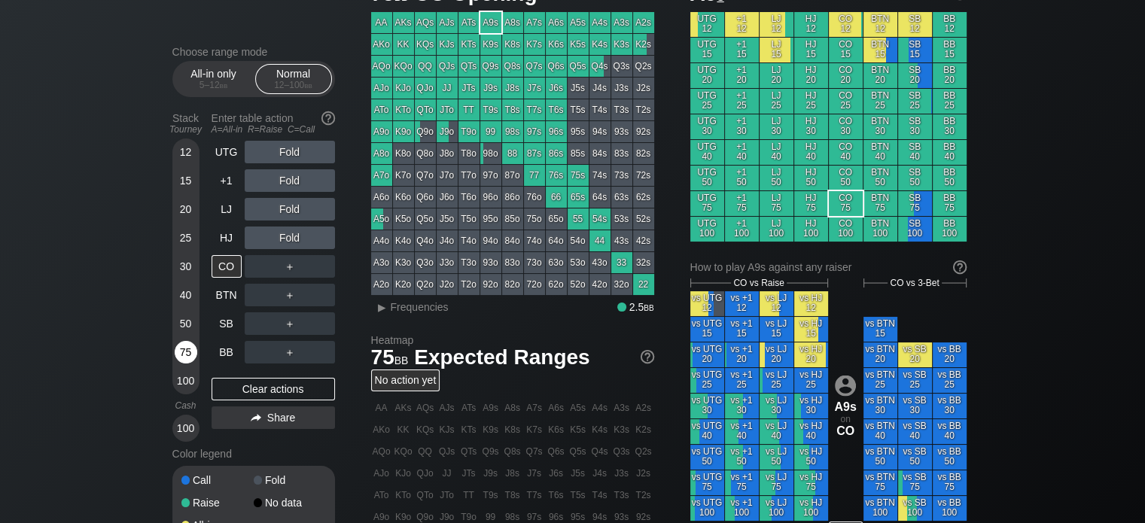
click at [186, 354] on div "75" at bounding box center [186, 352] width 23 height 23
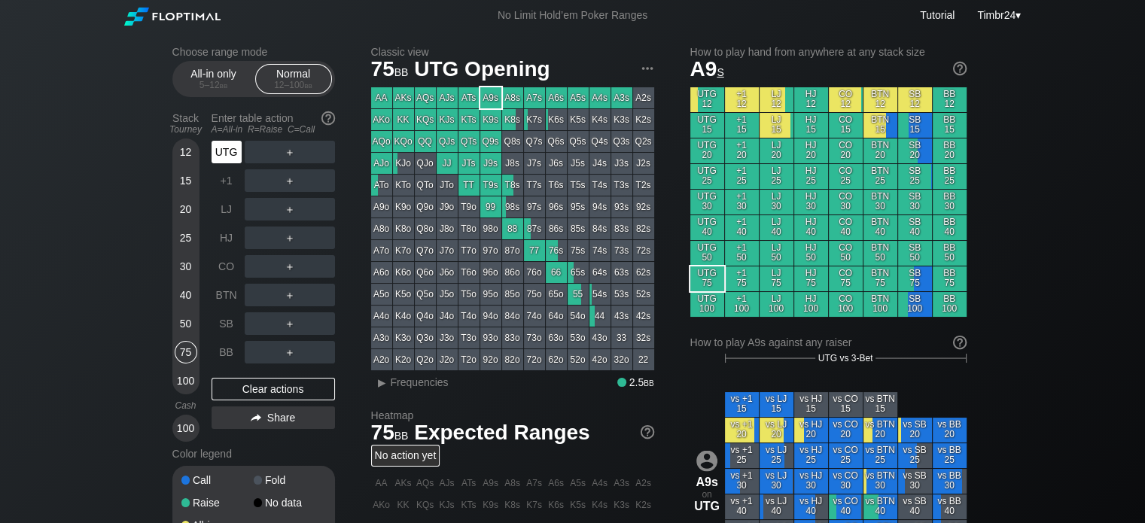
click at [213, 154] on div "UTG" at bounding box center [226, 152] width 30 height 23
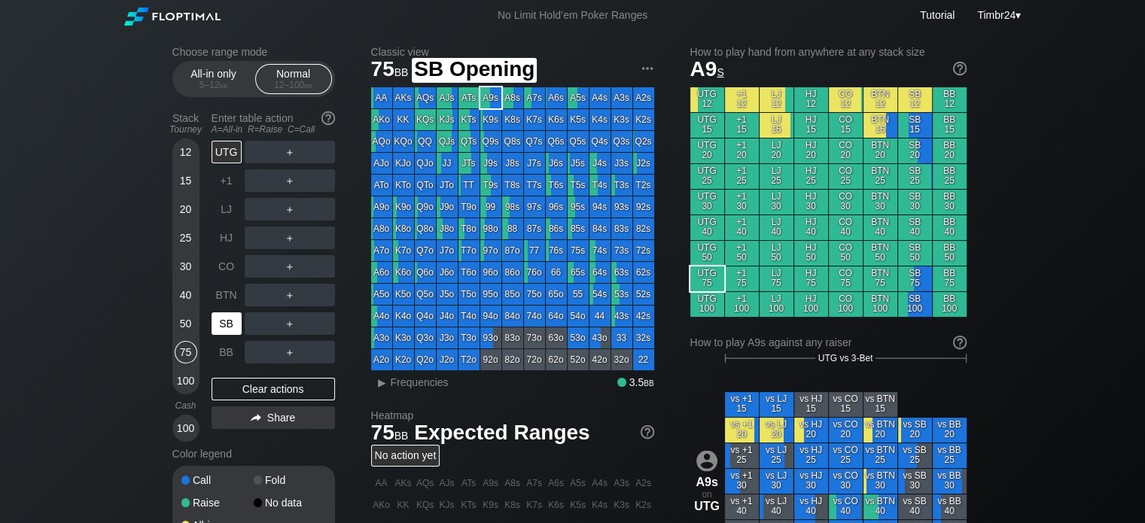
click at [231, 332] on div "SB" at bounding box center [226, 323] width 30 height 23
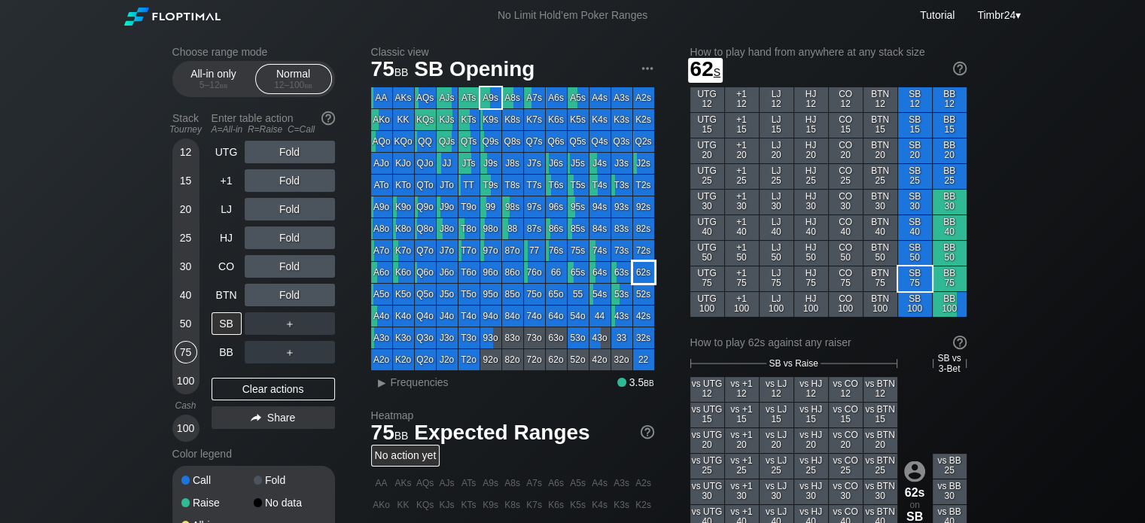
click at [642, 278] on div "62s" at bounding box center [643, 272] width 21 height 21
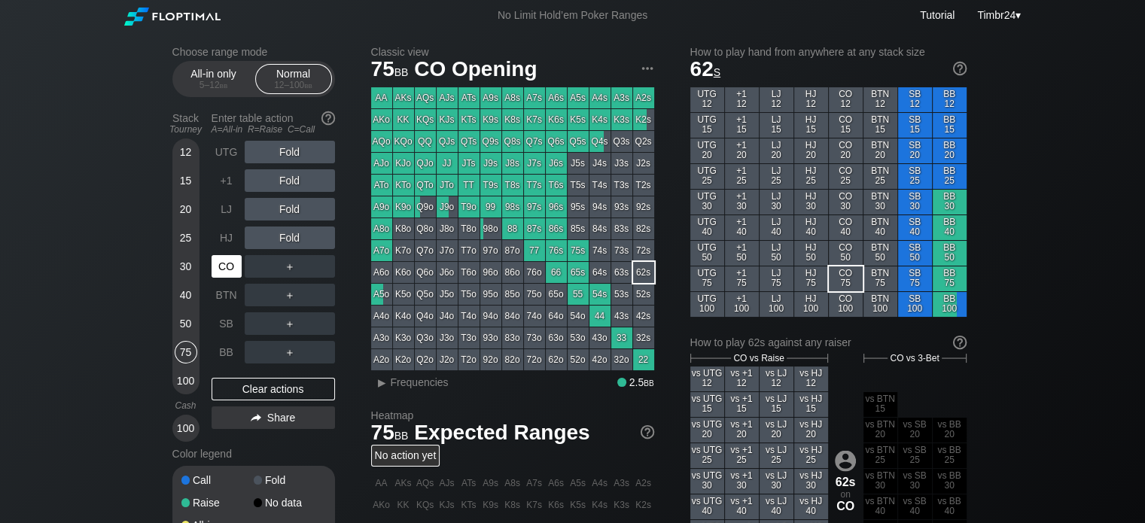
click at [231, 274] on div "CO" at bounding box center [226, 266] width 30 height 23
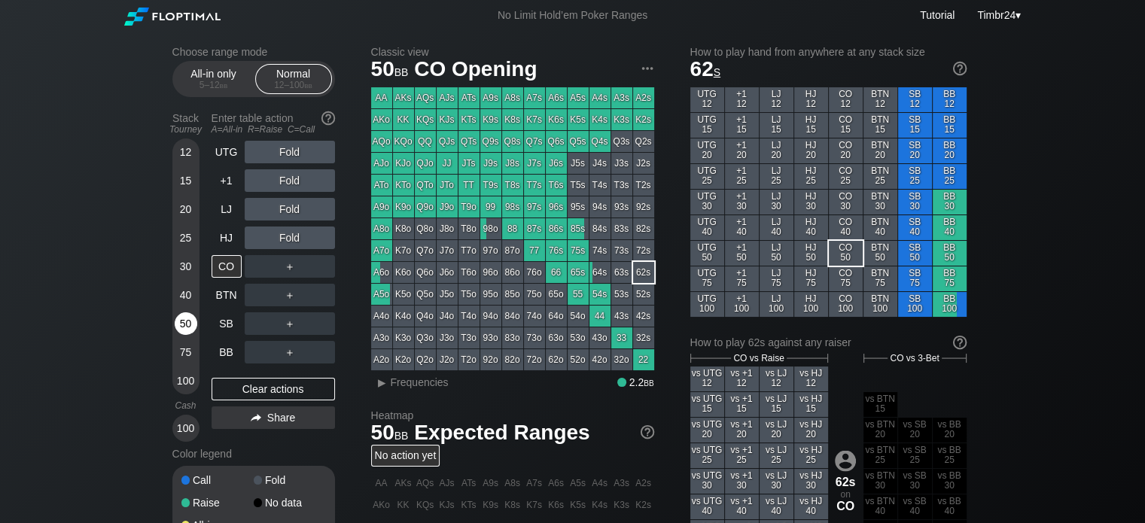
click at [181, 317] on div "50" at bounding box center [186, 323] width 23 height 23
